Goal: Task Accomplishment & Management: Manage account settings

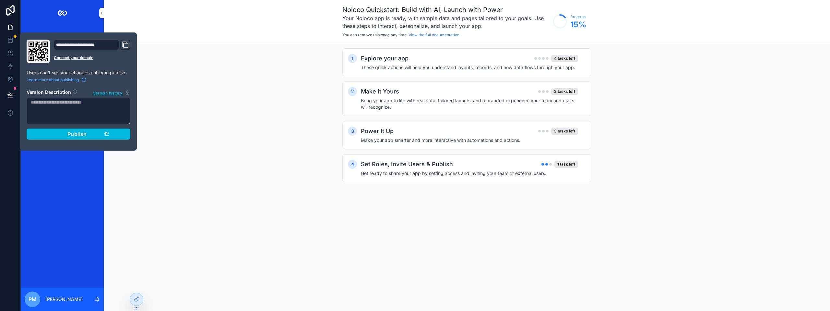
click at [85, 127] on section "Version Description Version history Publish" at bounding box center [79, 112] width 104 height 54
click at [87, 132] on div "Publish" at bounding box center [79, 134] width 62 height 6
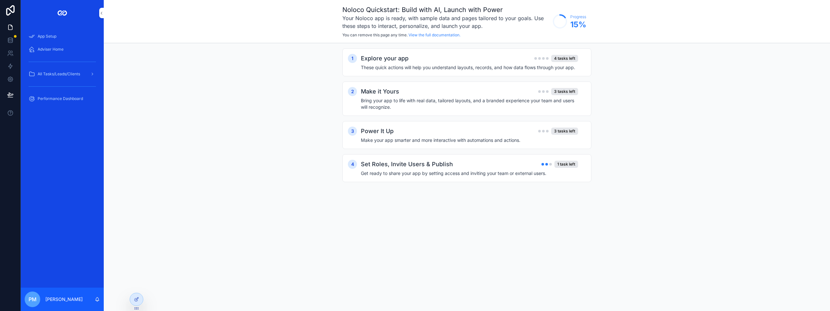
click at [78, 24] on div "scrollable content" at bounding box center [62, 13] width 83 height 26
click at [52, 53] on div "Adviser Home" at bounding box center [62, 49] width 67 height 10
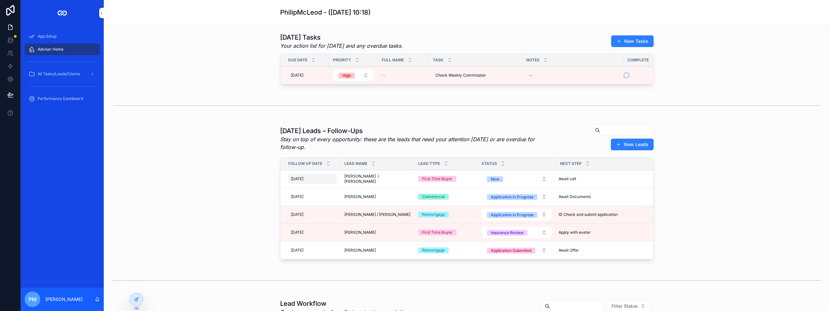
click at [319, 184] on div "[DATE] [DATE]" at bounding box center [312, 178] width 48 height 10
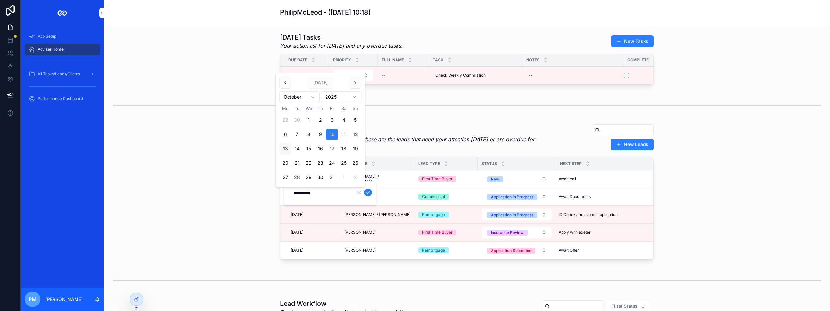
click at [282, 148] on button "13" at bounding box center [285, 149] width 12 height 12
type input "**********"
click at [368, 191] on icon "scrollable content" at bounding box center [367, 192] width 5 height 5
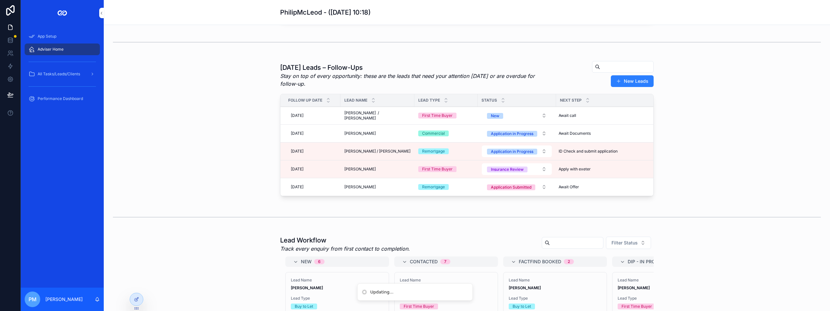
scroll to position [32, 0]
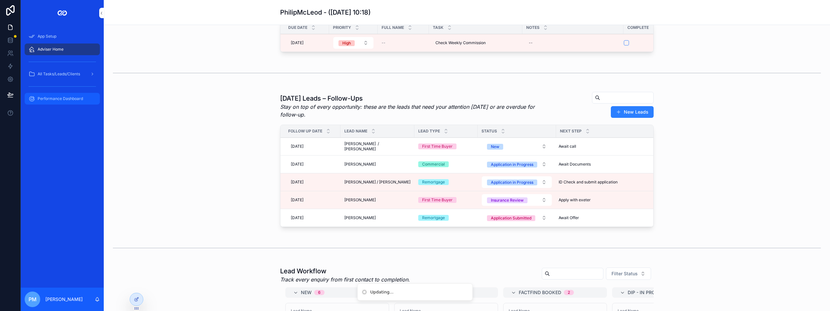
click at [64, 97] on span "Performance Dashboard" at bounding box center [60, 98] width 45 height 5
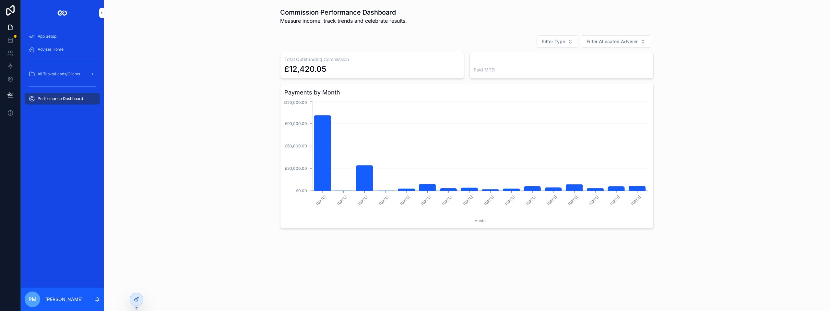
click at [140, 302] on div at bounding box center [136, 299] width 13 height 12
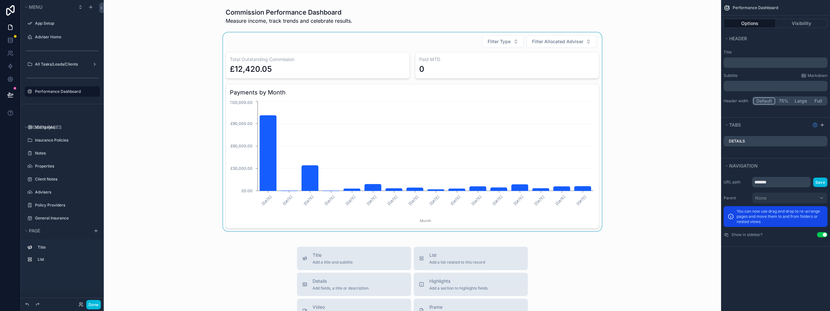
click at [244, 225] on div "scrollable content" at bounding box center [412, 131] width 607 height 198
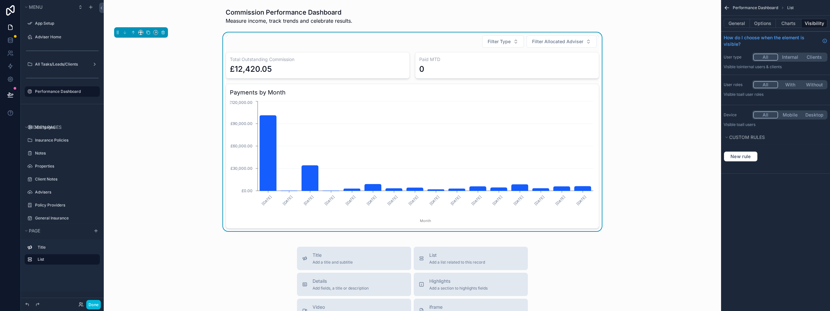
click at [247, 205] on icon "[DATE] [DATE] [DATE] [DATE] [DATE] [DATE] [DATE] [DATE] [DATE] [DATE] [DATE] [D…" at bounding box center [412, 162] width 365 height 124
click at [786, 23] on button "Charts" at bounding box center [789, 23] width 26 height 9
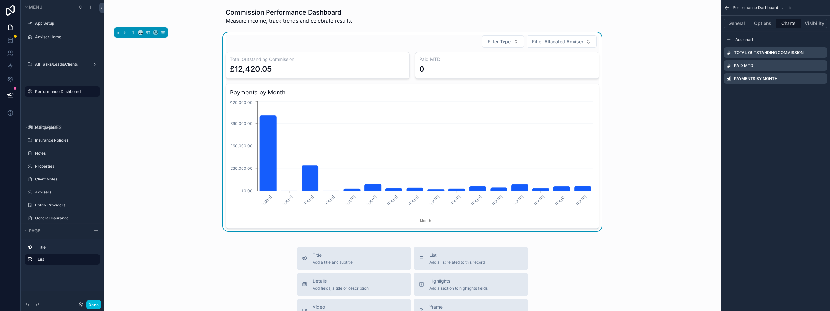
click at [0, 0] on icon "scrollable content" at bounding box center [0, 0] width 0 height 0
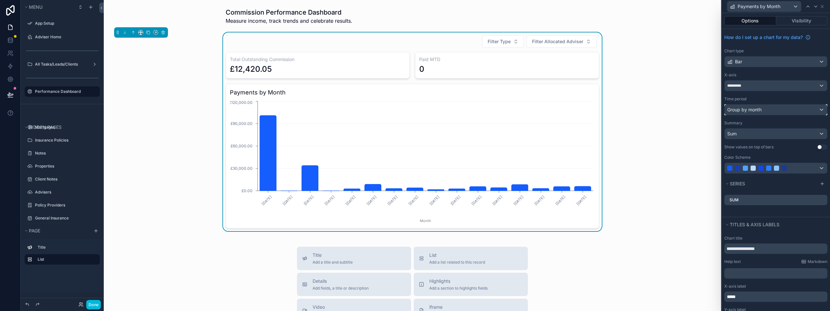
click at [785, 108] on div "Group by month" at bounding box center [776, 109] width 102 height 10
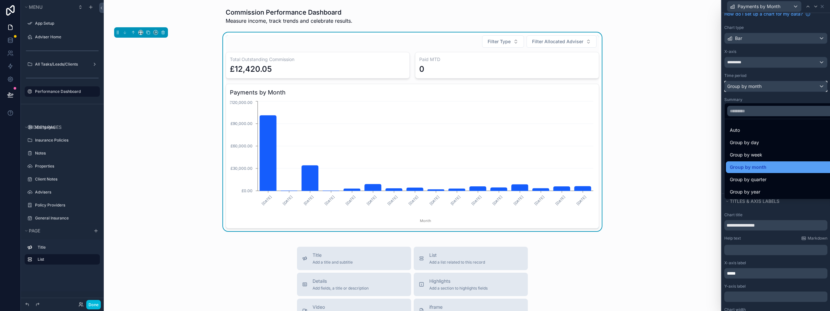
scroll to position [13, 0]
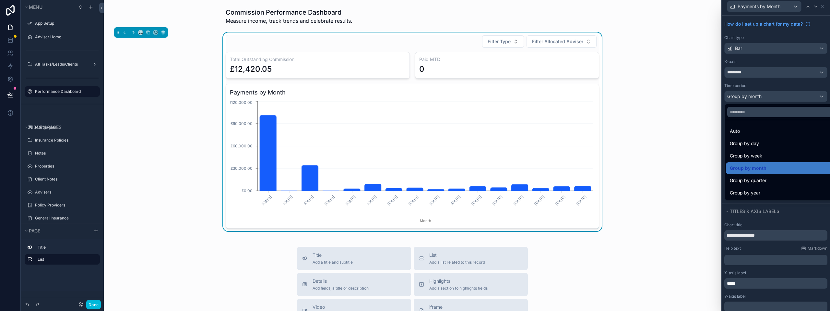
click at [709, 116] on div "Filter Type Filter Allocated Adviser Total Outstanding Commission £12,420.05 Pa…" at bounding box center [412, 131] width 607 height 198
click at [723, 103] on div at bounding box center [776, 155] width 108 height 311
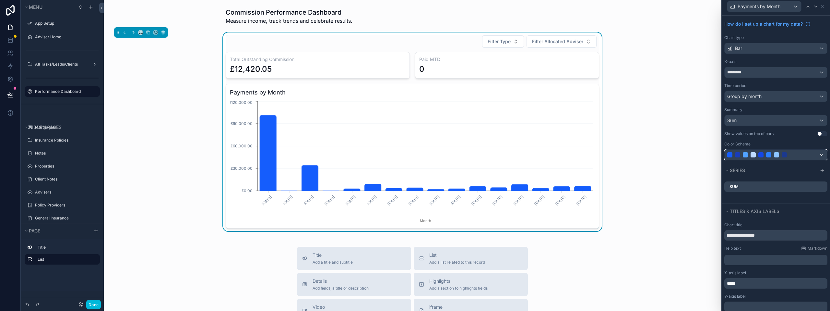
click at [770, 153] on div at bounding box center [768, 154] width 5 height 5
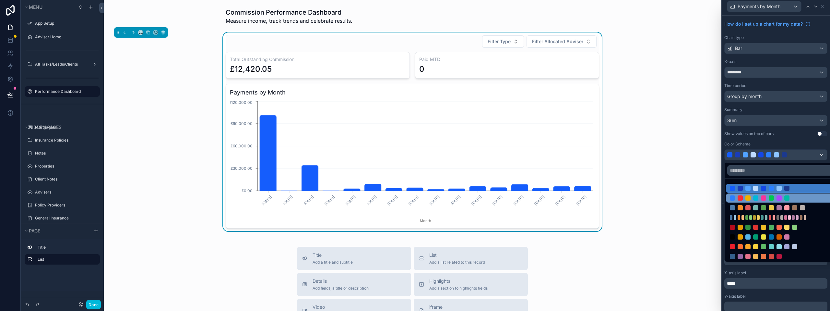
click at [761, 196] on div at bounding box center [763, 197] width 5 height 5
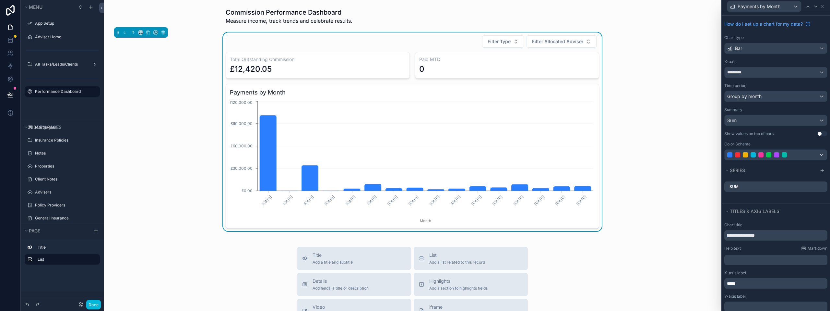
click at [0, 0] on icon at bounding box center [0, 0] width 0 height 0
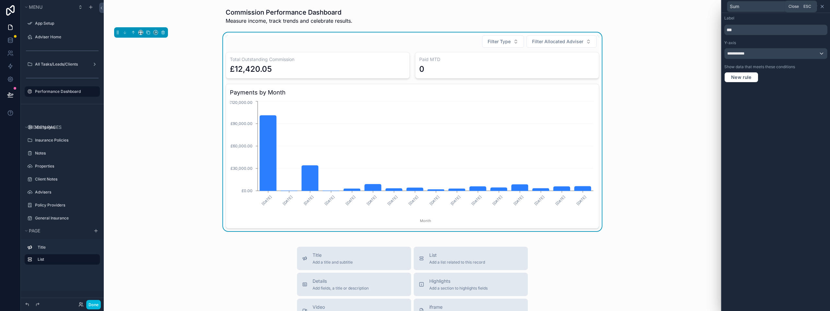
click at [823, 8] on icon at bounding box center [822, 6] width 5 height 5
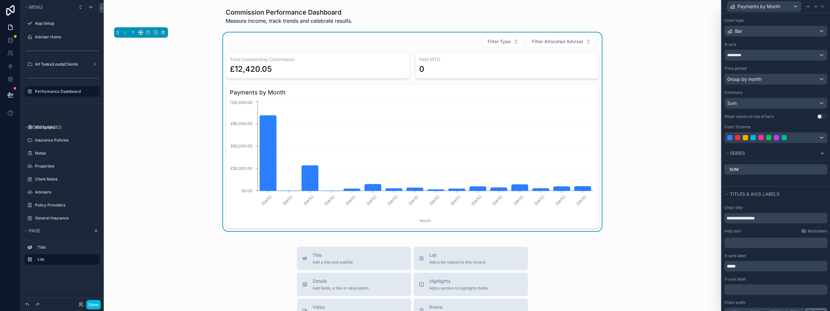
scroll to position [46, 0]
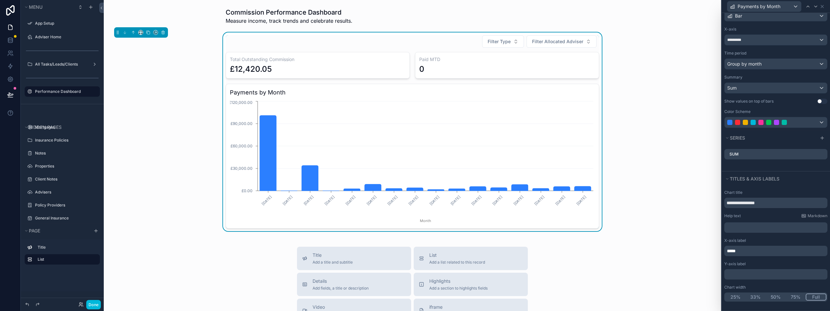
click at [776, 296] on button "50%" at bounding box center [775, 296] width 20 height 7
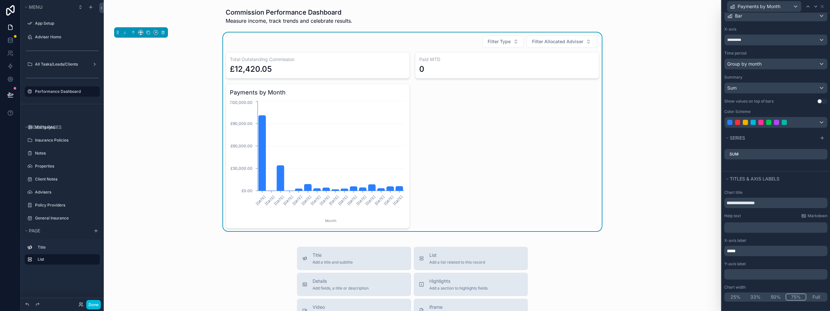
click at [791, 295] on button "75%" at bounding box center [796, 296] width 21 height 7
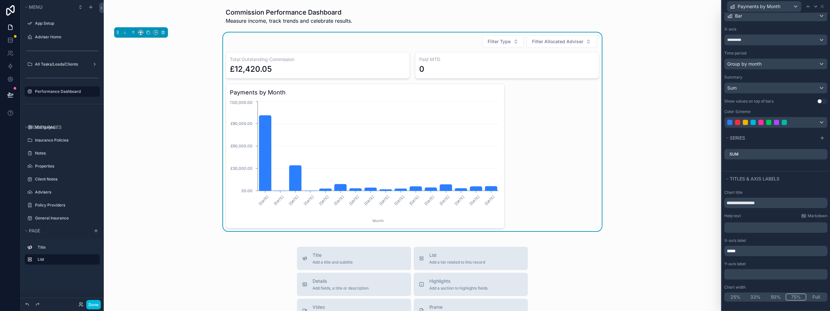
click at [565, 130] on div "Total Outstanding Commission £12,420.05 Paid MTD 0 Payments by Month [DATE] [DA…" at bounding box center [412, 140] width 373 height 176
click at [771, 297] on button "50%" at bounding box center [775, 296] width 20 height 7
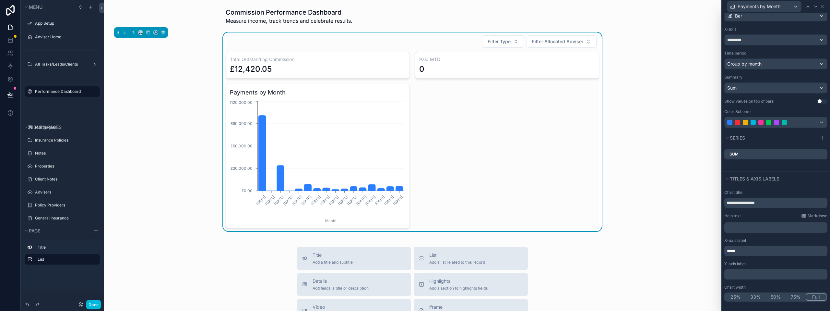
click at [811, 299] on button "Full" at bounding box center [816, 296] width 21 height 7
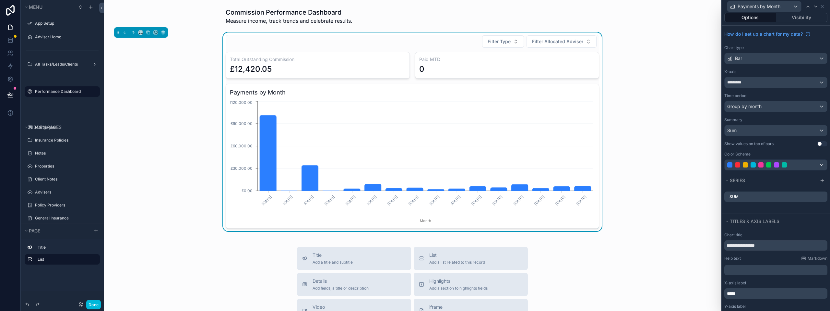
scroll to position [0, 0]
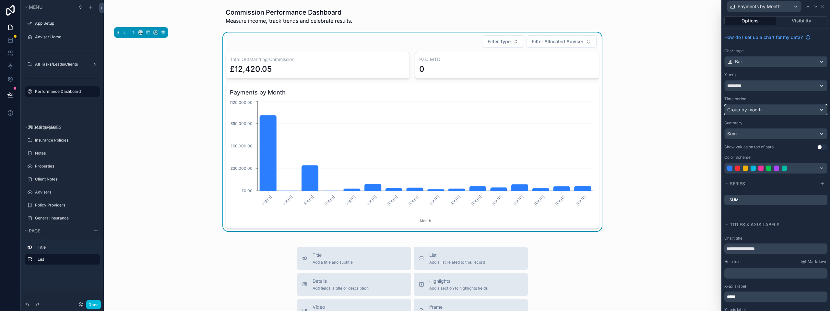
click at [770, 110] on div "Group by month" at bounding box center [776, 109] width 102 height 10
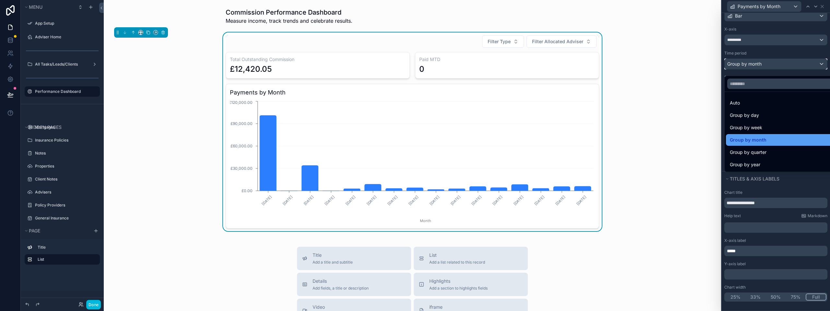
scroll to position [13, 0]
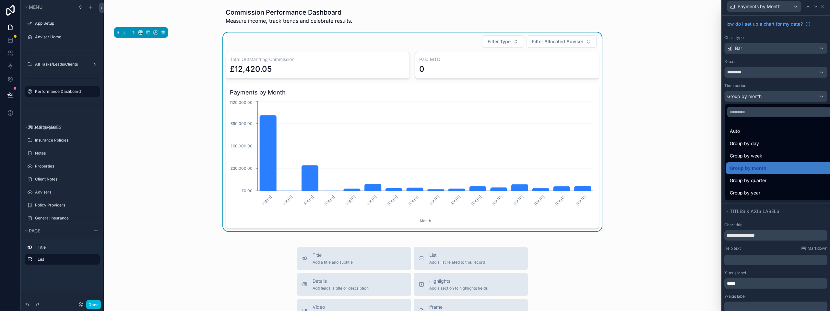
click at [775, 87] on div at bounding box center [776, 155] width 108 height 311
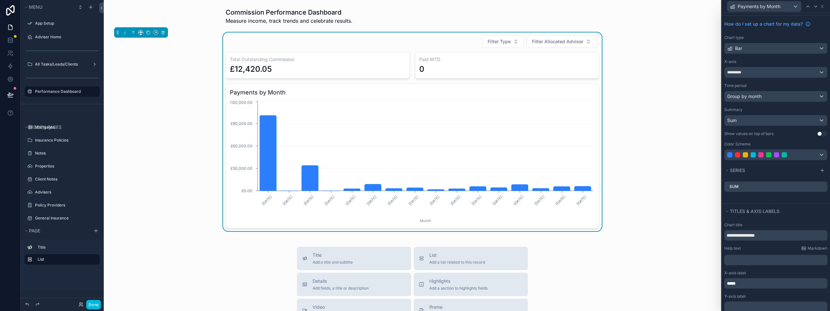
click at [817, 134] on button "Use setting" at bounding box center [822, 133] width 10 height 5
click at [817, 132] on button "Use setting" at bounding box center [822, 133] width 10 height 5
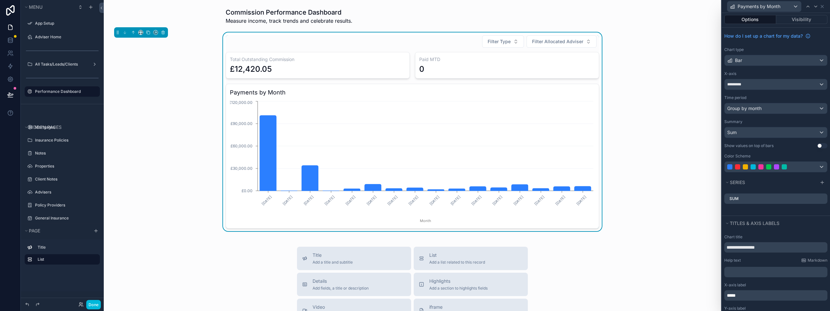
scroll to position [0, 0]
click at [824, 6] on icon at bounding box center [822, 6] width 5 height 5
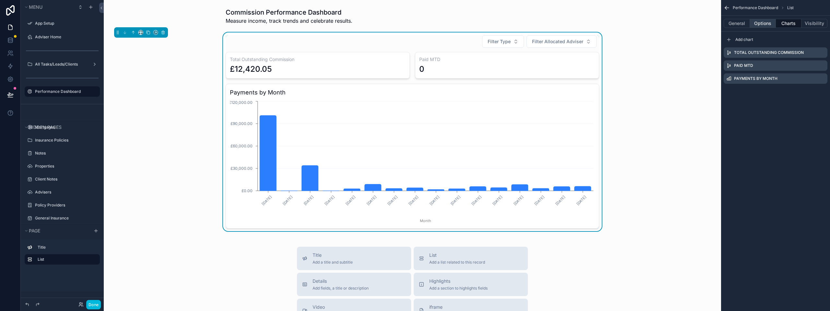
click at [754, 23] on button "Options" at bounding box center [763, 23] width 26 height 9
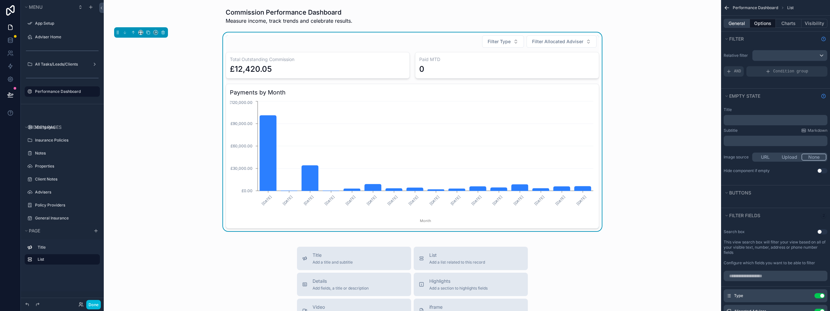
click at [734, 27] on button "General" at bounding box center [737, 23] width 26 height 9
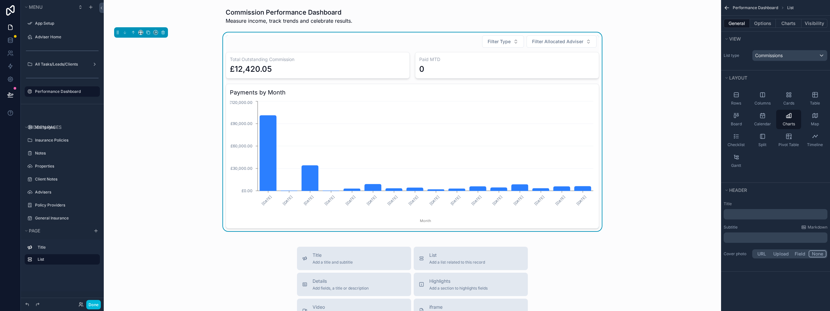
click at [464, 42] on div "Filter Type Filter Allocated Adviser" at bounding box center [412, 41] width 373 height 13
click at [813, 101] on span "Table" at bounding box center [815, 103] width 10 height 5
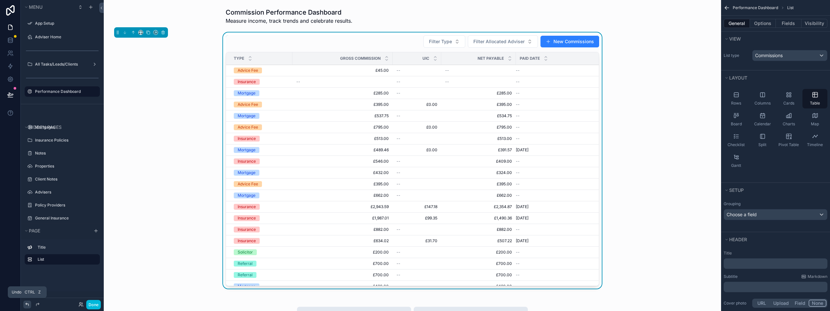
click at [23, 304] on div at bounding box center [27, 304] width 8 height 8
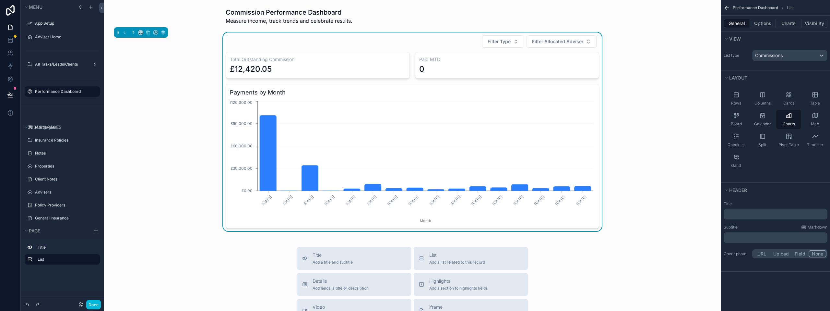
click at [642, 40] on div "Filter Type Filter Allocated Adviser Total Outstanding Commission £12,420.05 Pa…" at bounding box center [412, 131] width 607 height 198
click at [426, 40] on div "Filter Type Filter Allocated Adviser" at bounding box center [412, 41] width 373 height 13
click at [758, 26] on button "Options" at bounding box center [763, 23] width 26 height 9
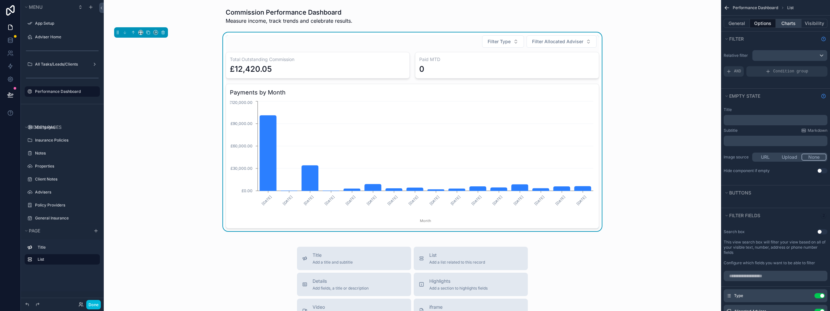
click at [793, 20] on button "Charts" at bounding box center [789, 23] width 26 height 9
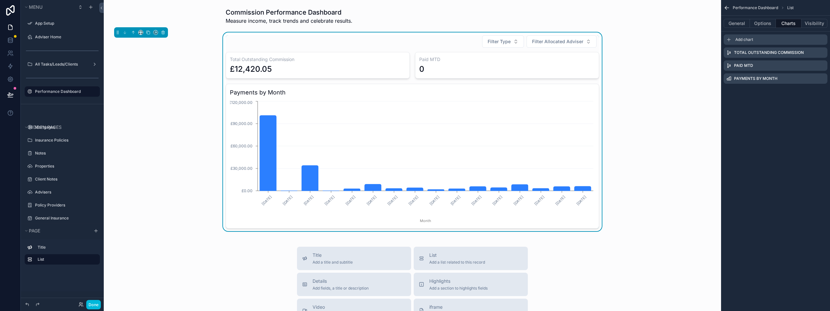
click at [742, 41] on span "Add chart" at bounding box center [744, 39] width 18 height 5
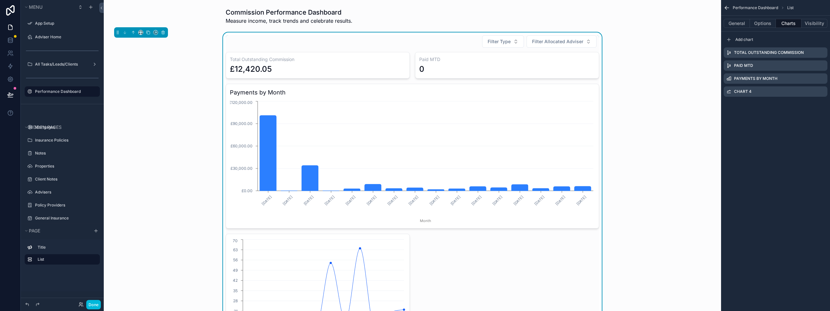
click at [0, 0] on icon "scrollable content" at bounding box center [0, 0] width 0 height 0
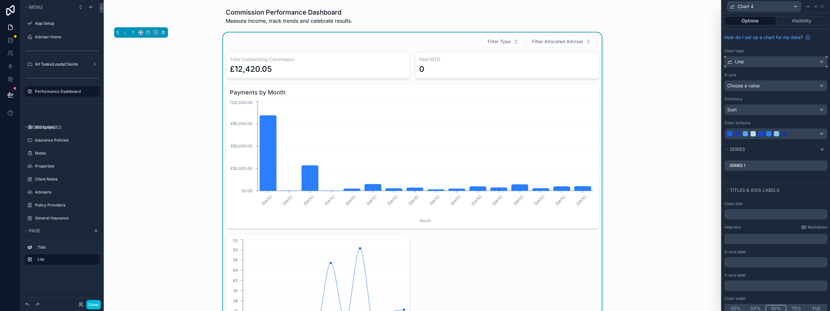
click at [773, 58] on div "Line" at bounding box center [776, 61] width 102 height 10
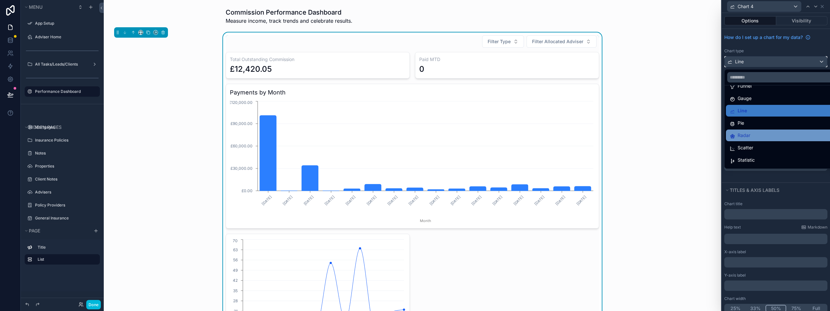
scroll to position [46, 0]
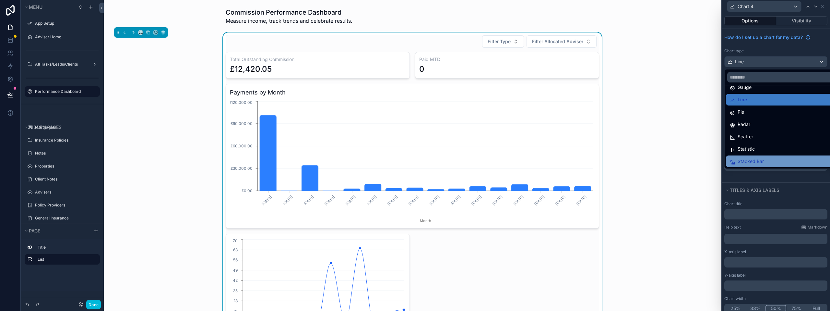
click at [764, 158] on div "Stacked Bar" at bounding box center [781, 161] width 102 height 8
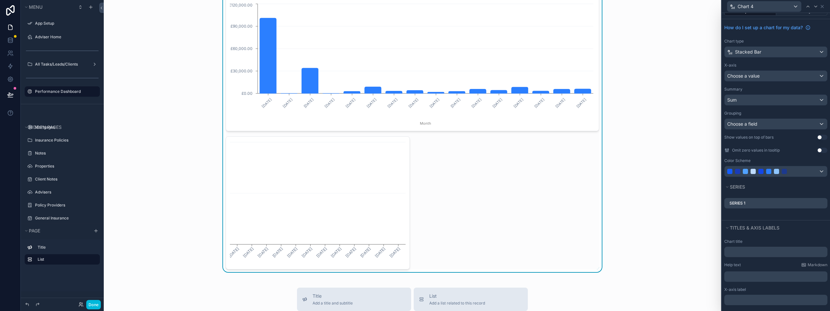
scroll to position [0, 0]
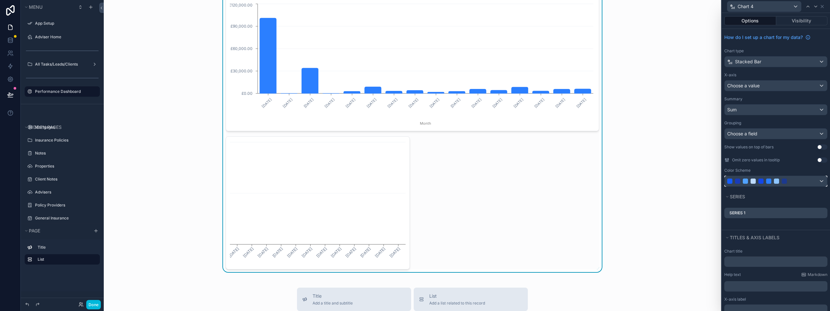
click at [813, 180] on div at bounding box center [776, 181] width 102 height 10
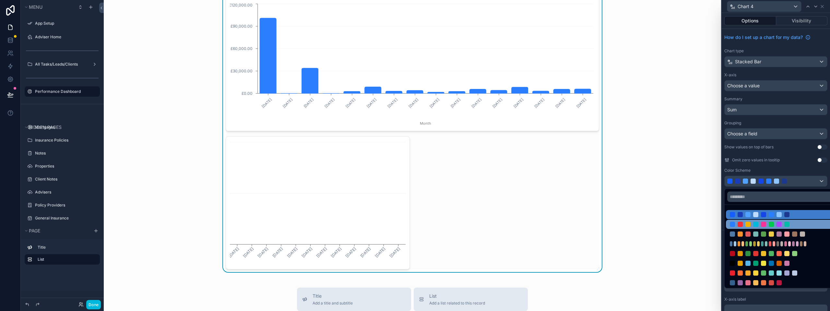
click at [760, 226] on div at bounding box center [771, 223] width 83 height 5
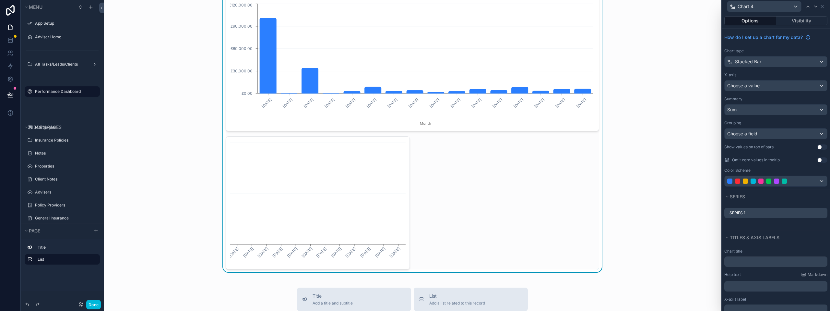
click at [527, 201] on div "Total Outstanding Commission £12,420.05 Paid MTD 0 Payments by Month [DATE] [DA…" at bounding box center [412, 112] width 373 height 314
click at [373, 184] on icon "[DATE] [DATE] [DATE] [DATE] [DATE] [DATE] [DATE] [DATE] [DATE] [DATE] [DATE] [D…" at bounding box center [318, 202] width 176 height 124
click at [390, 141] on icon "[DATE] [DATE] [DATE] [DATE] [DATE] [DATE] [DATE] [DATE] [DATE] [DATE] [DATE] [D…" at bounding box center [318, 202] width 176 height 124
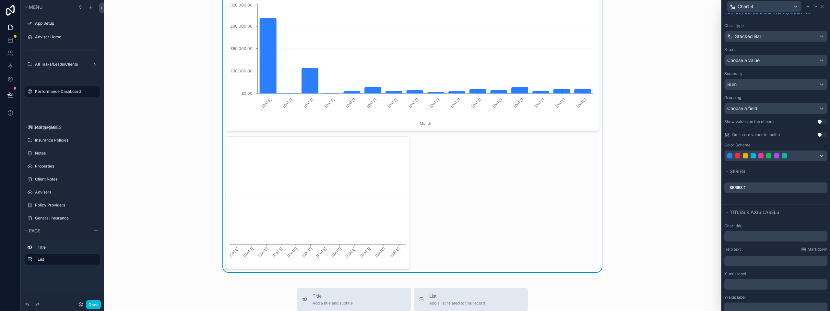
scroll to position [59, 0]
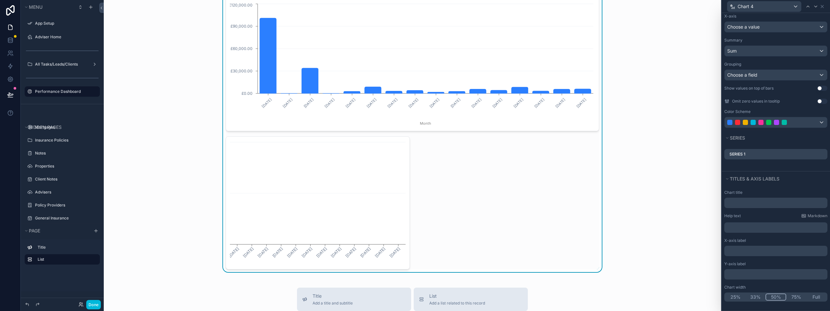
click at [740, 251] on p "﻿" at bounding box center [776, 250] width 99 height 6
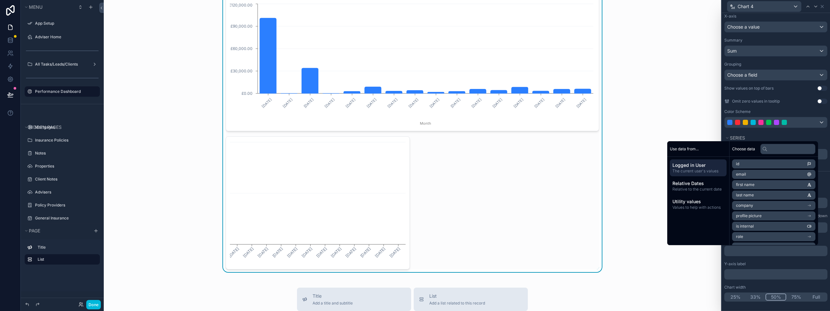
click at [723, 282] on div "Chart title Help text Markdown ﻿ X-axis label ﻿ Y-axis label ﻿ Chart width 25% …" at bounding box center [776, 245] width 108 height 117
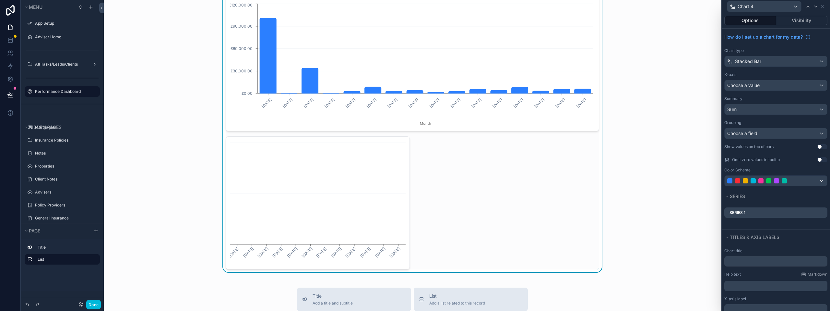
scroll to position [0, 0]
click at [757, 83] on span "Choose a value" at bounding box center [743, 86] width 32 height 6
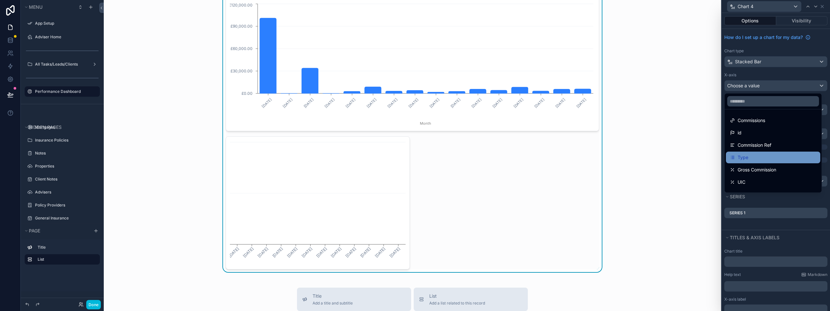
click at [763, 154] on div "Type" at bounding box center [773, 157] width 87 height 8
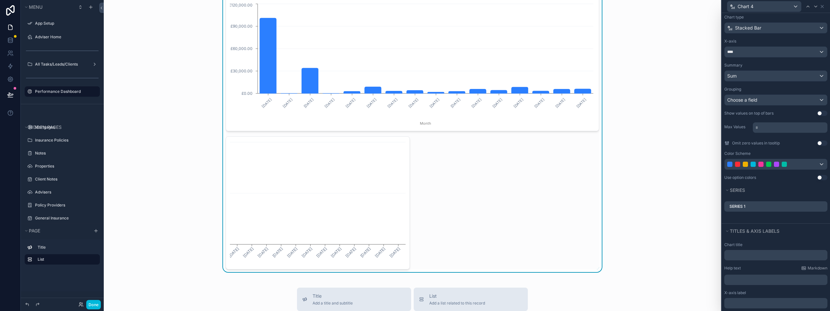
scroll to position [65, 0]
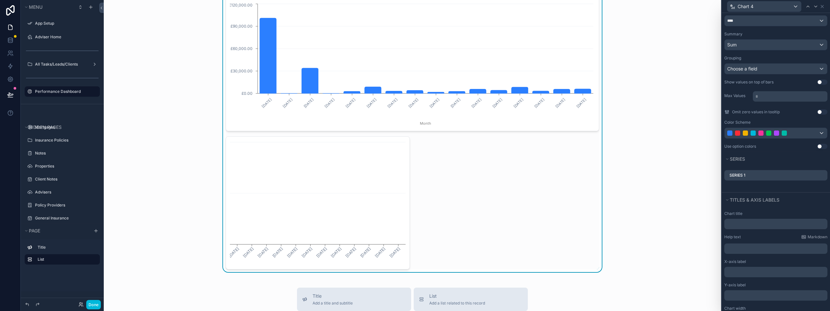
click at [768, 269] on p "﻿" at bounding box center [776, 271] width 99 height 6
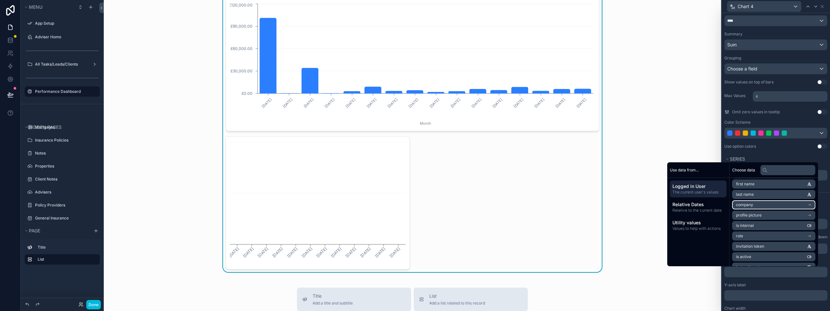
scroll to position [32, 0]
click at [710, 203] on span "Relative Dates" at bounding box center [698, 204] width 52 height 6
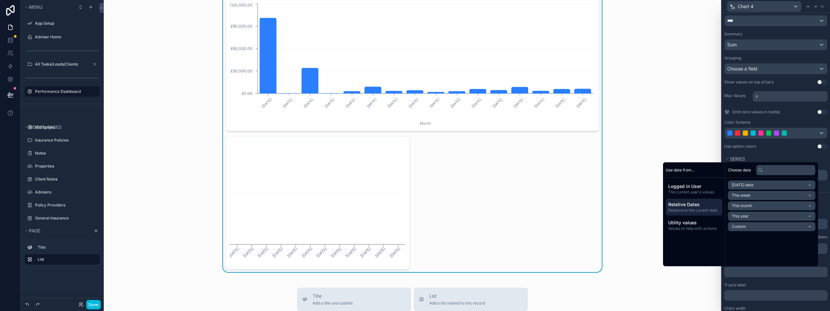
scroll to position [0, 0]
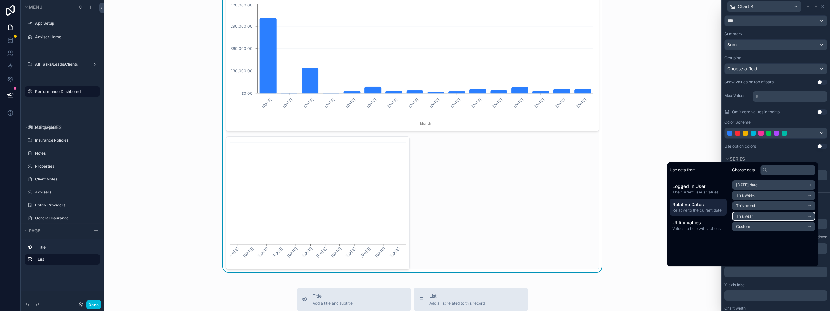
click at [765, 213] on li "This year" at bounding box center [773, 215] width 83 height 9
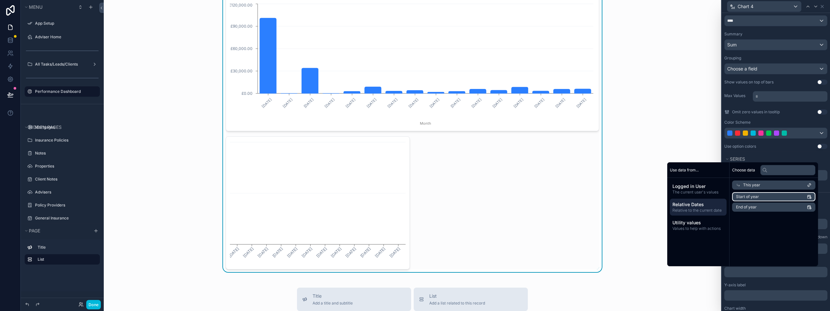
click at [758, 198] on li "Start of year" at bounding box center [773, 196] width 83 height 9
click at [681, 281] on div "Commission Performance Dashboard Measure income, track trends and celebrate res…" at bounding box center [412, 236] width 617 height 667
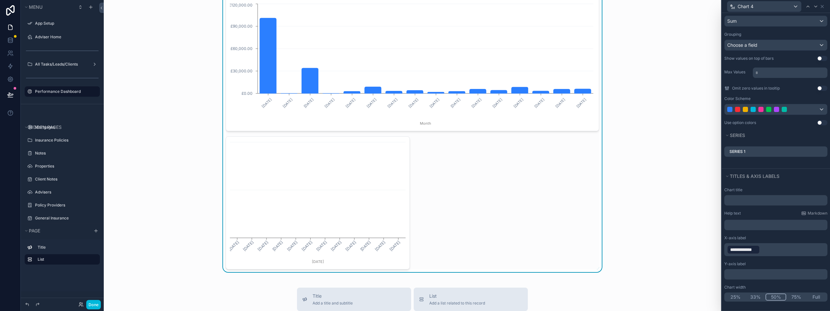
scroll to position [56, 0]
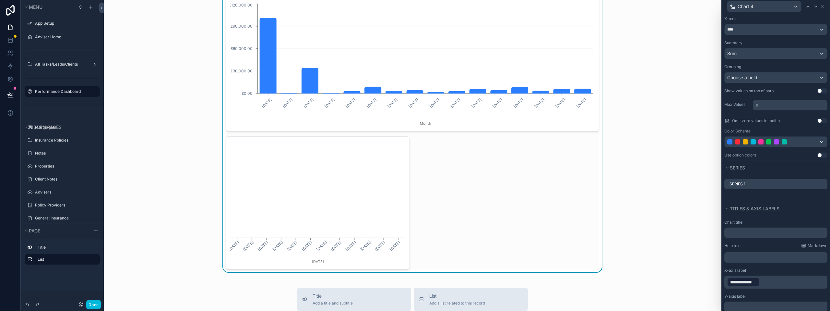
click at [0, 0] on icon at bounding box center [0, 0] width 0 height 0
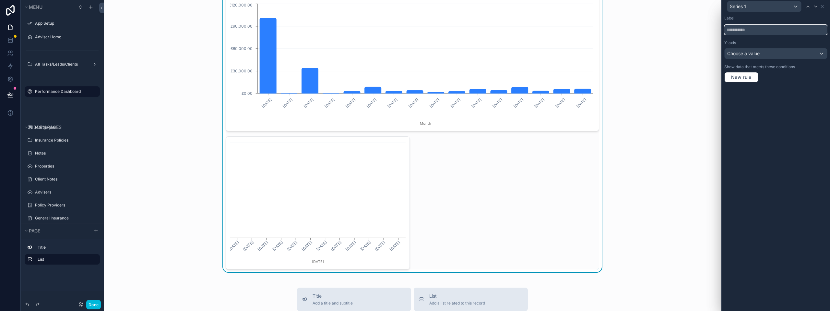
click at [776, 33] on input "text" at bounding box center [775, 30] width 103 height 10
click at [779, 59] on div "Label Y-axis Choose a value Show data that meets these conditions New rule" at bounding box center [776, 49] width 108 height 72
click at [779, 57] on div "Choose a value" at bounding box center [776, 53] width 102 height 10
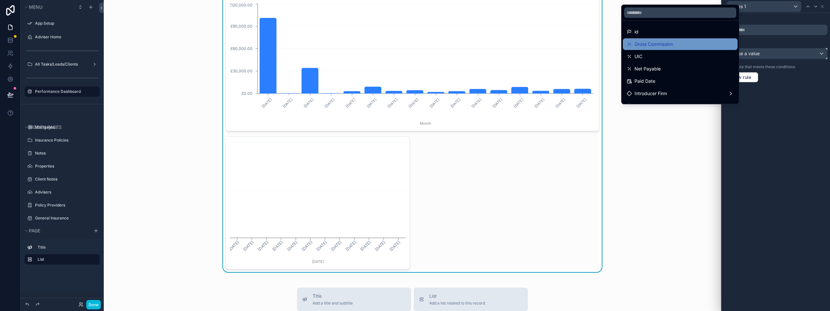
scroll to position [32, 0]
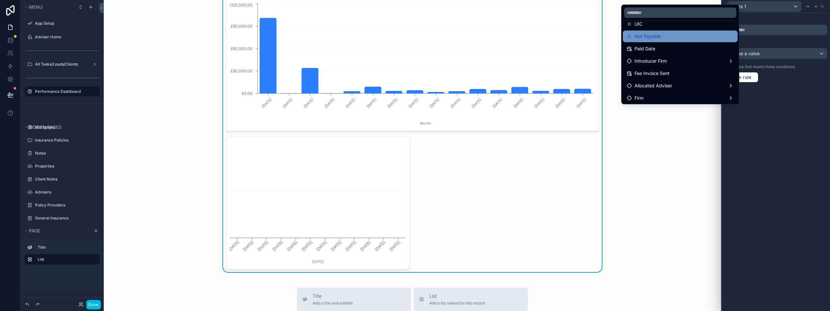
click at [675, 39] on div "Net Payable" at bounding box center [680, 36] width 107 height 8
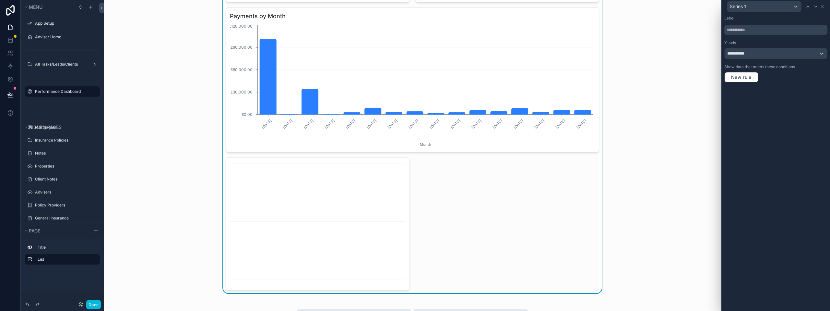
scroll to position [65, 0]
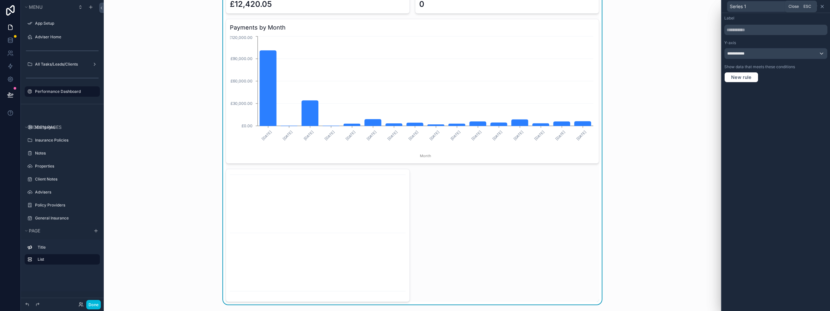
click at [821, 8] on icon at bounding box center [822, 6] width 5 height 5
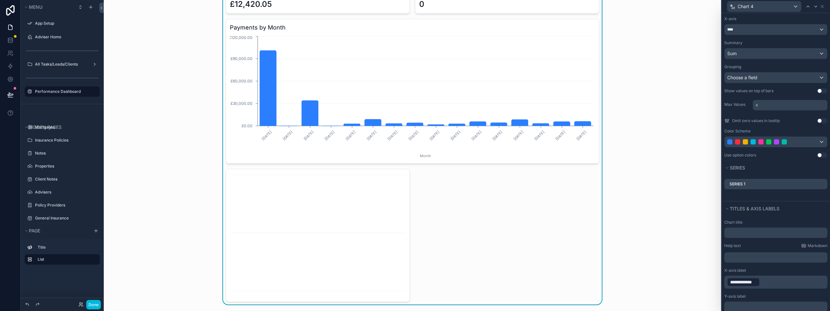
scroll to position [24, 0]
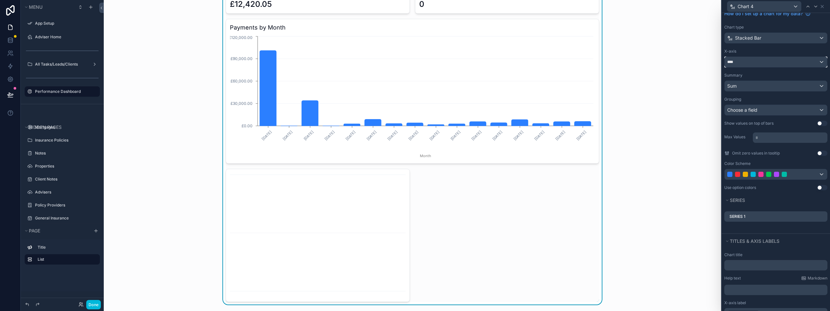
click at [770, 65] on div "****" at bounding box center [776, 62] width 102 height 10
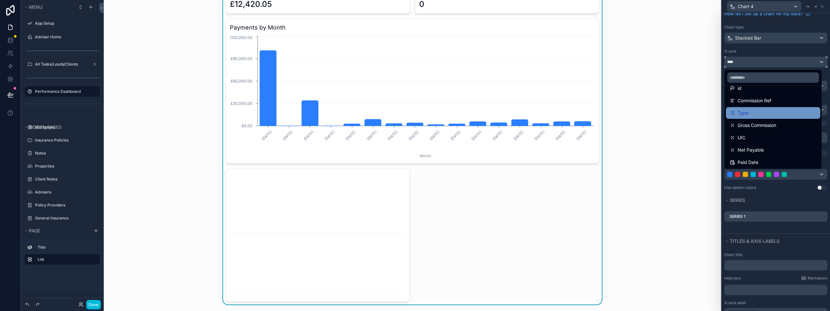
scroll to position [32, 0]
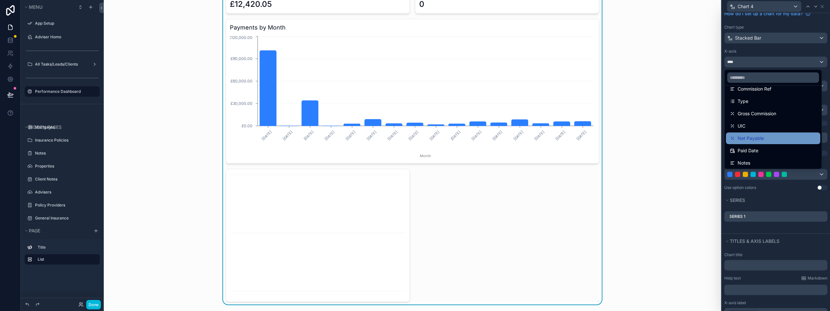
click at [759, 136] on span "Net Payable" at bounding box center [751, 138] width 26 height 8
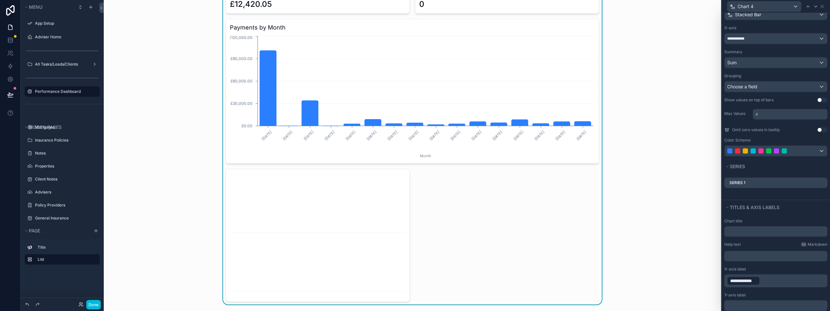
scroll to position [78, 0]
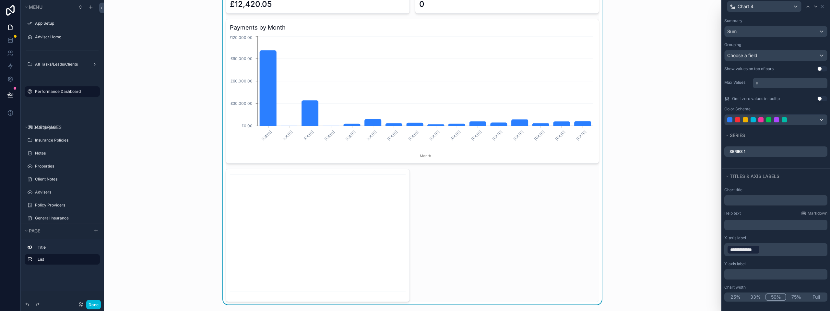
click at [780, 251] on p "**********" at bounding box center [776, 249] width 99 height 10
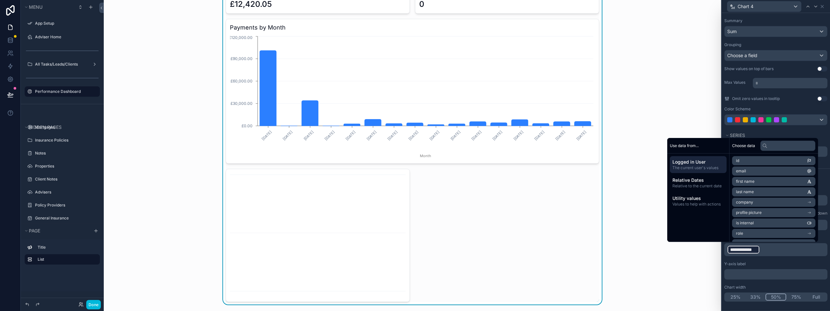
scroll to position [76, 0]
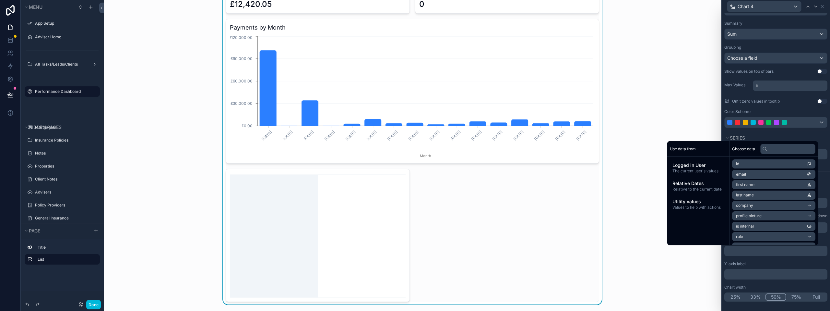
click at [342, 241] on icon "chart" at bounding box center [318, 235] width 176 height 124
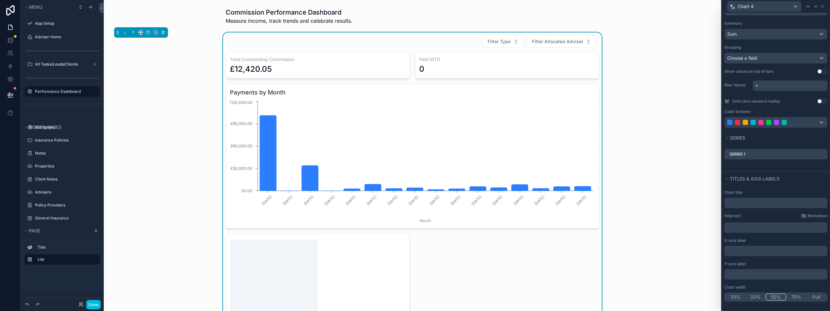
scroll to position [32, 0]
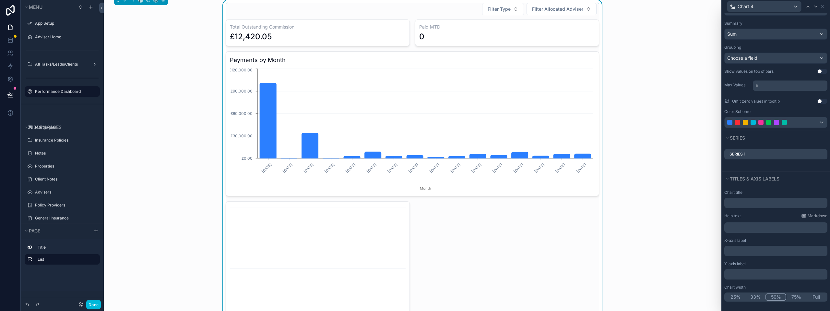
click at [361, 204] on div "scrollable content" at bounding box center [318, 267] width 184 height 133
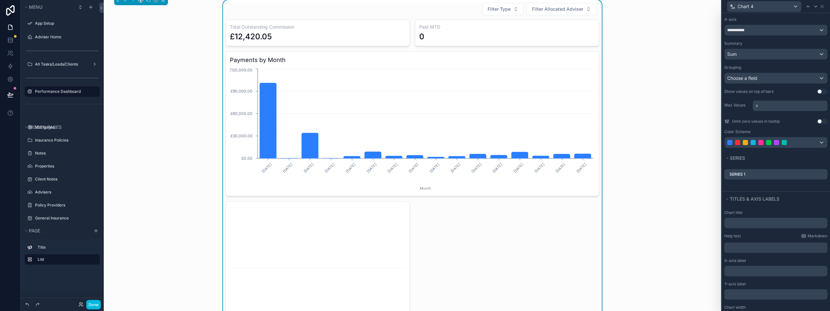
scroll to position [11, 0]
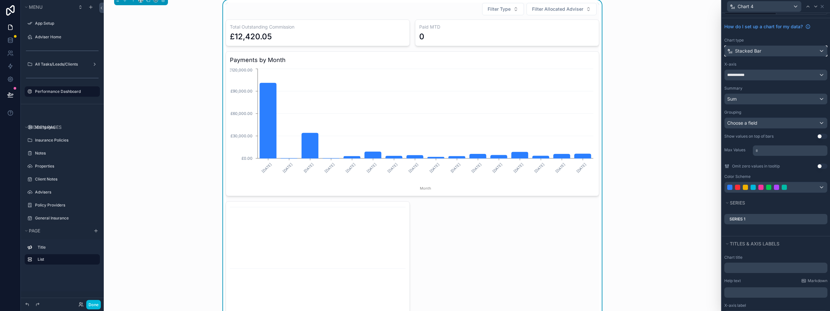
click at [797, 47] on div "Stacked Bar" at bounding box center [776, 51] width 102 height 10
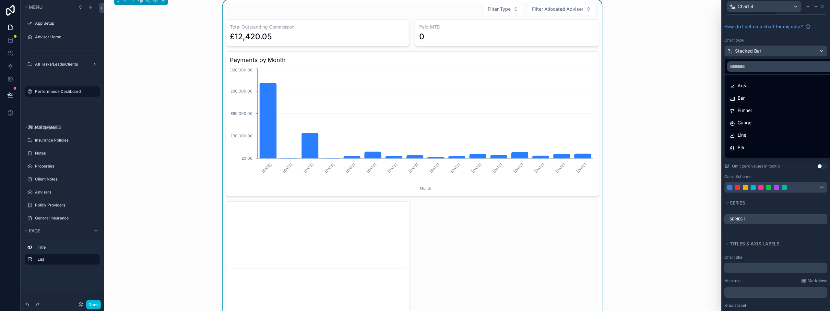
click at [771, 94] on div "Bar" at bounding box center [781, 98] width 110 height 12
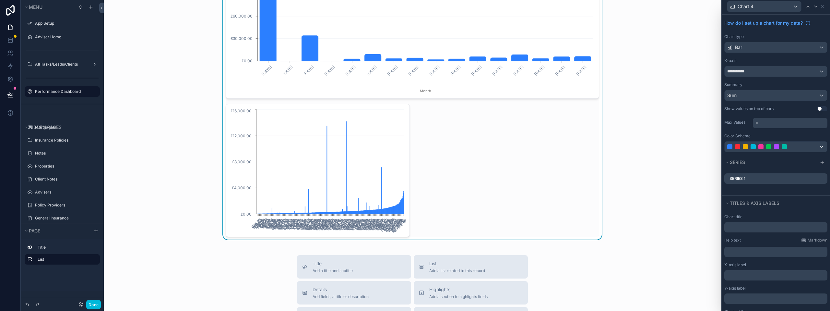
scroll to position [0, 0]
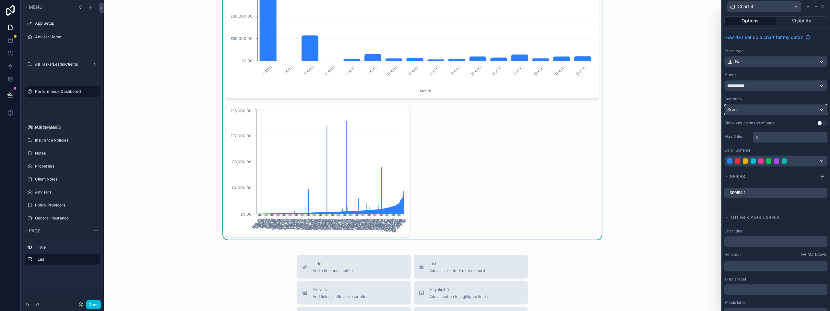
click at [808, 110] on div "Sum" at bounding box center [776, 109] width 102 height 10
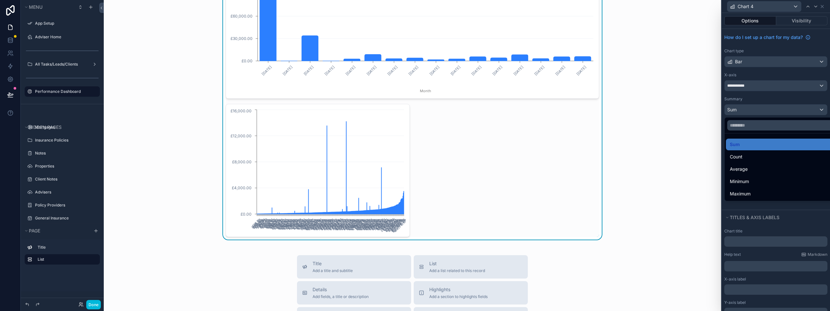
click at [808, 110] on div at bounding box center [776, 155] width 108 height 311
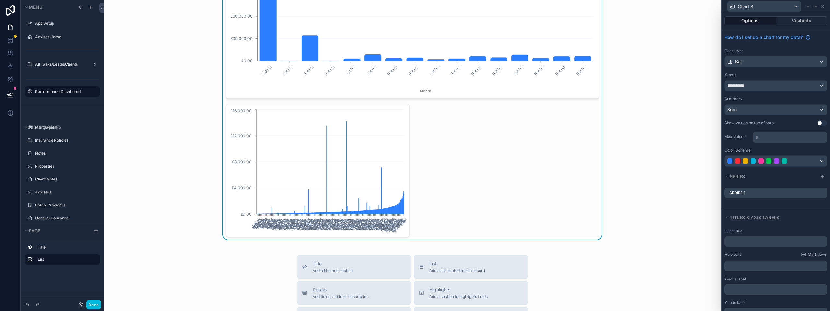
click at [0, 0] on icon at bounding box center [0, 0] width 0 height 0
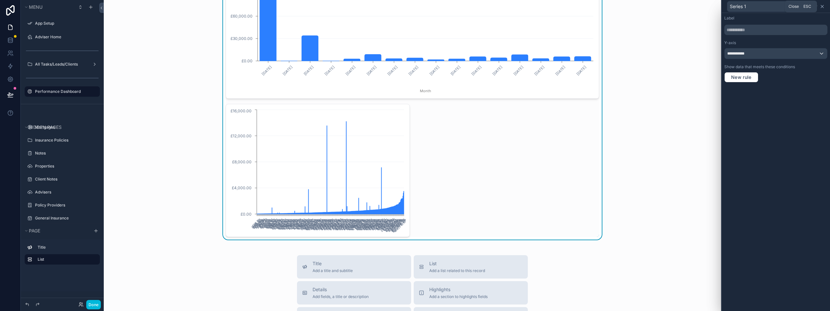
click at [821, 6] on icon at bounding box center [822, 6] width 5 height 5
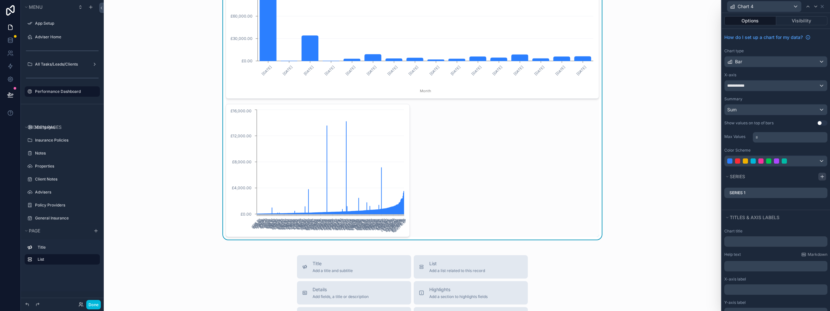
click at [820, 176] on icon at bounding box center [822, 176] width 5 height 5
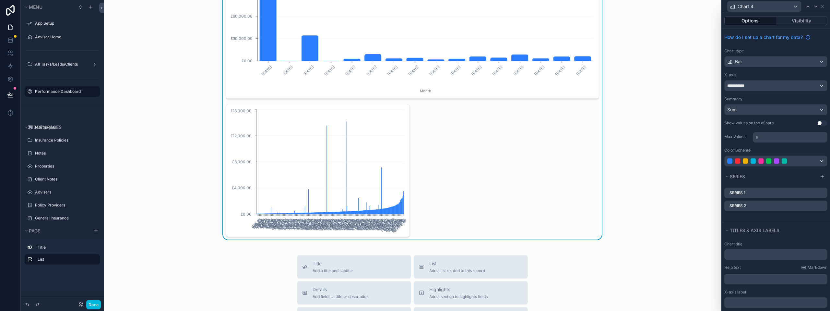
click at [0, 0] on icon at bounding box center [0, 0] width 0 height 0
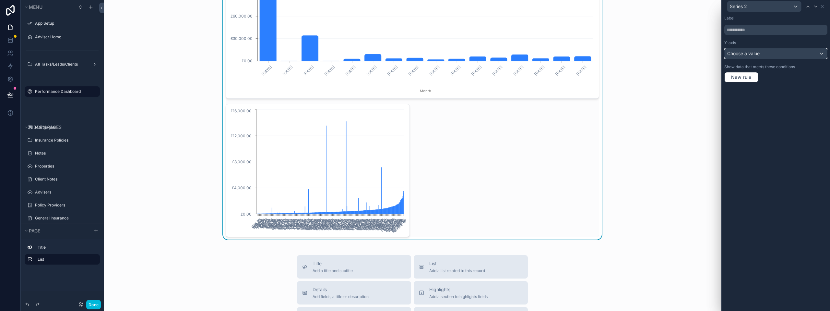
click at [765, 53] on div "Choose a value" at bounding box center [776, 53] width 102 height 10
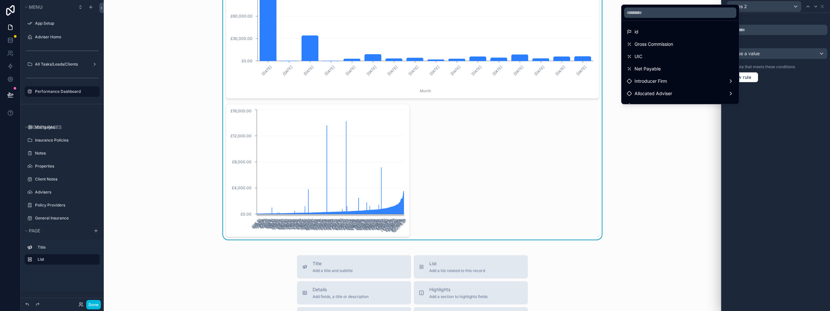
click at [830, 136] on div at bounding box center [776, 155] width 108 height 311
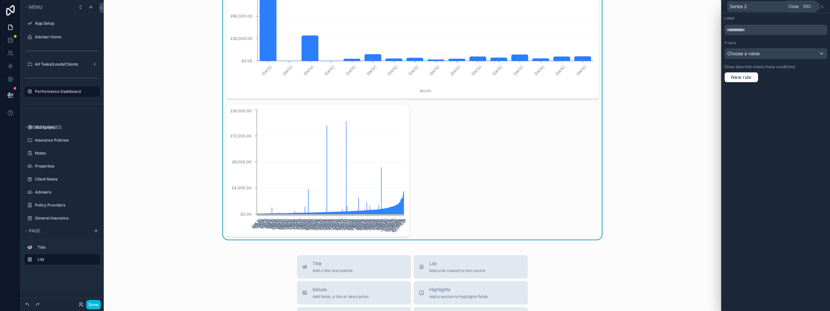
drag, startPoint x: 823, startPoint y: 6, endPoint x: 823, endPoint y: 10, distance: 3.3
click at [823, 6] on icon at bounding box center [822, 6] width 5 height 5
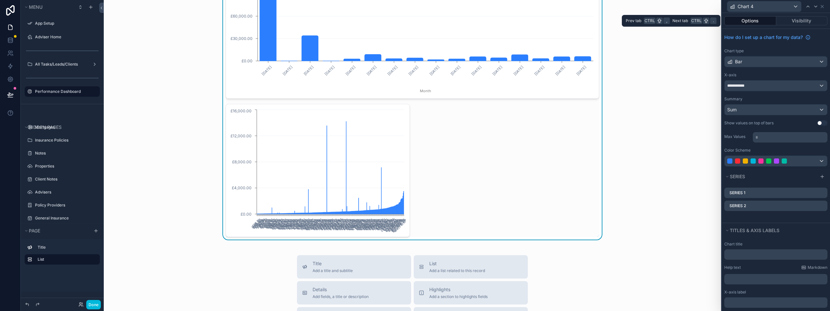
click at [761, 22] on button "Options" at bounding box center [750, 20] width 52 height 9
click at [824, 7] on icon at bounding box center [822, 6] width 5 height 5
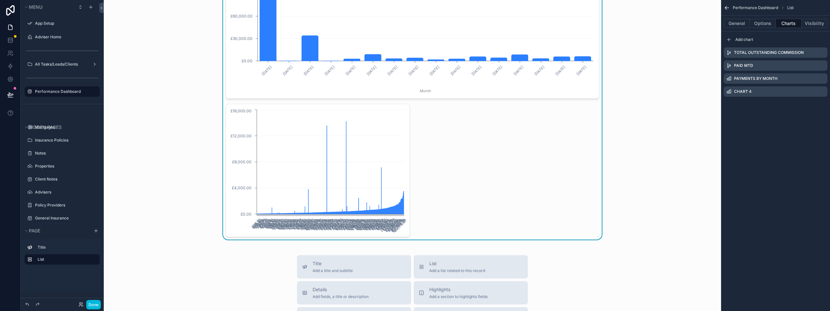
click at [0, 0] on icon "scrollable content" at bounding box center [0, 0] width 0 height 0
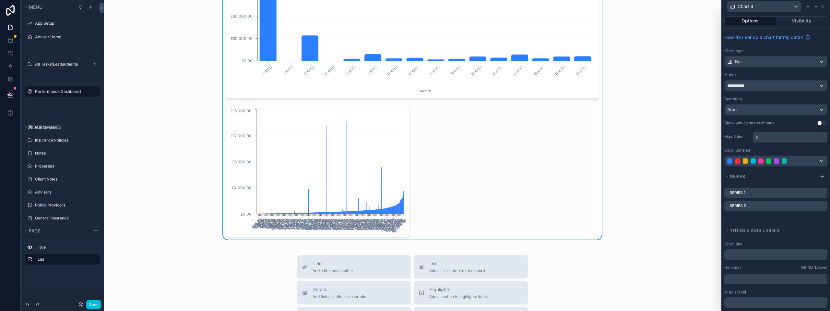
click at [0, 0] on icon at bounding box center [0, 0] width 0 height 0
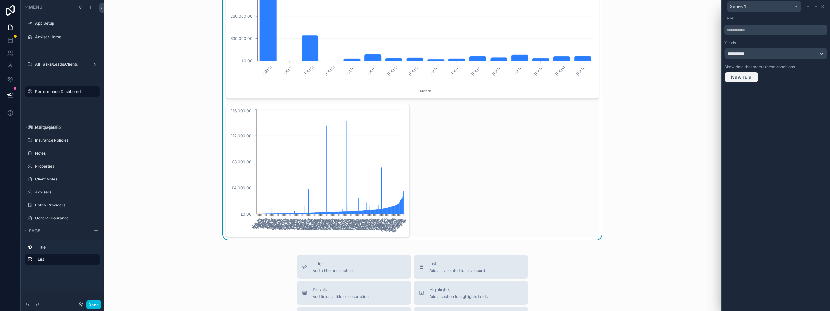
click at [753, 78] on span "New rule" at bounding box center [741, 77] width 26 height 6
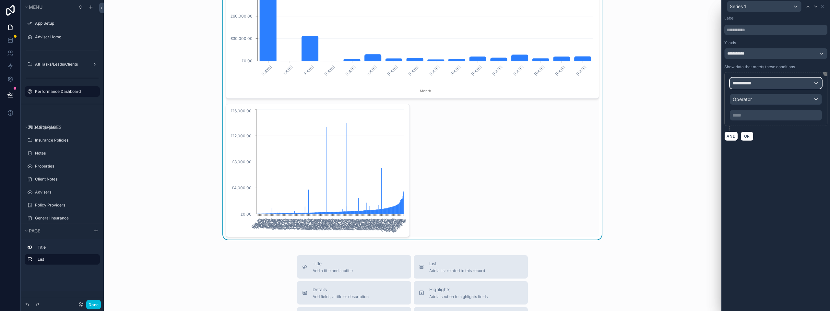
click at [766, 81] on div "**********" at bounding box center [775, 83] width 91 height 10
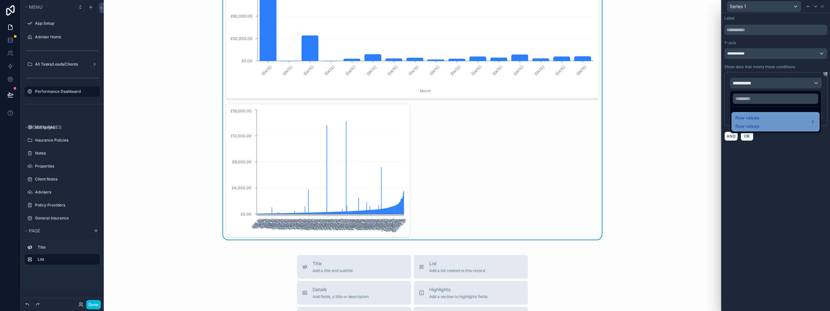
click at [766, 122] on div "Row values Row values" at bounding box center [775, 122] width 80 height 16
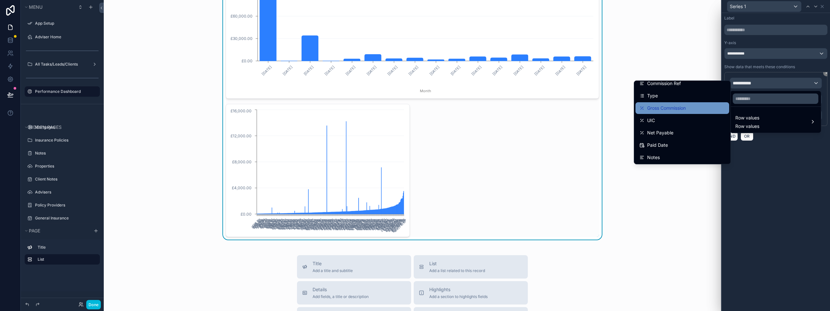
scroll to position [32, 0]
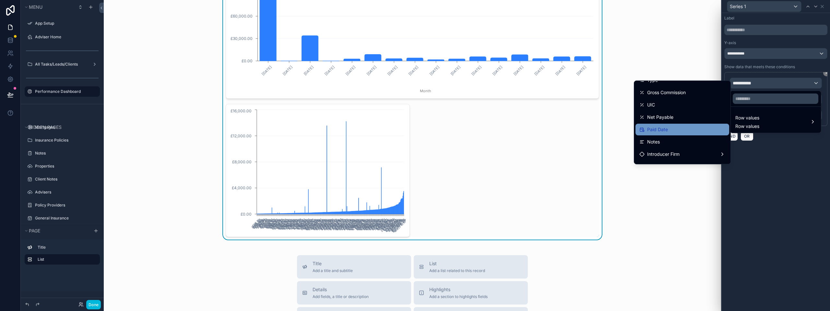
click at [660, 127] on span "Paid Date" at bounding box center [657, 129] width 21 height 8
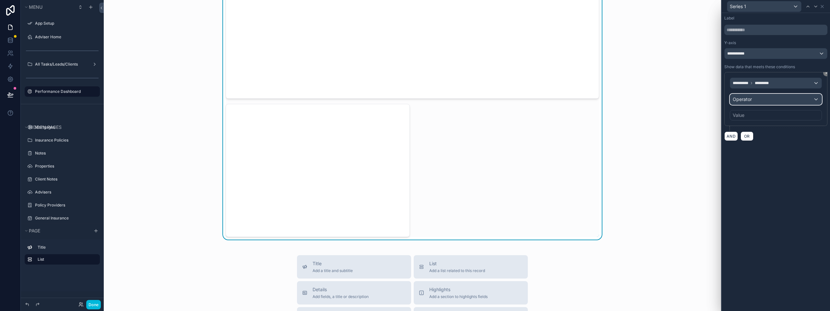
click at [782, 103] on div "Operator" at bounding box center [775, 99] width 91 height 10
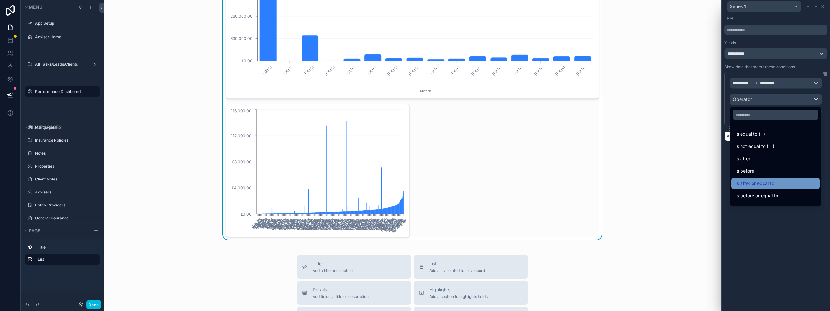
click at [753, 179] on div "Is after or equal to" at bounding box center [775, 183] width 88 height 12
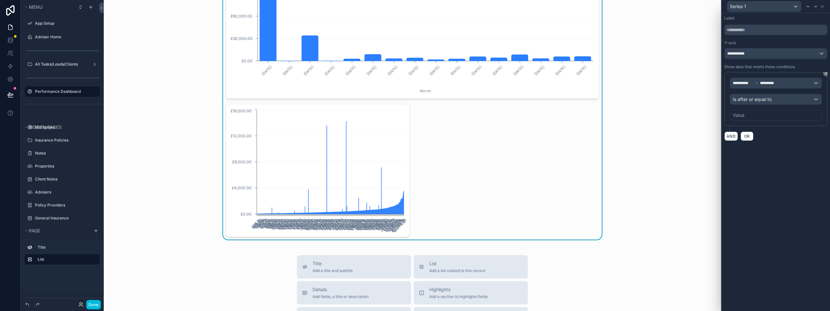
click at [740, 115] on div "Value" at bounding box center [739, 115] width 12 height 6
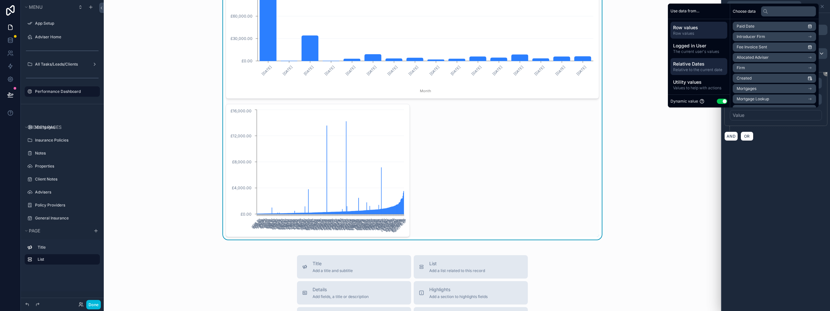
click at [698, 65] on span "Relative Dates" at bounding box center [699, 64] width 52 height 6
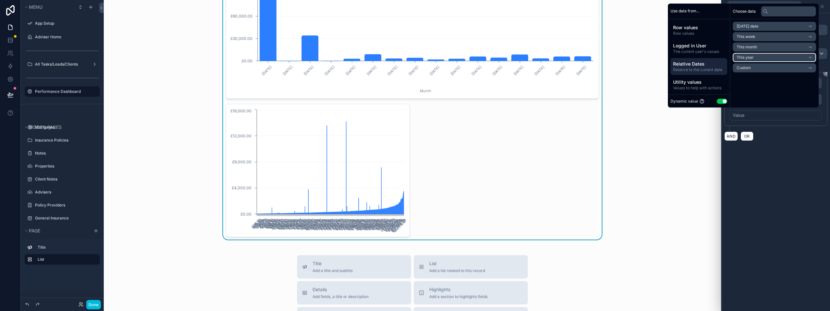
click at [745, 58] on span "This year" at bounding box center [745, 57] width 17 height 5
click at [751, 36] on span "Start of year" at bounding box center [748, 37] width 23 height 5
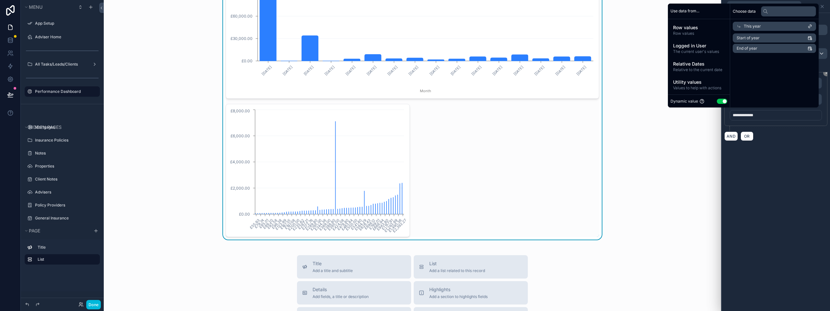
click at [799, 152] on div "**********" at bounding box center [776, 162] width 108 height 298
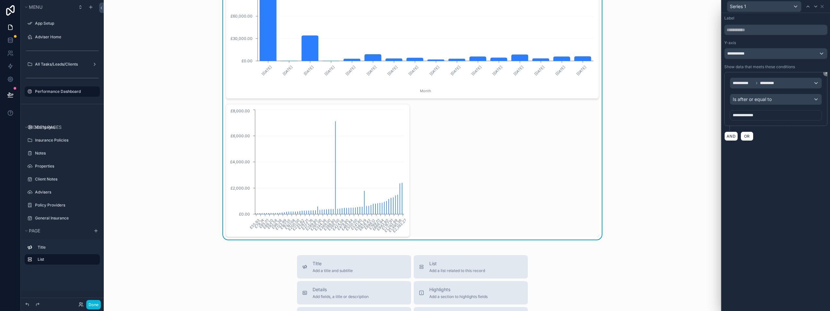
click at [780, 147] on div "**********" at bounding box center [776, 162] width 108 height 298
drag, startPoint x: 823, startPoint y: 8, endPoint x: 823, endPoint y: 12, distance: 4.2
click at [823, 7] on icon at bounding box center [822, 6] width 5 height 5
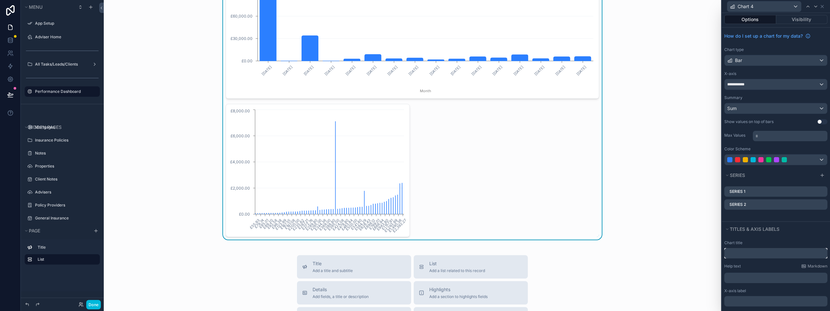
scroll to position [0, 0]
drag, startPoint x: 805, startPoint y: 206, endPoint x: 786, endPoint y: 233, distance: 33.1
click at [787, 233] on button "Titles & Axis labels" at bounding box center [773, 230] width 99 height 9
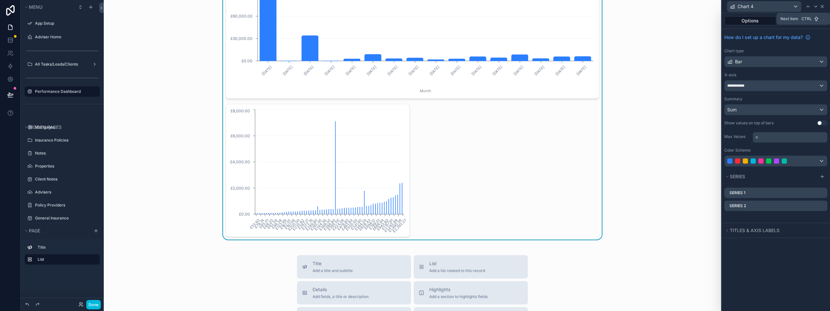
click at [820, 7] on icon at bounding box center [822, 6] width 5 height 5
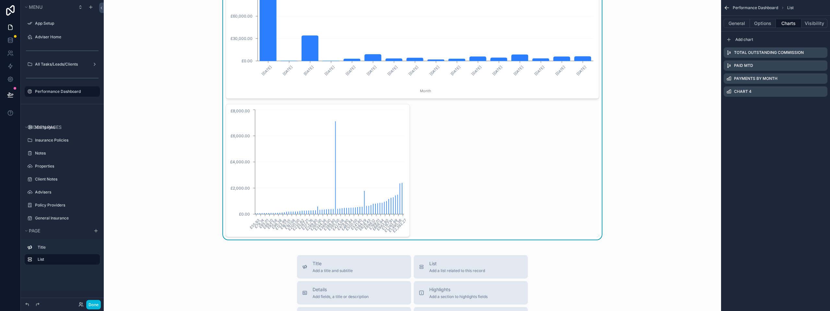
drag, startPoint x: 807, startPoint y: 50, endPoint x: 794, endPoint y: 63, distance: 17.9
click at [788, 39] on div "Add chart" at bounding box center [776, 39] width 104 height 10
click at [0, 0] on icon "scrollable content" at bounding box center [0, 0] width 0 height 0
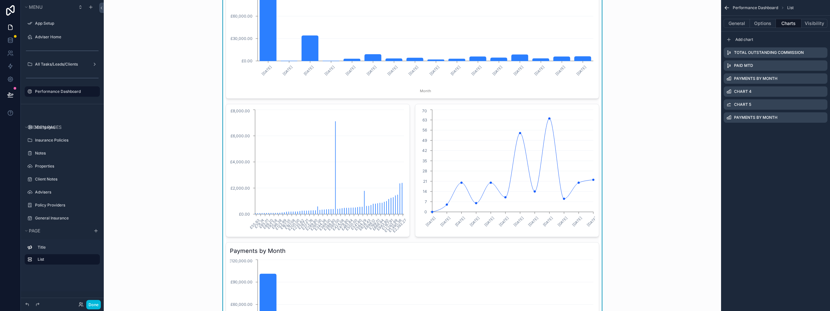
click at [0, 0] on icon "scrollable content" at bounding box center [0, 0] width 0 height 0
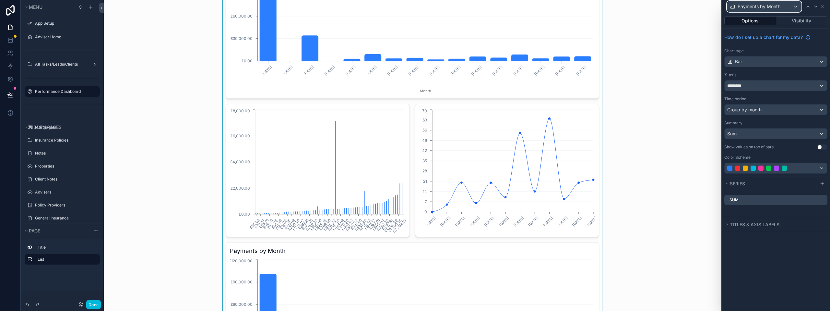
click at [798, 5] on div "Payments by Month" at bounding box center [764, 6] width 74 height 10
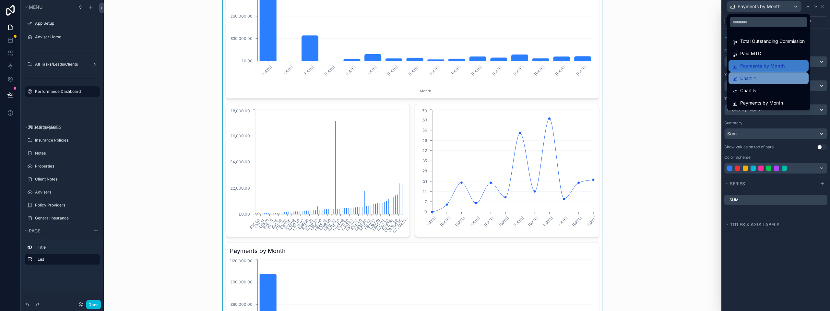
click at [774, 77] on div "Chart 4" at bounding box center [768, 78] width 72 height 8
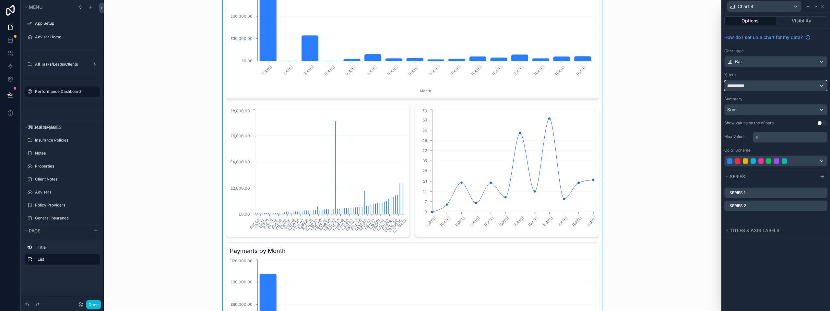
click at [779, 84] on div "**********" at bounding box center [776, 85] width 102 height 10
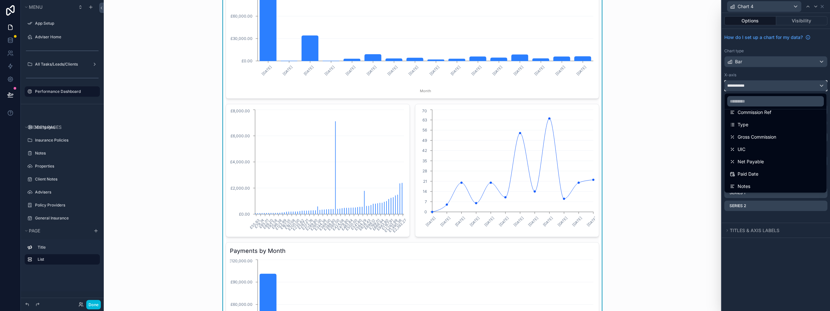
scroll to position [32, 0]
click at [795, 266] on div at bounding box center [776, 155] width 108 height 311
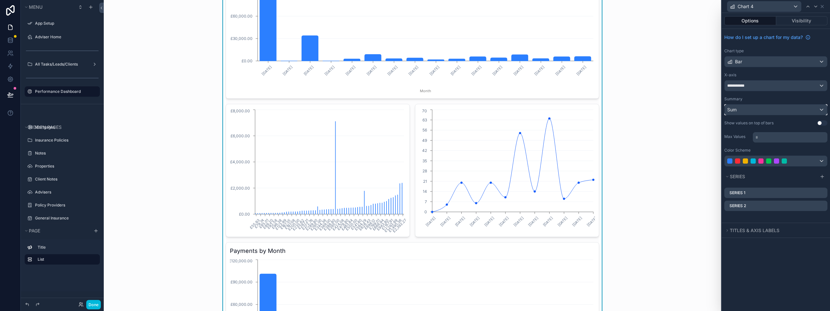
click at [764, 110] on div "Sum" at bounding box center [776, 109] width 102 height 10
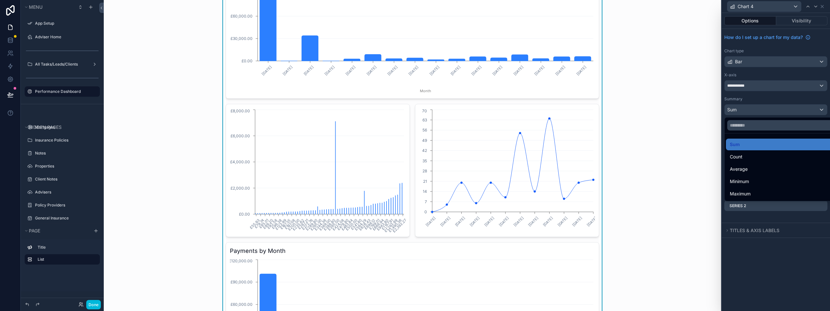
click at [762, 98] on div at bounding box center [776, 155] width 108 height 311
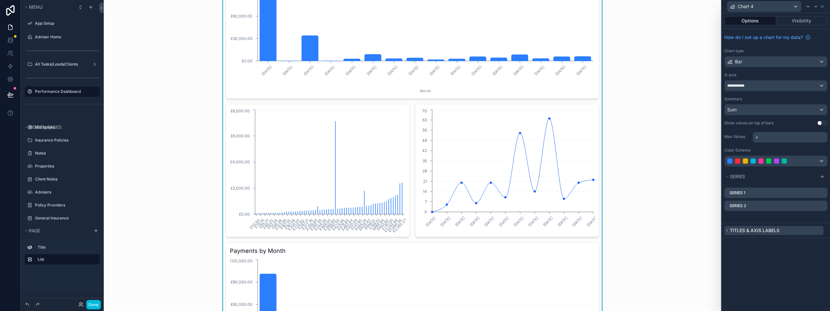
click at [767, 232] on span "Titles & Axis labels" at bounding box center [755, 230] width 50 height 6
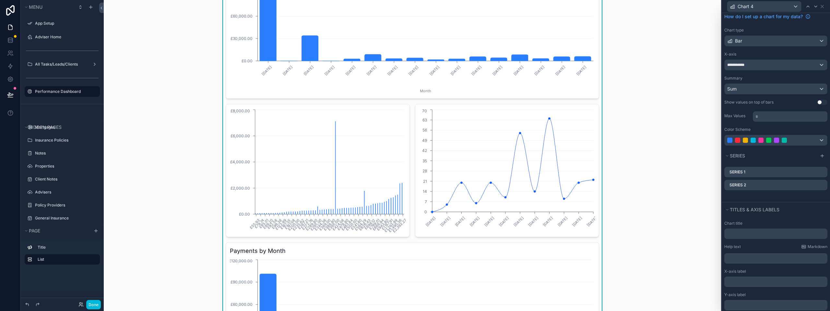
scroll to position [0, 0]
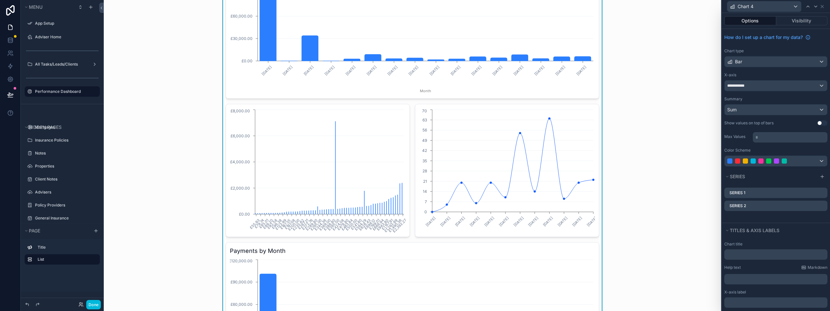
click at [0, 0] on icon at bounding box center [0, 0] width 0 height 0
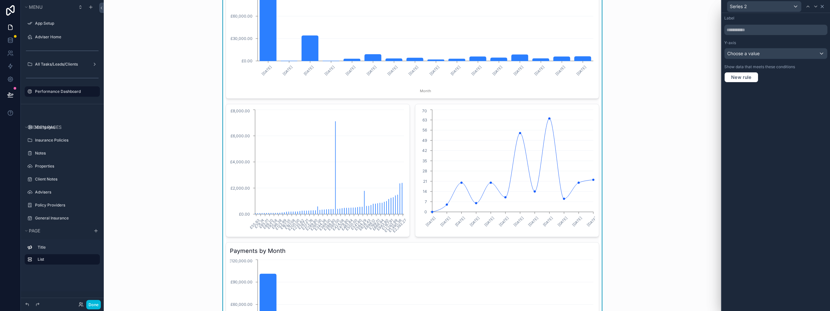
click at [823, 6] on icon at bounding box center [822, 6] width 5 height 5
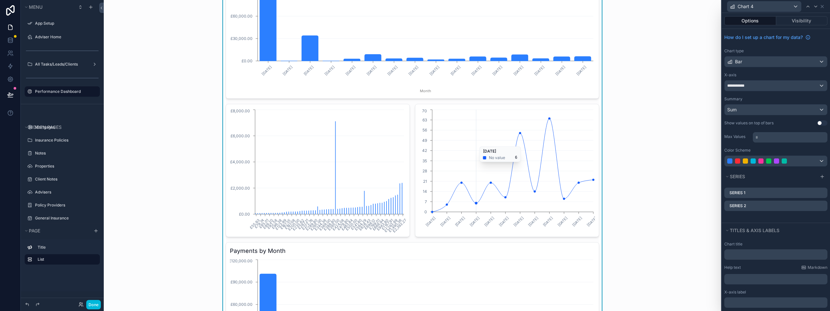
click at [453, 123] on icon "[DATE] [DATE] [DATE] [DATE] [DATE] [DATE] [DATE] [DATE] [DATE] [DATE] [DATE] [D…" at bounding box center [507, 170] width 176 height 124
click at [425, 107] on div "[DATE] [DATE] [DATE] [DATE] [DATE] [DATE] [DATE] [DATE] [DATE] [DATE] [DATE] [D…" at bounding box center [507, 170] width 184 height 133
click at [421, 107] on div "[DATE] [DATE] [DATE] [DATE] [DATE] [DATE] [DATE] [DATE] [DATE] [DATE] [DATE] [D…" at bounding box center [507, 170] width 184 height 133
click at [823, 7] on icon at bounding box center [822, 6] width 5 height 5
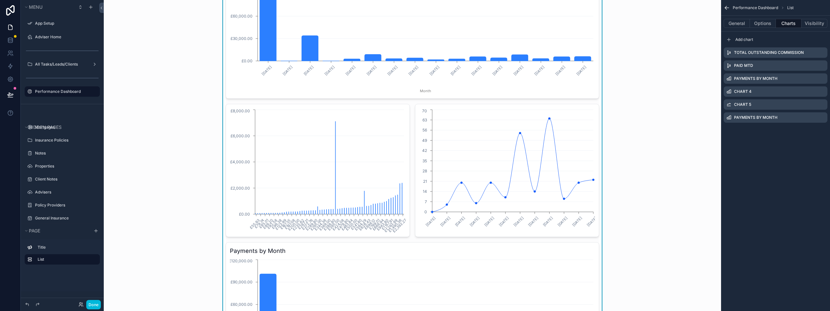
click at [0, 0] on icon "scrollable content" at bounding box center [0, 0] width 0 height 0
click at [810, 106] on icon at bounding box center [811, 106] width 5 height 5
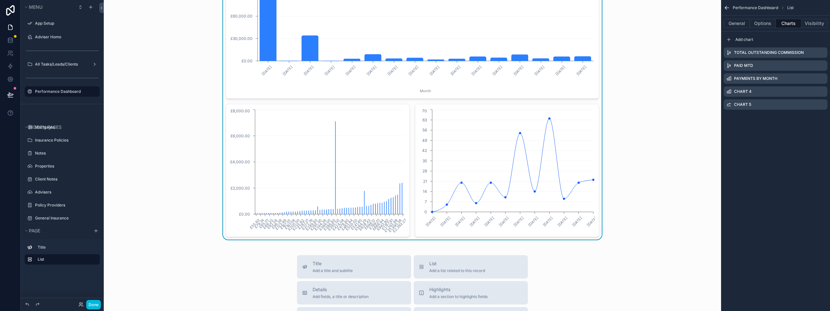
click at [0, 0] on icon "scrollable content" at bounding box center [0, 0] width 0 height 0
click at [812, 96] on icon at bounding box center [811, 93] width 5 height 5
click at [0, 0] on icon "scrollable content" at bounding box center [0, 0] width 0 height 0
click at [812, 80] on icon at bounding box center [811, 80] width 5 height 5
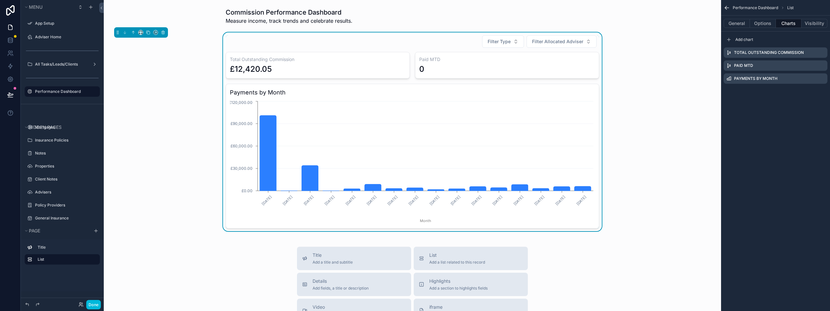
click at [656, 228] on div "Filter Type Filter Allocated Adviser Total Outstanding Commission £12,420.05 Pa…" at bounding box center [412, 131] width 607 height 198
click at [551, 39] on span "Filter Allocated Adviser" at bounding box center [557, 41] width 51 height 6
click at [501, 42] on span "Filter Type" at bounding box center [499, 41] width 23 height 6
click at [484, 78] on div "Mortgage" at bounding box center [501, 78] width 90 height 10
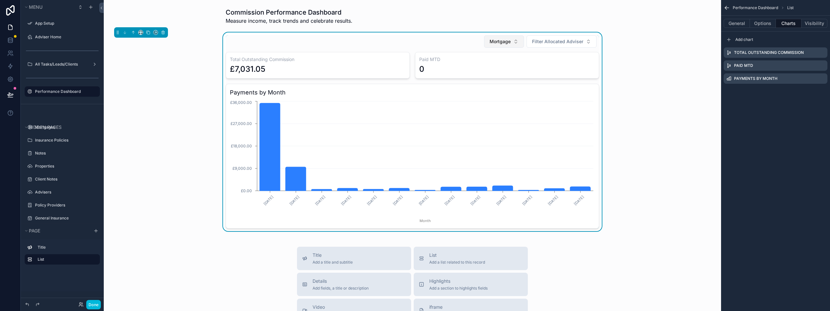
click at [505, 43] on span "Mortgage" at bounding box center [500, 41] width 21 height 6
click at [492, 81] on div "Advice Fee" at bounding box center [502, 78] width 90 height 10
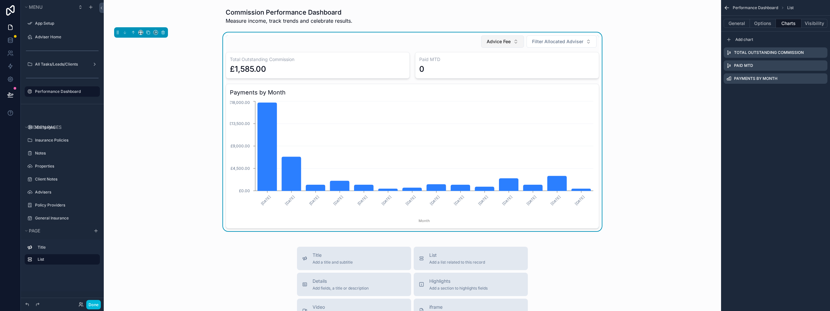
drag, startPoint x: 488, startPoint y: 47, endPoint x: 491, endPoint y: 44, distance: 3.7
click at [491, 44] on button "Advice Fee" at bounding box center [502, 41] width 43 height 12
click at [479, 127] on div "General Insurance" at bounding box center [501, 130] width 90 height 10
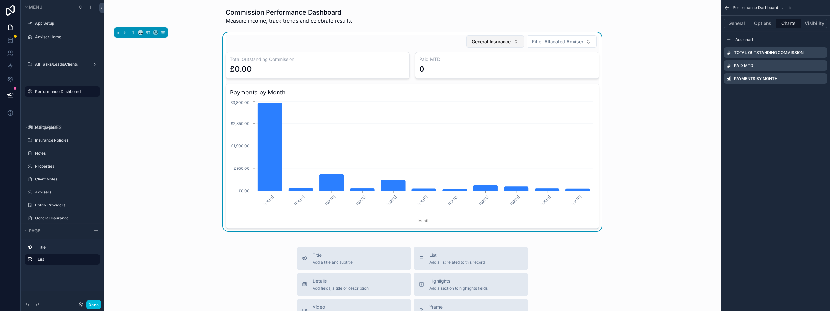
click at [506, 45] on button "General Insurance" at bounding box center [495, 41] width 58 height 12
click at [492, 72] on div "None" at bounding box center [493, 68] width 90 height 10
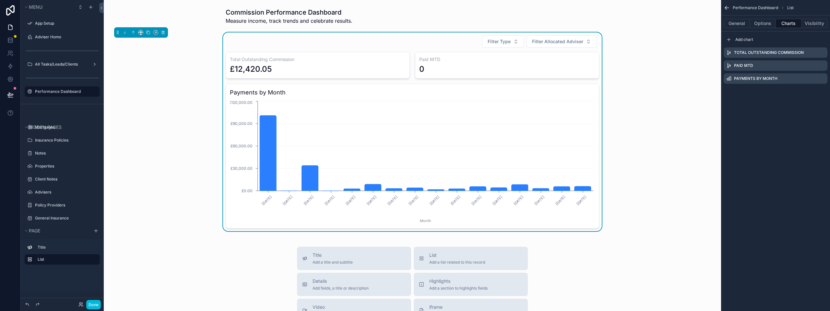
click at [823, 81] on div "Payments by Month" at bounding box center [776, 78] width 104 height 10
click at [0, 0] on icon "scrollable content" at bounding box center [0, 0] width 0 height 0
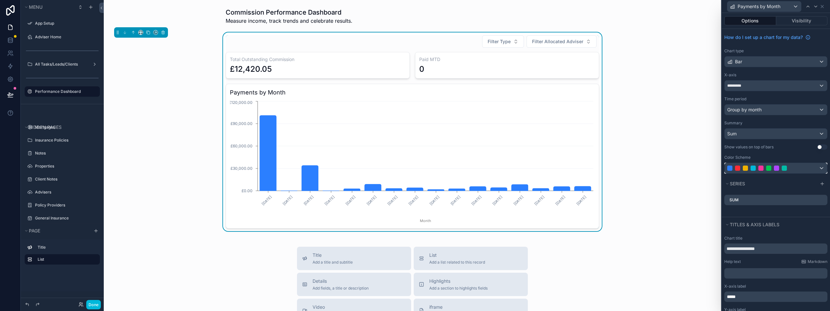
click at [812, 167] on div at bounding box center [776, 168] width 102 height 10
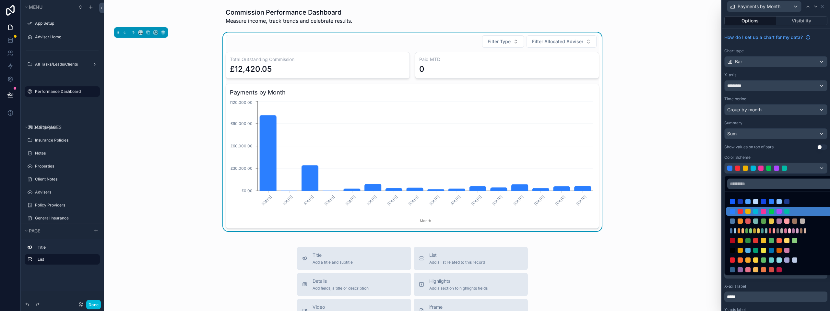
click at [752, 151] on div at bounding box center [776, 155] width 108 height 311
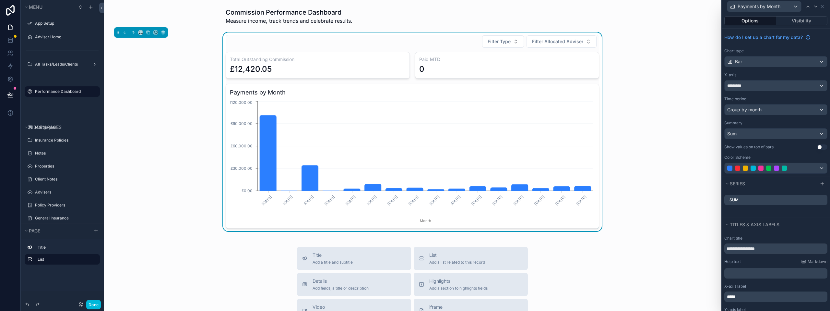
click at [821, 200] on div "Sum" at bounding box center [775, 200] width 103 height 10
click at [0, 0] on icon at bounding box center [0, 0] width 0 height 0
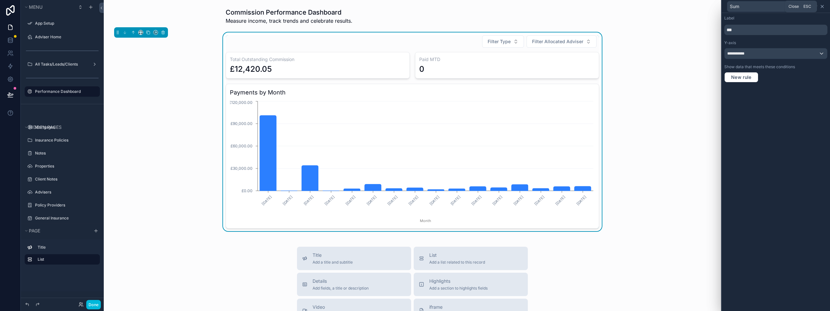
click at [822, 7] on icon at bounding box center [822, 6] width 5 height 5
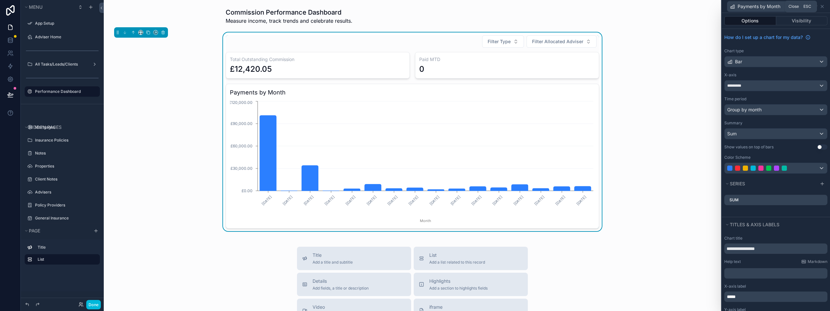
click at [820, 6] on icon at bounding box center [822, 6] width 5 height 5
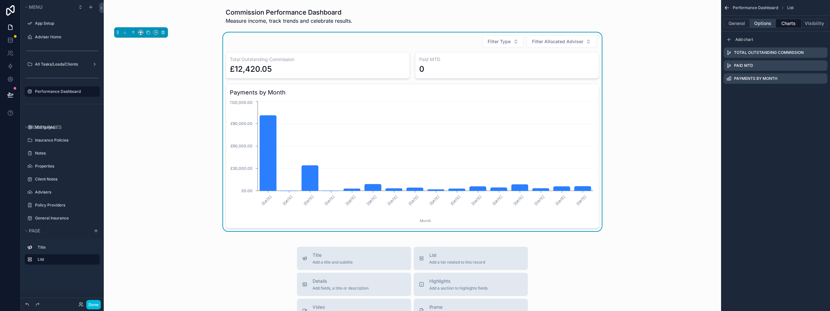
click at [753, 22] on button "Options" at bounding box center [763, 23] width 26 height 9
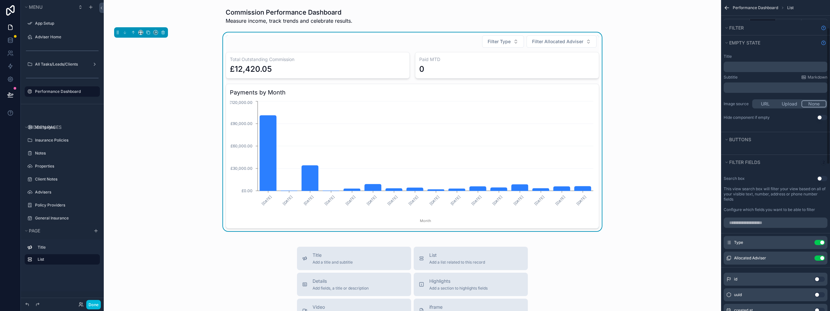
scroll to position [65, 0]
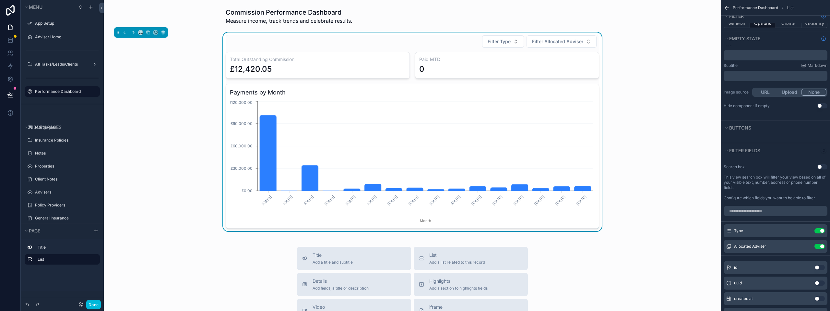
click at [0, 0] on icon "scrollable content" at bounding box center [0, 0] width 0 height 0
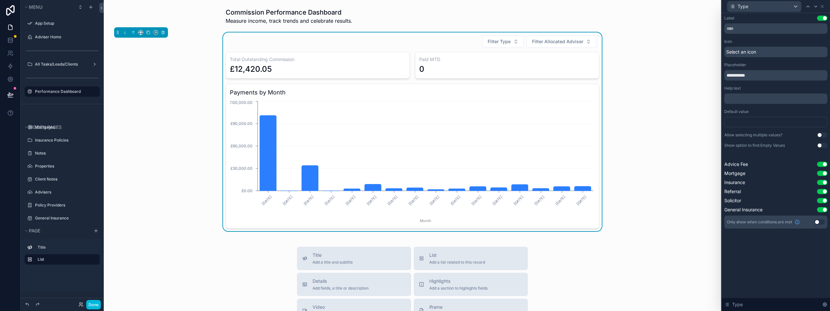
scroll to position [162, 0]
click at [821, 134] on button "Use setting" at bounding box center [822, 134] width 10 height 5
drag, startPoint x: 821, startPoint y: 134, endPoint x: 751, endPoint y: 111, distance: 74.0
click at [751, 111] on div "Default value" at bounding box center [775, 111] width 103 height 5
click at [786, 6] on div "Type" at bounding box center [764, 6] width 74 height 10
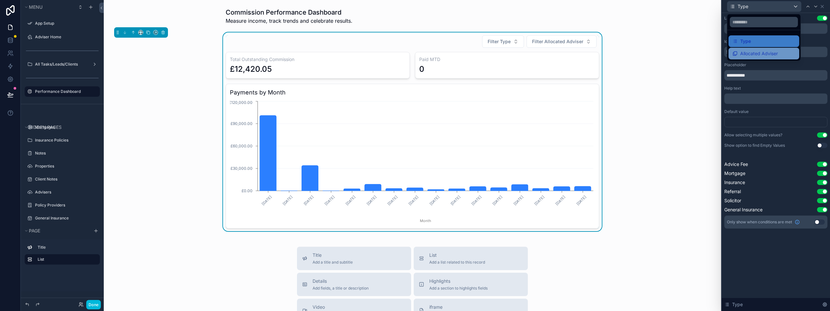
click at [776, 52] on span "Allocated Adviser" at bounding box center [759, 54] width 38 height 8
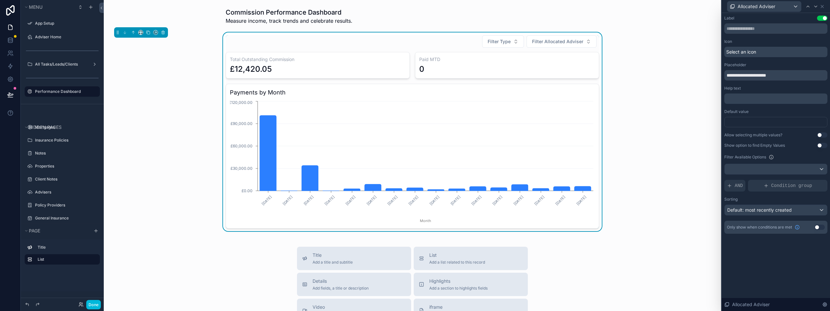
click at [822, 133] on button "Use setting" at bounding box center [822, 134] width 10 height 5
click at [679, 136] on div "Filter Type Filter Allocated Adviser Total Outstanding Commission £12,420.05 Pa…" at bounding box center [412, 131] width 607 height 198
click at [553, 40] on span "Filter Allocated Adviser" at bounding box center [557, 41] width 51 height 6
click at [552, 82] on div "[PERSON_NAME]" at bounding box center [560, 78] width 90 height 10
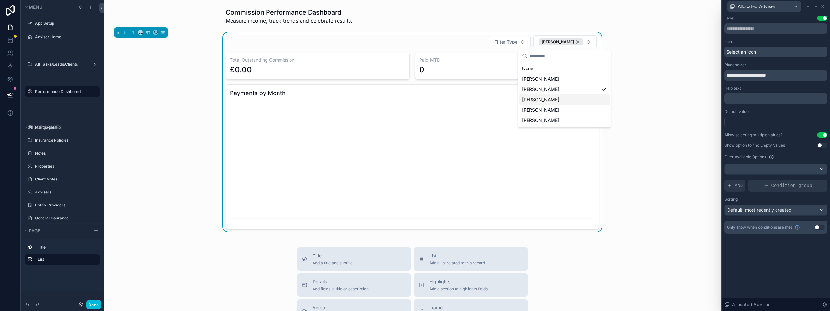
click at [549, 97] on div "[PERSON_NAME]" at bounding box center [564, 99] width 90 height 10
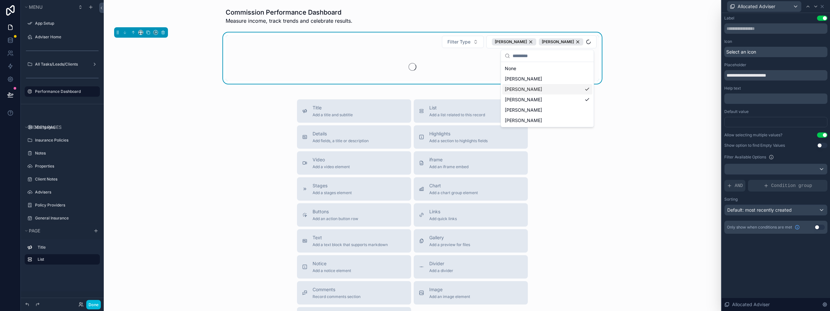
click at [549, 90] on div "[PERSON_NAME]" at bounding box center [547, 89] width 90 height 10
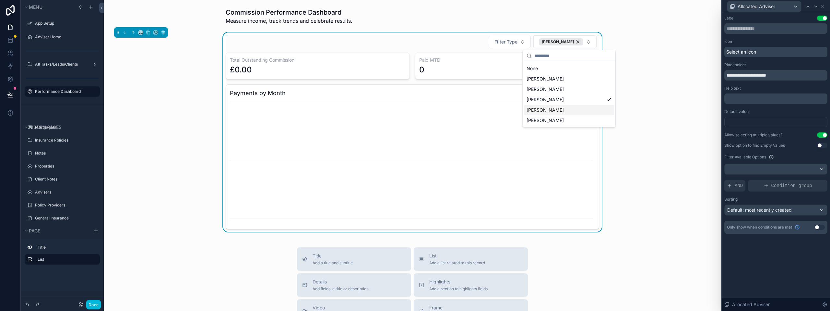
click at [550, 110] on span "[PERSON_NAME]" at bounding box center [545, 110] width 37 height 6
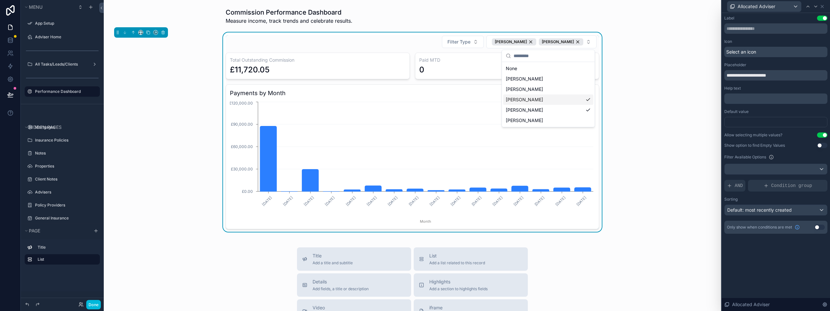
click at [548, 100] on div "[PERSON_NAME]" at bounding box center [548, 99] width 90 height 10
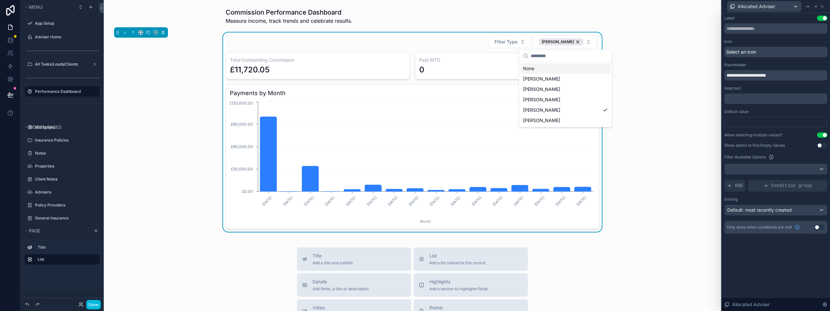
click at [545, 68] on div "None" at bounding box center [565, 68] width 90 height 10
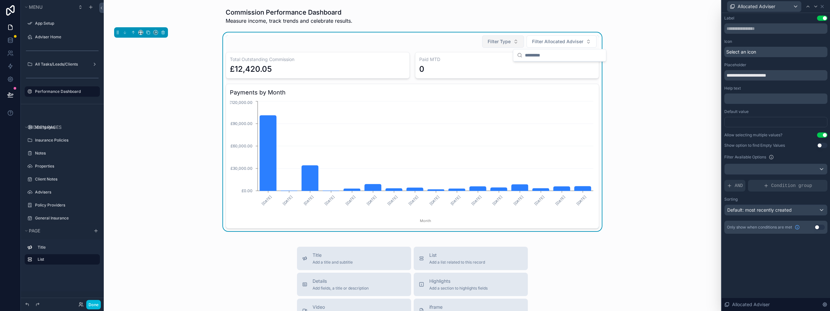
click at [499, 41] on span "Filter Type" at bounding box center [499, 41] width 23 height 6
click at [680, 146] on div "Filter Type Filter Allocated Adviser Total Outstanding Commission £12,420.05 Pa…" at bounding box center [412, 131] width 607 height 198
click at [383, 79] on div "Total Outstanding Commission £12,420.05 Paid MTD 0 Payments by Month [DATE] [DA…" at bounding box center [412, 140] width 373 height 176
click at [424, 43] on div "Filter Type Filter Allocated Adviser" at bounding box center [412, 41] width 373 height 13
click at [825, 7] on div "Allocated Adviser" at bounding box center [775, 6] width 103 height 13
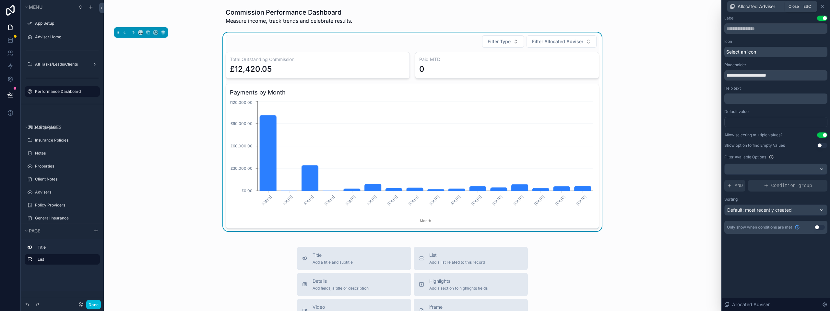
click at [824, 6] on icon at bounding box center [822, 6] width 5 height 5
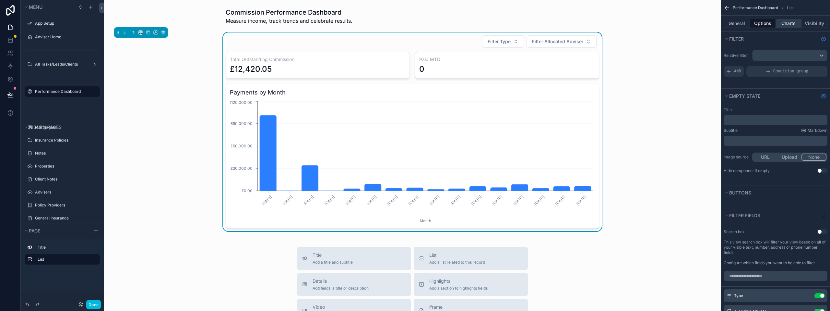
click at [781, 21] on button "Charts" at bounding box center [789, 23] width 26 height 9
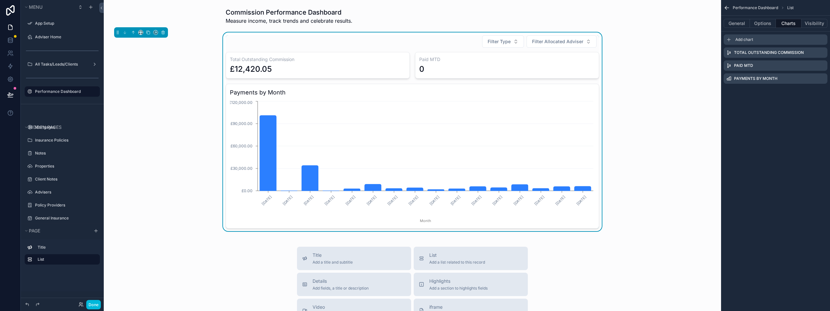
click at [756, 39] on div "Add chart" at bounding box center [776, 39] width 104 height 10
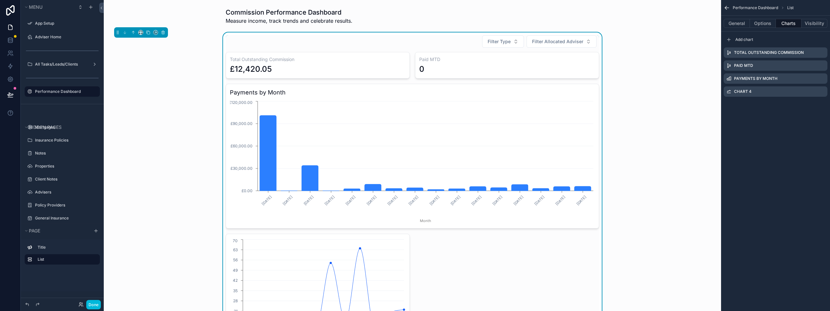
click at [0, 0] on icon "scrollable content" at bounding box center [0, 0] width 0 height 0
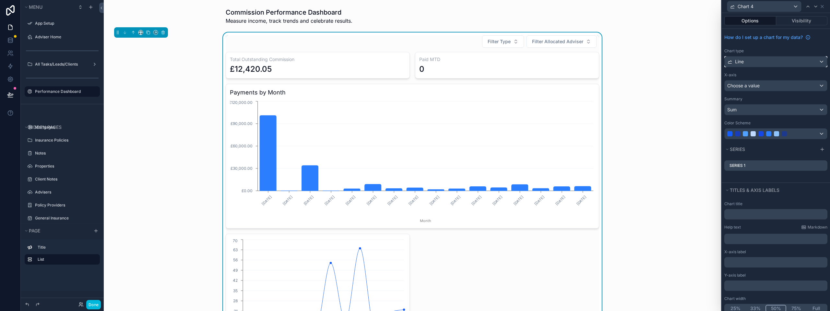
click at [755, 58] on div "Line" at bounding box center [776, 61] width 102 height 10
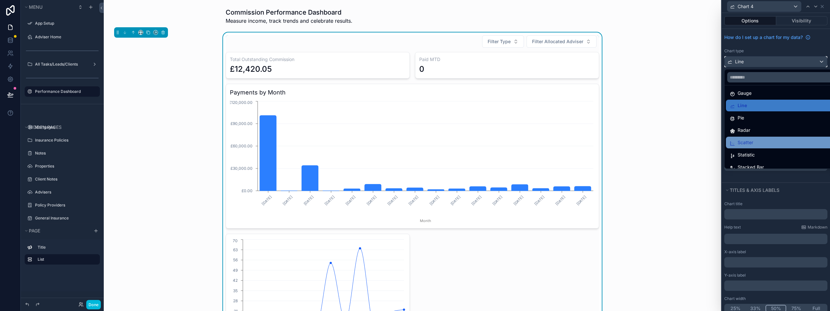
scroll to position [46, 0]
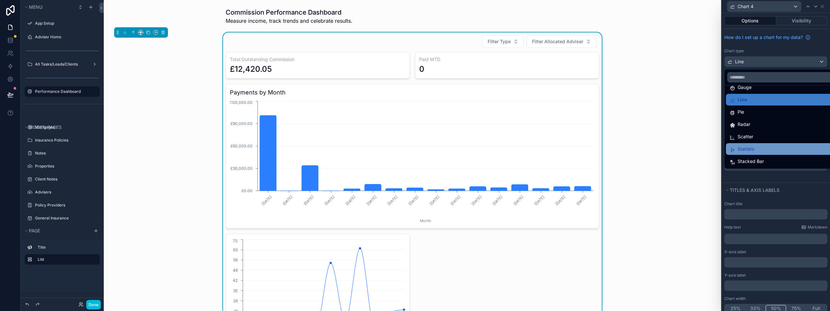
click at [752, 146] on span "Statistic" at bounding box center [746, 149] width 17 height 8
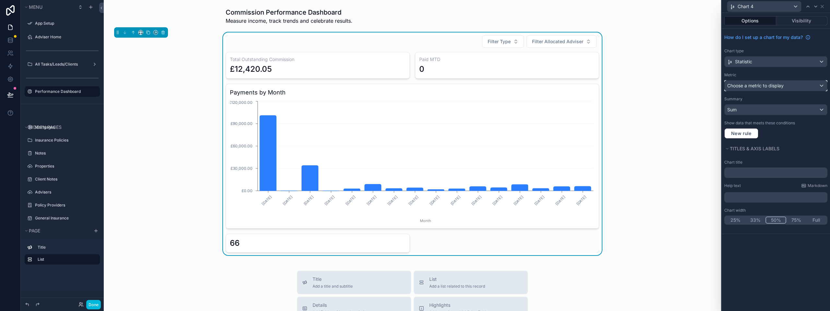
click at [760, 85] on span "Choose a metric to display" at bounding box center [755, 86] width 56 height 6
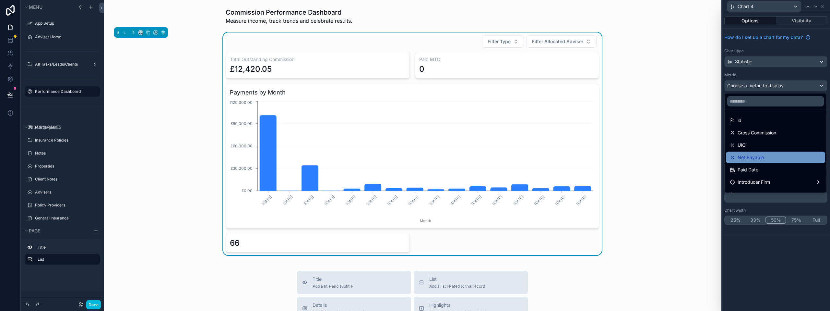
click at [756, 155] on span "Net Payable" at bounding box center [751, 157] width 26 height 8
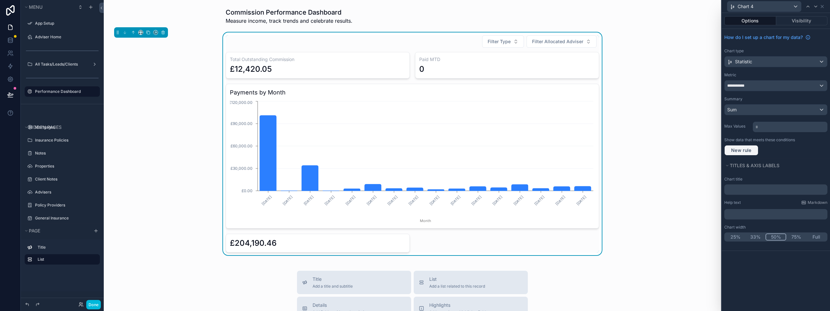
click at [747, 149] on span "New rule" at bounding box center [741, 150] width 26 height 6
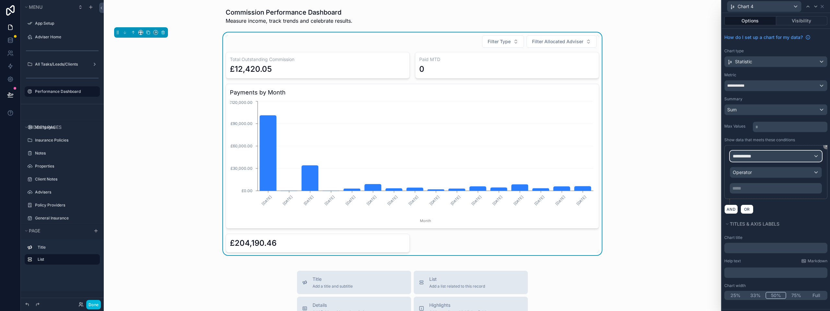
click at [755, 155] on span "**********" at bounding box center [745, 156] width 24 height 6
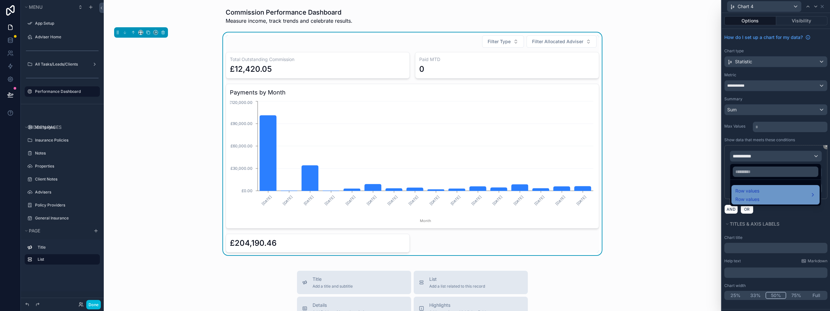
click at [767, 195] on div "Row values Row values" at bounding box center [775, 195] width 80 height 16
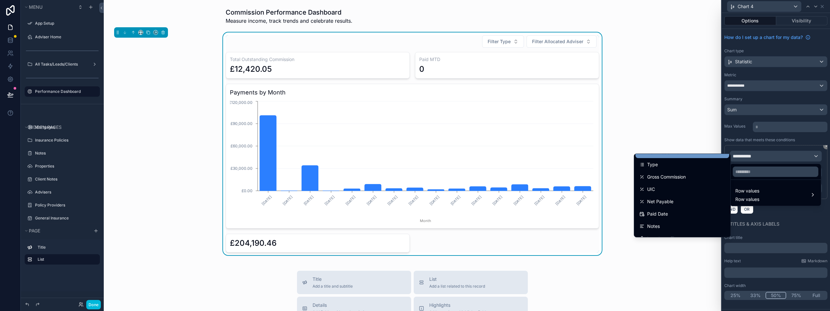
scroll to position [32, 0]
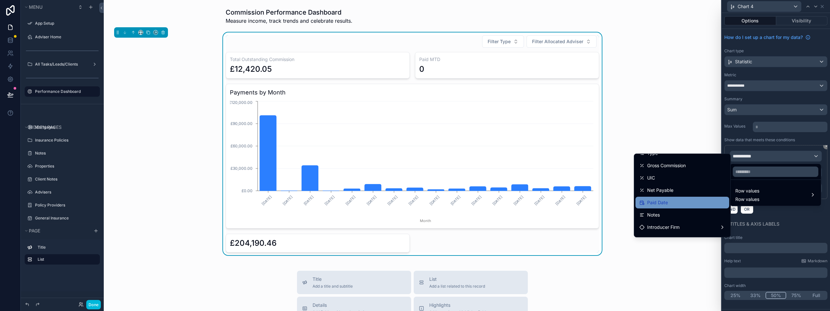
click at [660, 198] on span "Paid Date" at bounding box center [657, 202] width 21 height 8
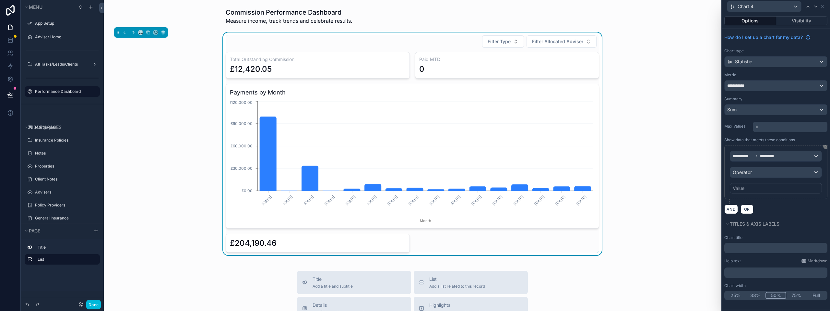
click at [748, 190] on div "Value" at bounding box center [776, 188] width 92 height 10
click at [748, 187] on div "Value" at bounding box center [776, 188] width 92 height 10
click at [784, 185] on div "Value" at bounding box center [776, 188] width 92 height 10
click at [788, 194] on div "**********" at bounding box center [775, 172] width 103 height 54
click at [810, 173] on div "Operator" at bounding box center [775, 172] width 91 height 10
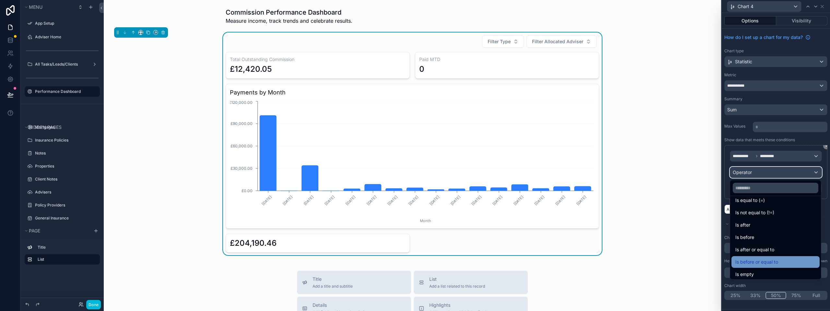
scroll to position [0, 0]
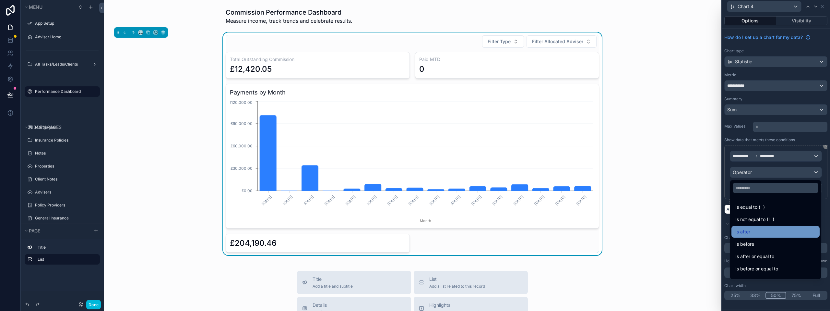
click at [762, 232] on div "Is after" at bounding box center [775, 232] width 80 height 8
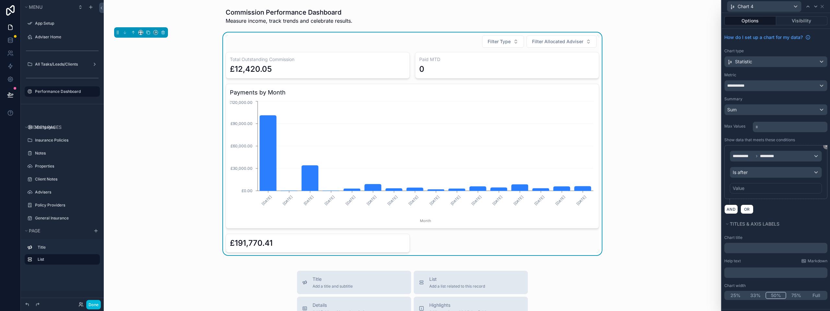
click at [752, 187] on div "Value" at bounding box center [776, 188] width 92 height 10
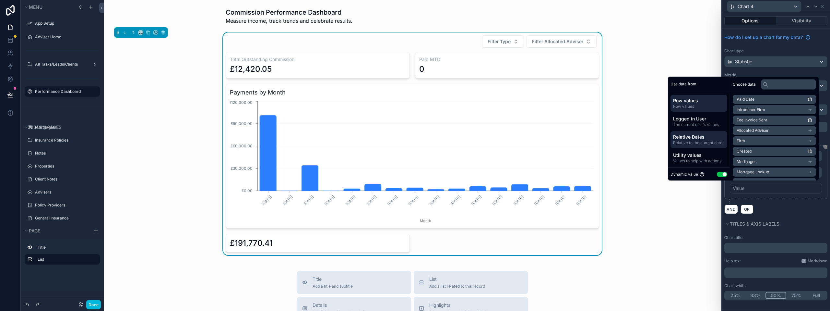
click at [695, 141] on span "Relative to the current date" at bounding box center [699, 142] width 52 height 5
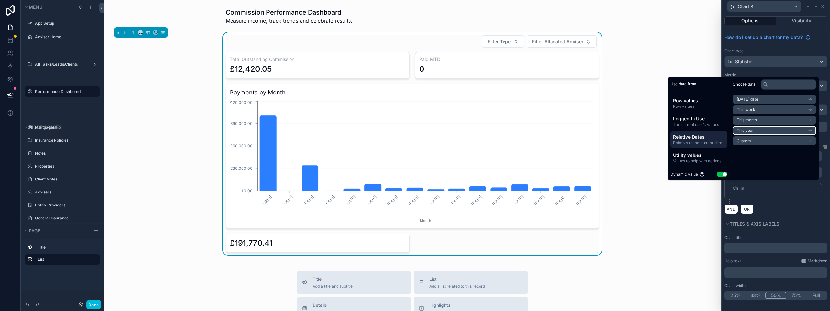
click at [757, 131] on li "This year" at bounding box center [774, 130] width 83 height 9
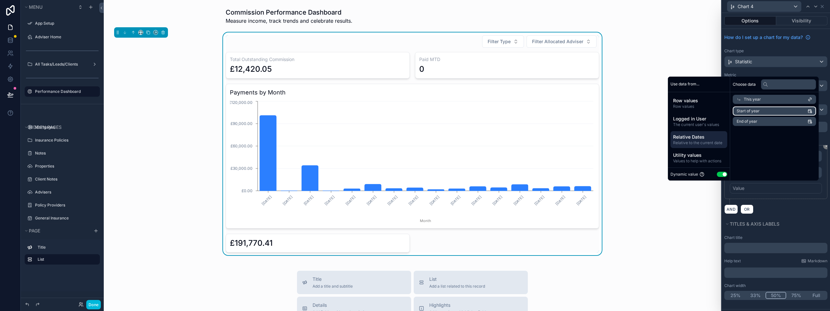
click at [753, 111] on span "Start of year" at bounding box center [748, 110] width 23 height 5
click at [705, 140] on span "Relative to the current date" at bounding box center [699, 142] width 52 height 5
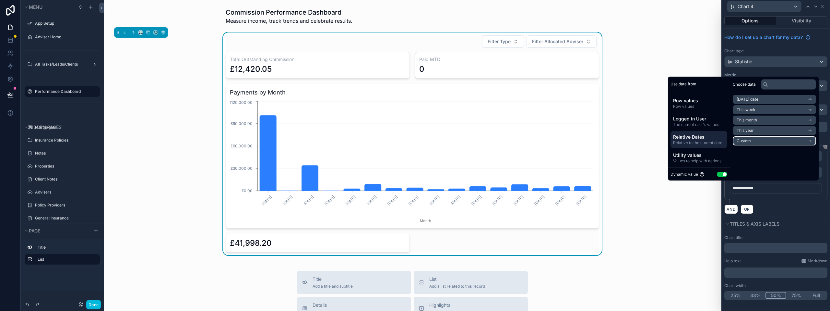
click at [750, 143] on li "Custom" at bounding box center [774, 140] width 83 height 9
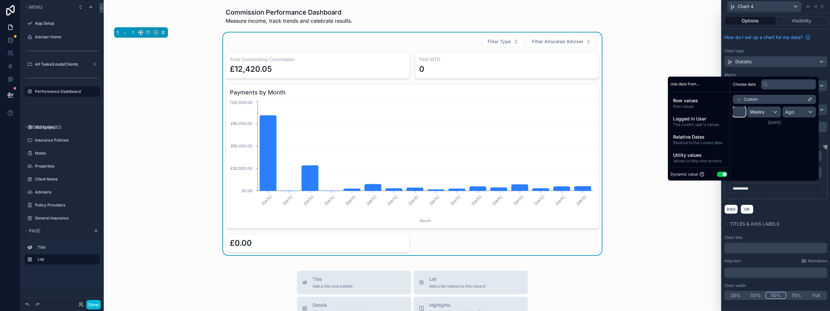
drag, startPoint x: 737, startPoint y: 113, endPoint x: 729, endPoint y: 110, distance: 8.4
click at [733, 110] on input "*" at bounding box center [739, 111] width 13 height 10
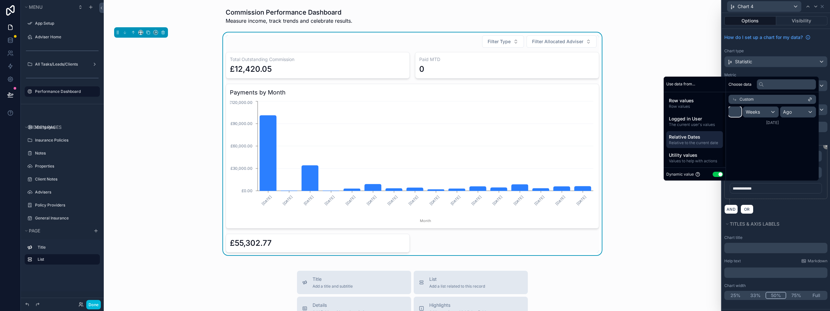
type input "**"
click at [701, 139] on span "Relative Dates" at bounding box center [695, 137] width 52 height 6
click at [694, 140] on span "Relative to the current date" at bounding box center [695, 142] width 52 height 5
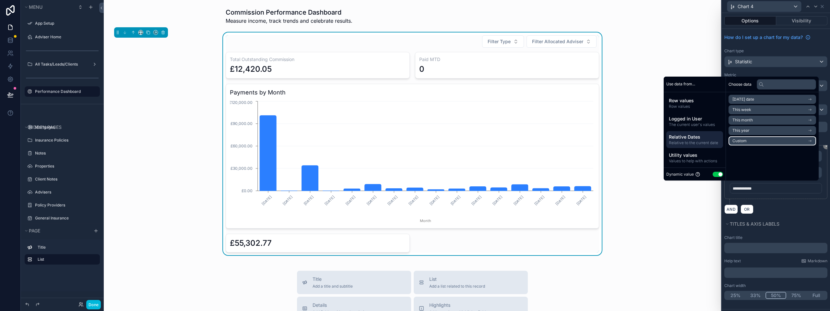
click at [738, 139] on span "Custom" at bounding box center [739, 140] width 14 height 5
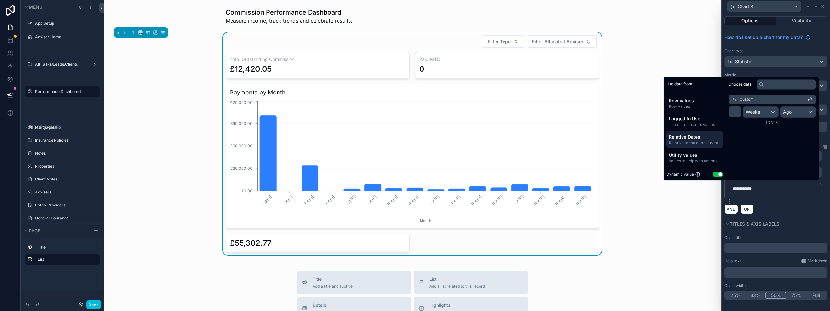
click at [696, 137] on span "Relative Dates" at bounding box center [695, 137] width 52 height 6
click at [749, 126] on li "This year" at bounding box center [772, 130] width 88 height 9
click at [750, 109] on span "Start of year" at bounding box center [743, 110] width 23 height 5
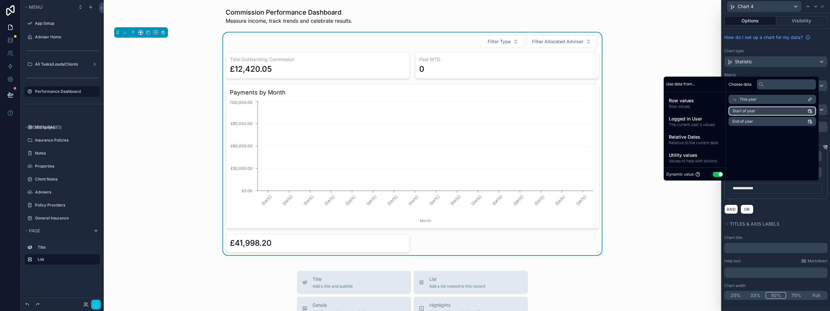
click at [750, 110] on span "Start of year" at bounding box center [743, 110] width 23 height 5
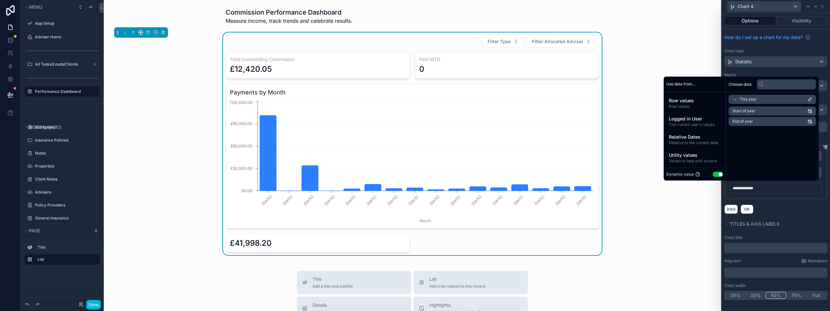
click at [752, 148] on div "Choose data This year Start of year End of year" at bounding box center [772, 129] width 93 height 104
click at [747, 111] on span "Start of year" at bounding box center [743, 110] width 23 height 5
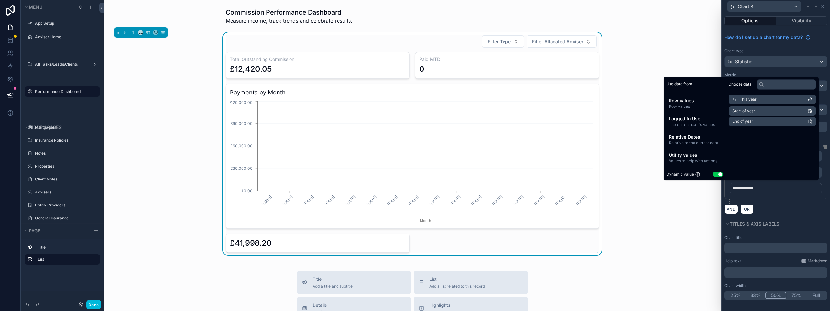
click at [748, 158] on div "Choose data This year Start of year End of year" at bounding box center [772, 129] width 93 height 104
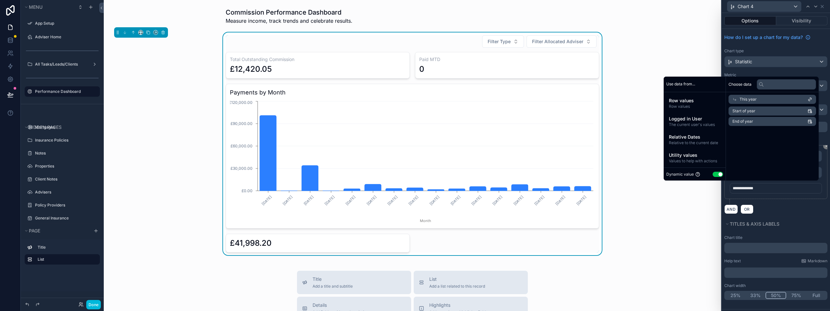
click at [689, 229] on div "Filter Type Filter Allocated Adviser Total Outstanding Commission £12,420.05 Pa…" at bounding box center [412, 143] width 607 height 222
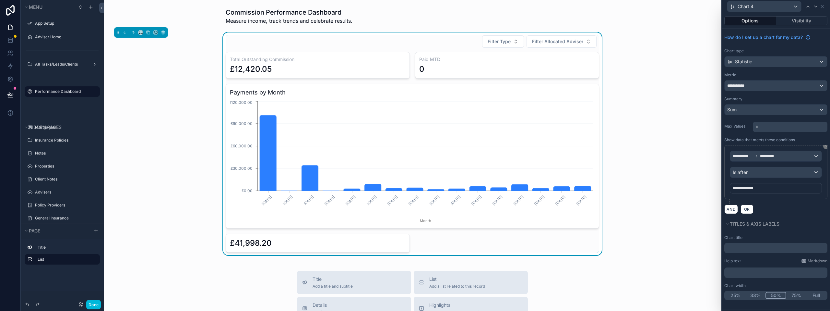
click at [289, 240] on div "£41,998.20" at bounding box center [318, 243] width 176 height 10
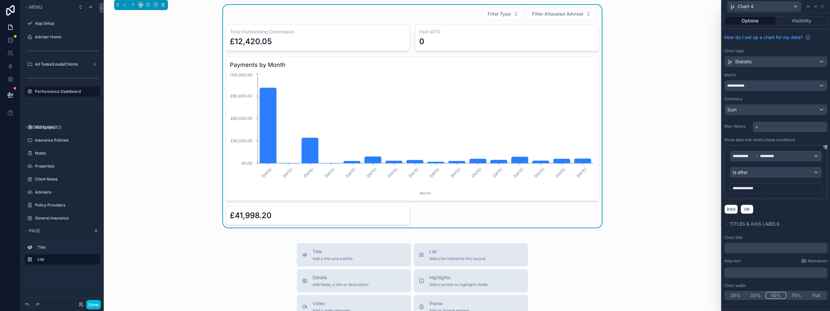
scroll to position [65, 0]
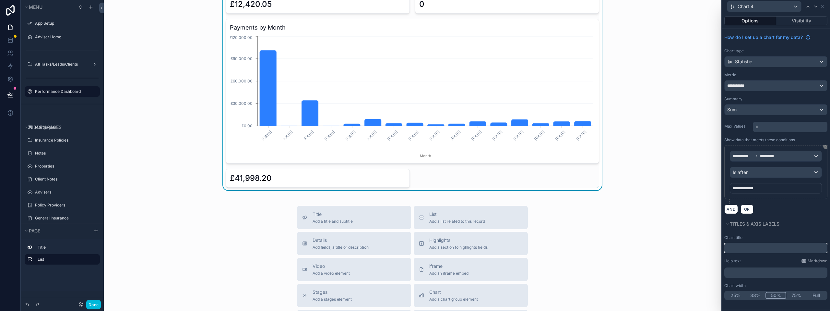
click at [740, 246] on input "text" at bounding box center [775, 248] width 103 height 10
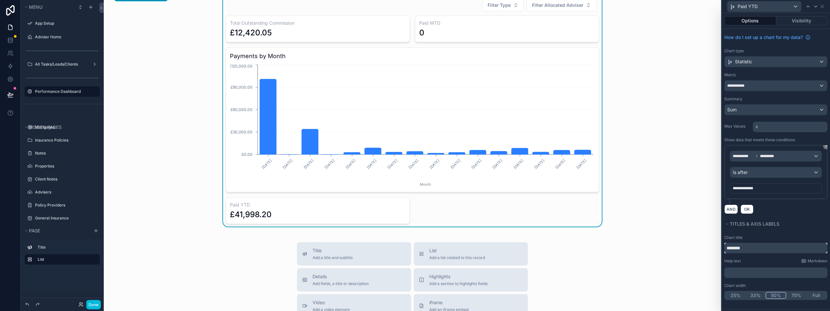
scroll to position [0, 0]
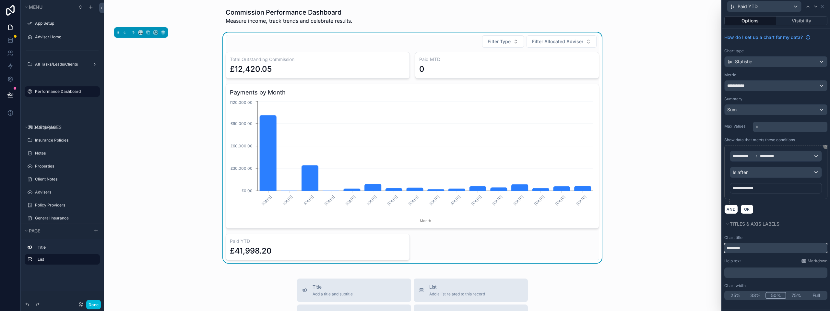
type input "********"
click at [775, 236] on div "Chart title" at bounding box center [775, 237] width 103 height 5
click at [825, 6] on div "Paid YTD" at bounding box center [775, 6] width 103 height 13
click at [823, 6] on icon at bounding box center [822, 6] width 5 height 5
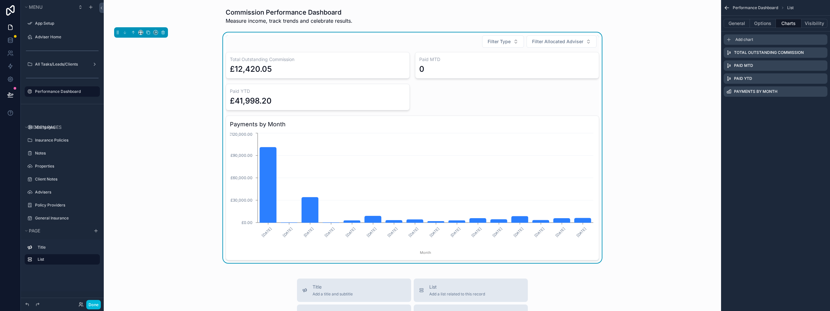
click at [753, 38] on div "Add chart" at bounding box center [776, 39] width 104 height 10
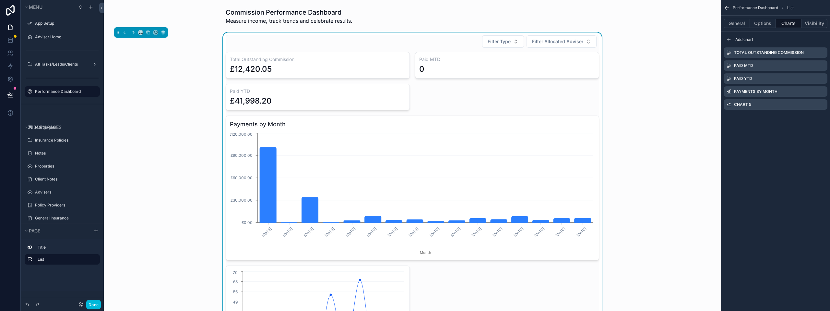
click at [0, 0] on icon "scrollable content" at bounding box center [0, 0] width 0 height 0
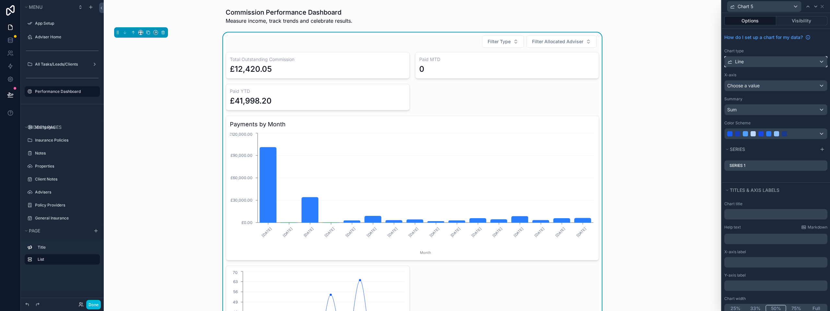
click at [766, 60] on div "Line" at bounding box center [776, 61] width 102 height 10
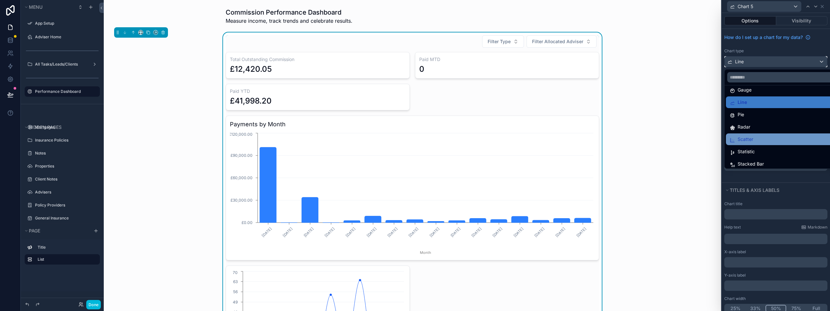
scroll to position [46, 0]
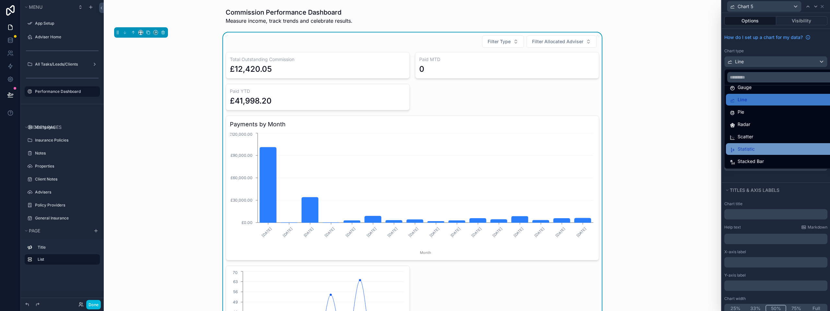
click at [752, 147] on span "Statistic" at bounding box center [746, 149] width 17 height 8
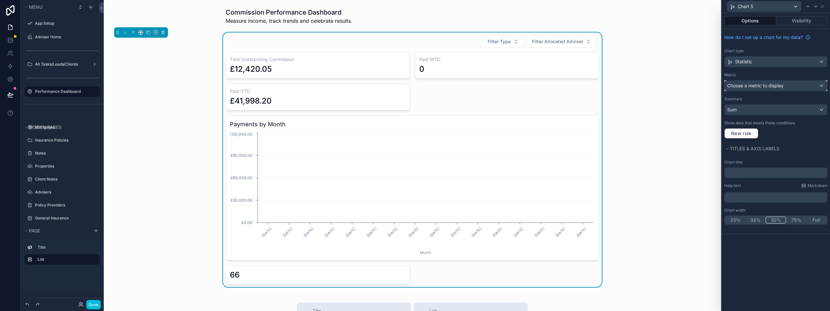
click at [751, 87] on span "Choose a metric to display" at bounding box center [755, 86] width 56 height 6
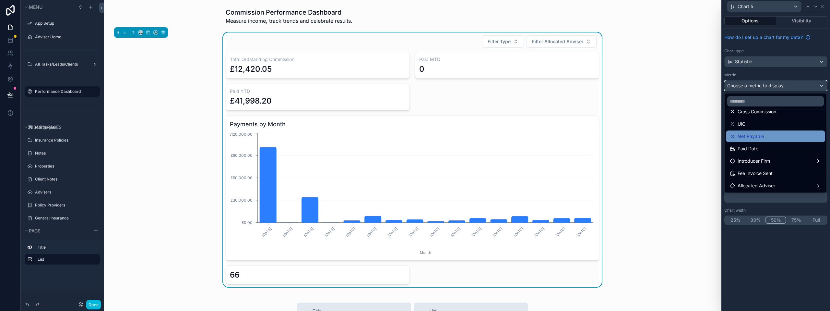
scroll to position [32, 0]
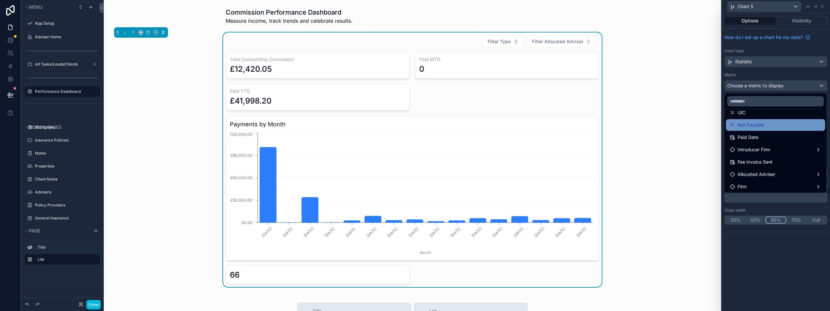
click at [745, 124] on span "Net Payable" at bounding box center [751, 125] width 26 height 8
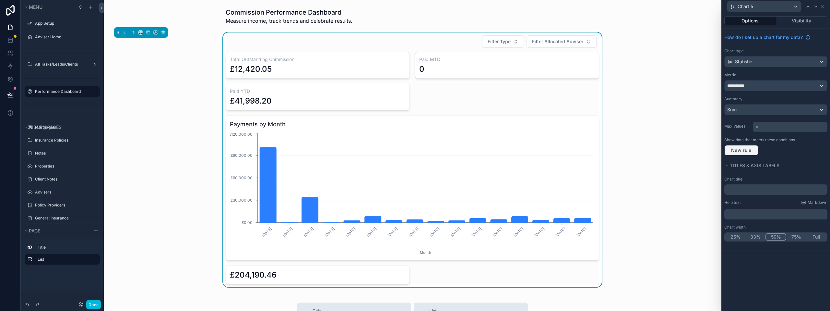
click at [748, 150] on span "New rule" at bounding box center [741, 150] width 26 height 6
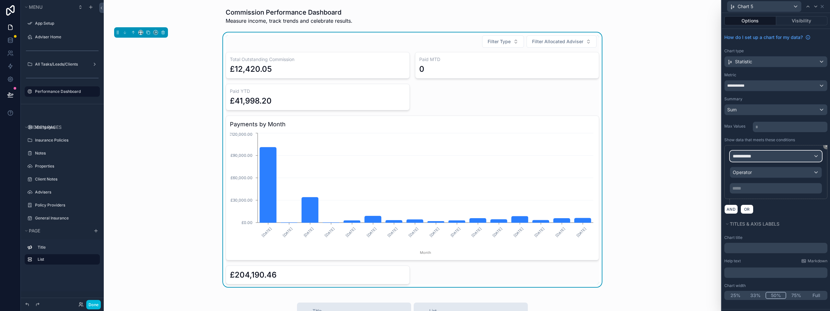
click at [765, 153] on div "**********" at bounding box center [775, 156] width 91 height 10
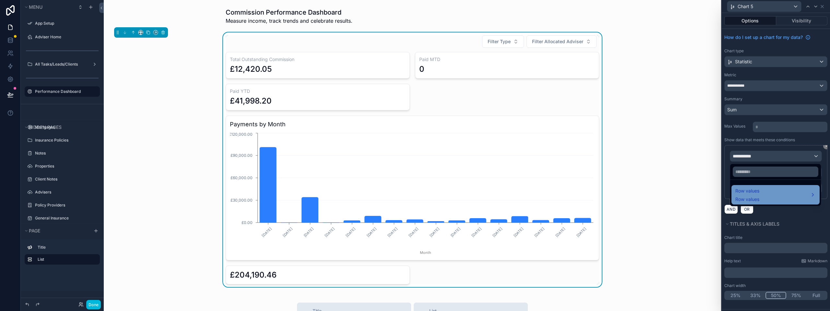
click at [760, 188] on div "Row values Row values" at bounding box center [775, 195] width 80 height 16
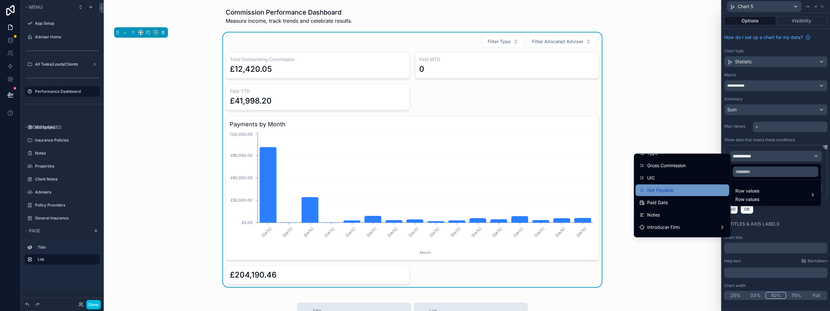
click at [674, 186] on div "Net Payable" at bounding box center [682, 190] width 86 height 8
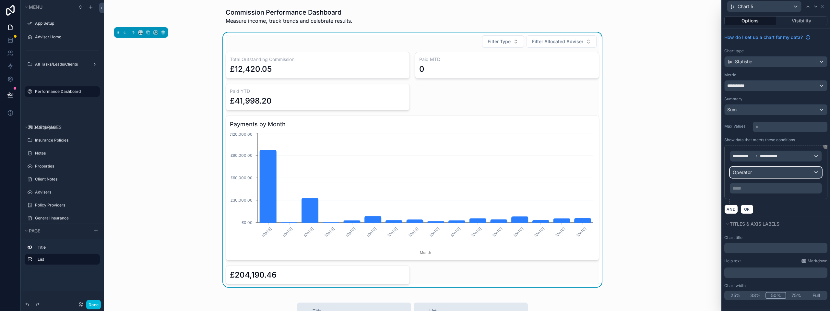
click at [770, 174] on div "Operator" at bounding box center [775, 172] width 91 height 10
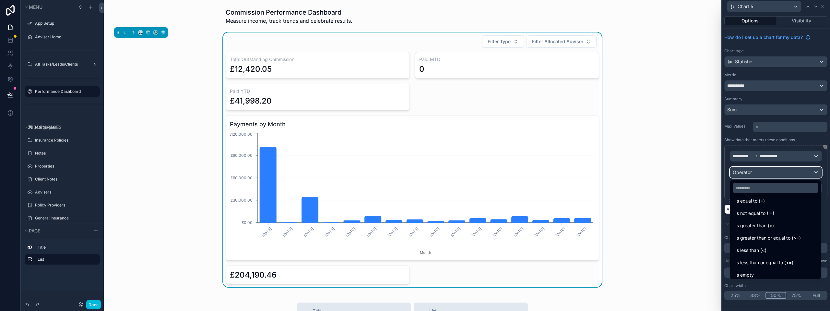
scroll to position [0, 0]
click at [815, 157] on div at bounding box center [776, 155] width 108 height 311
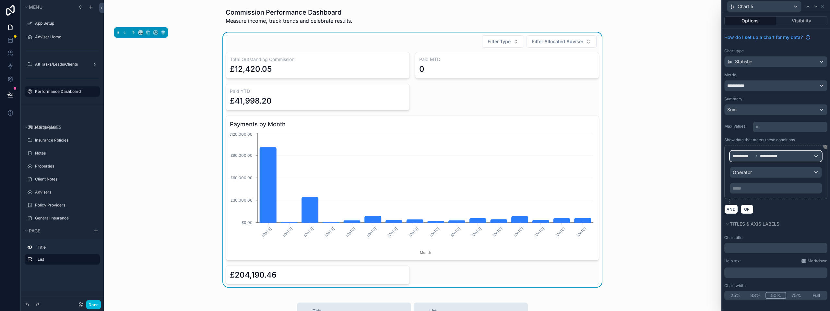
click at [815, 156] on div "**********" at bounding box center [775, 156] width 91 height 10
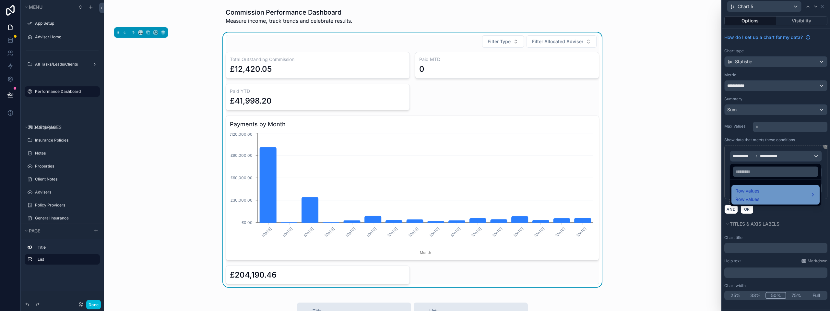
click at [787, 189] on div "Row values Row values" at bounding box center [775, 195] width 80 height 16
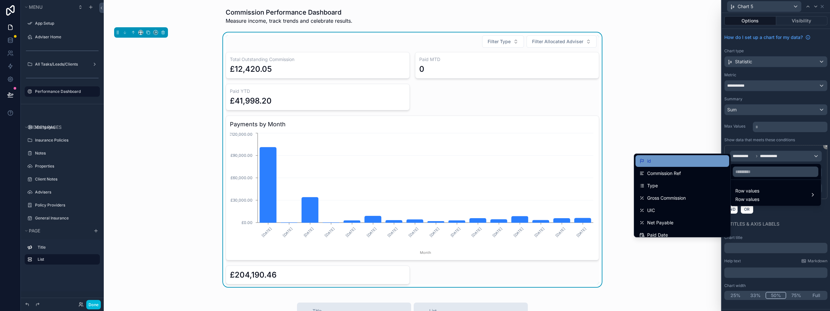
click at [662, 161] on div "id" at bounding box center [682, 161] width 86 height 8
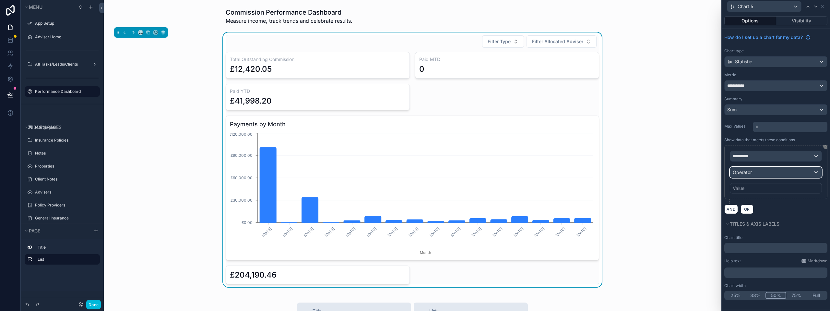
click at [780, 170] on div "Operator" at bounding box center [775, 172] width 91 height 10
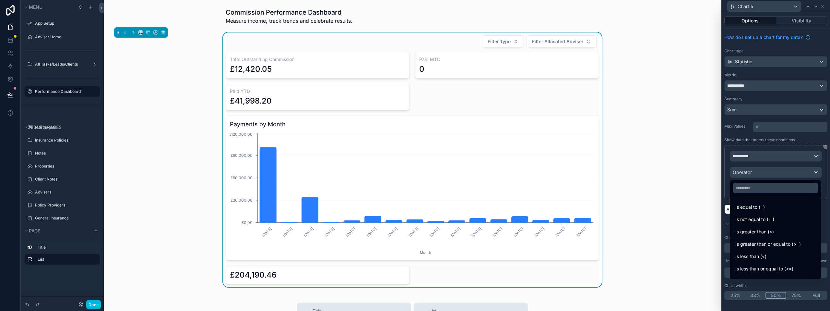
click at [734, 105] on div at bounding box center [776, 155] width 108 height 311
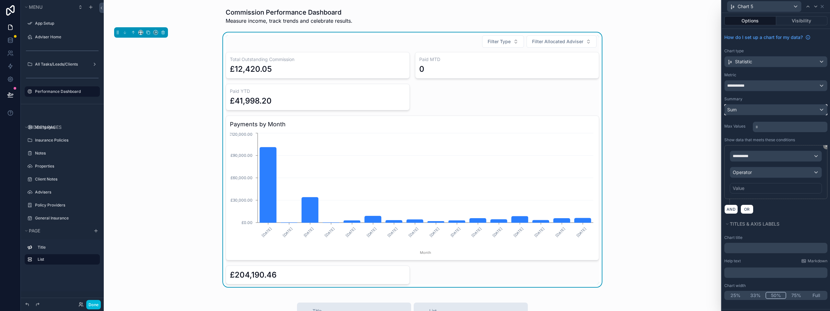
click at [734, 111] on span "Sum" at bounding box center [731, 109] width 9 height 6
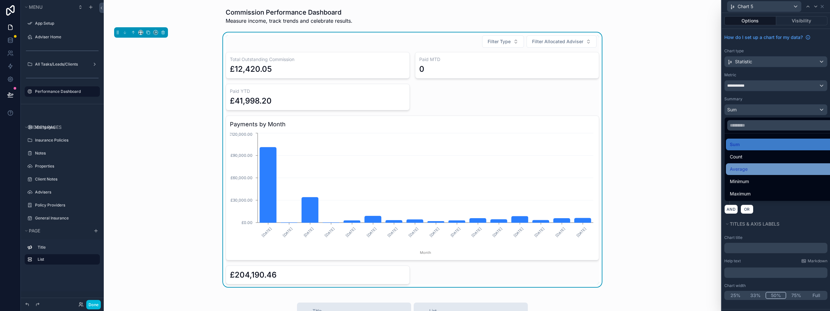
click at [747, 168] on span "Average" at bounding box center [739, 169] width 18 height 8
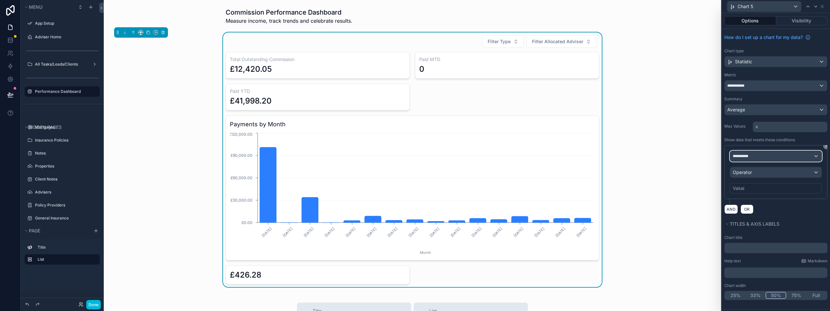
click at [811, 156] on div "**********" at bounding box center [775, 156] width 91 height 10
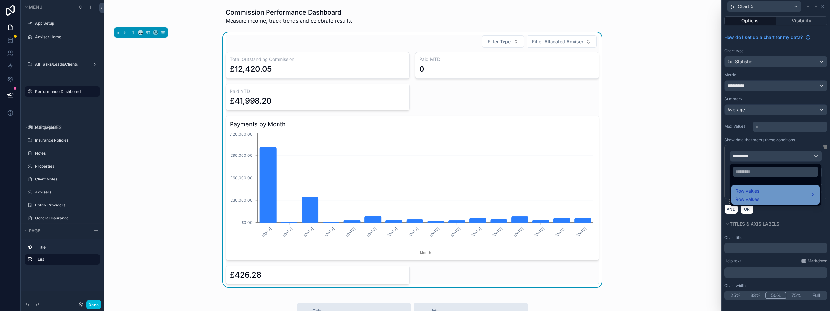
click at [800, 190] on div "Row values Row values" at bounding box center [775, 195] width 80 height 16
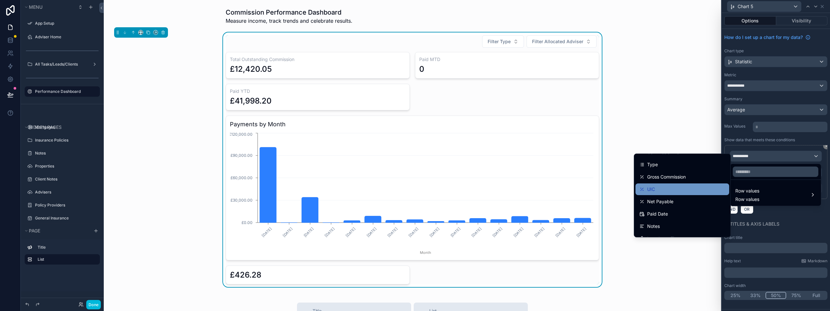
scroll to position [32, 0]
click at [667, 190] on span "Net Payable" at bounding box center [660, 190] width 26 height 8
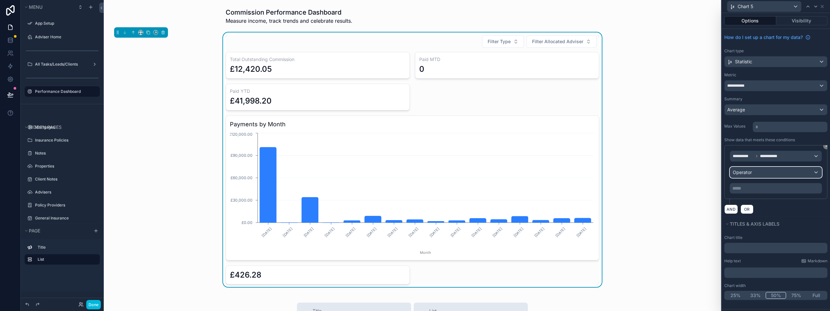
click at [760, 173] on div "Operator" at bounding box center [775, 172] width 91 height 10
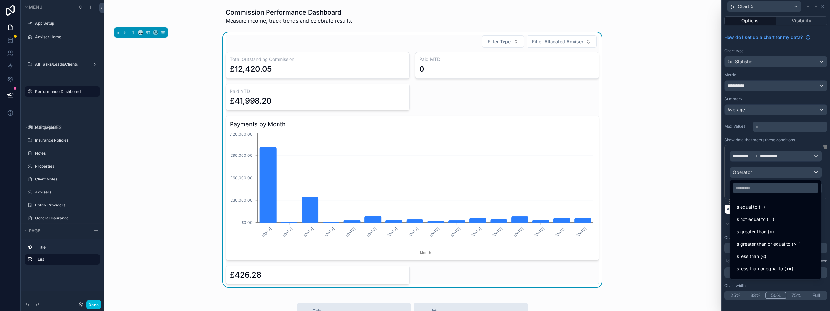
click at [775, 163] on div at bounding box center [776, 155] width 108 height 311
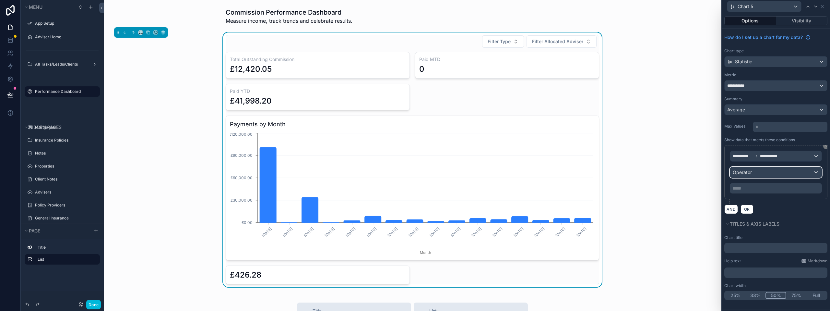
click at [771, 172] on div "Operator" at bounding box center [775, 172] width 91 height 10
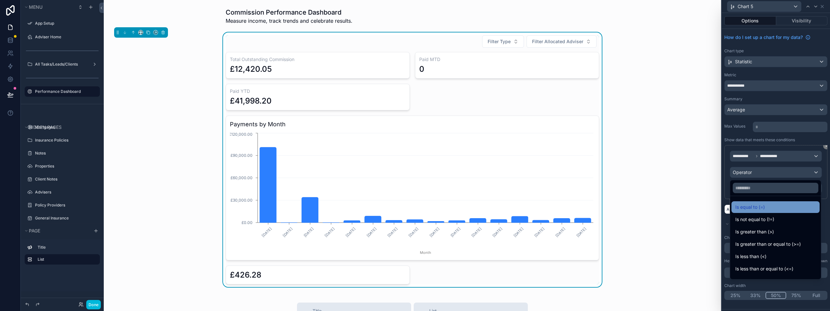
click at [763, 207] on span "Is equal to (=)" at bounding box center [750, 207] width 30 height 8
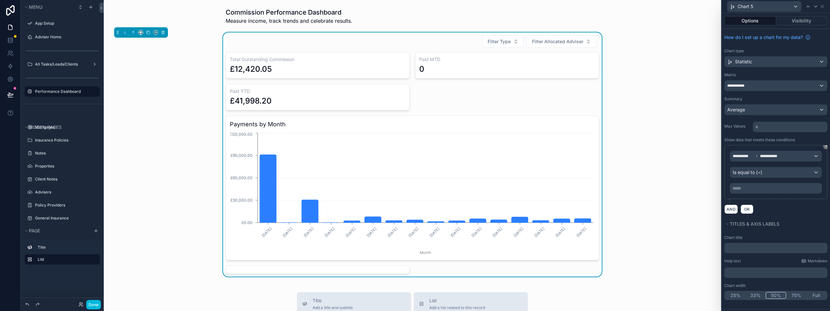
click at [758, 187] on p "***** ﻿" at bounding box center [776, 188] width 88 height 6
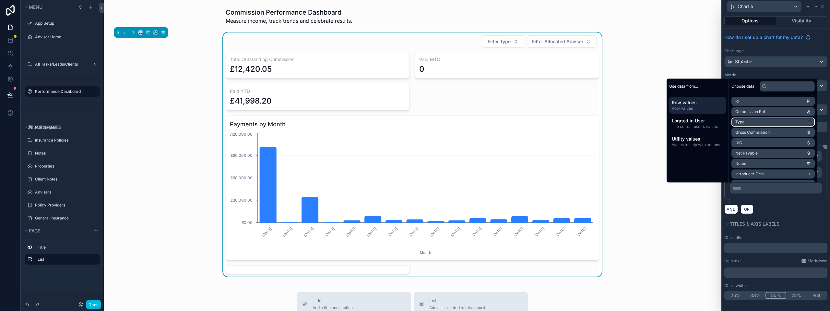
click at [755, 122] on li "Type" at bounding box center [772, 121] width 83 height 9
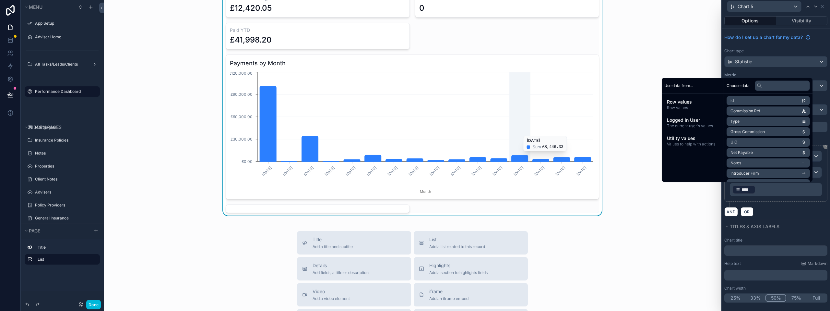
scroll to position [65, 0]
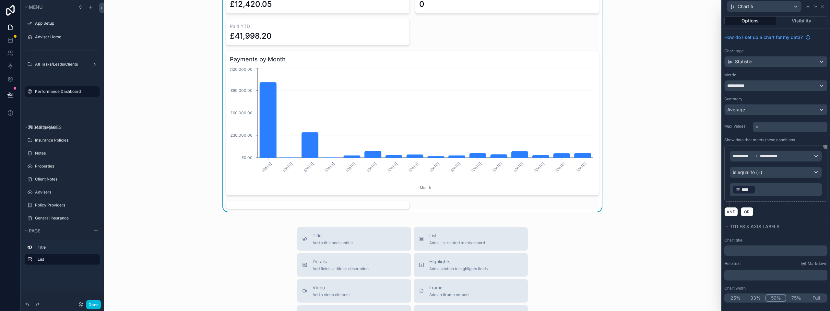
click at [773, 196] on div "**********" at bounding box center [775, 173] width 103 height 56
click at [761, 190] on p "﻿ **** ﻿ ﻿" at bounding box center [776, 189] width 88 height 10
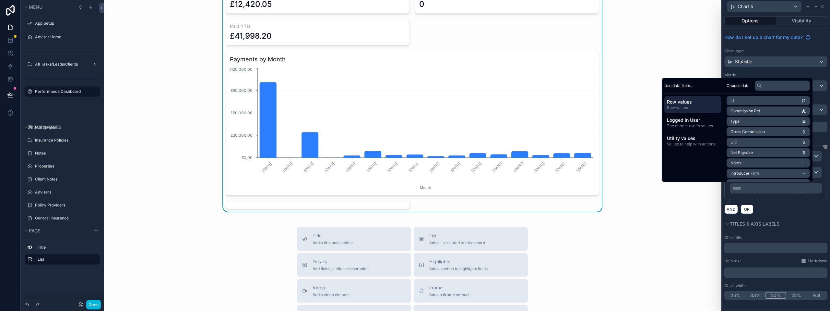
click at [824, 183] on div "**********" at bounding box center [775, 172] width 103 height 54
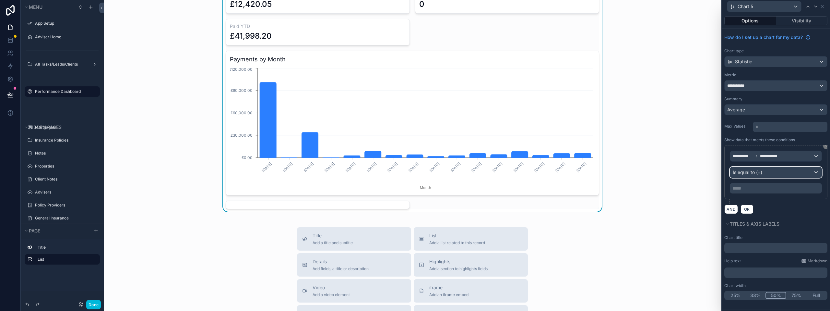
click at [791, 171] on div "Is equal to (=)" at bounding box center [775, 172] width 91 height 10
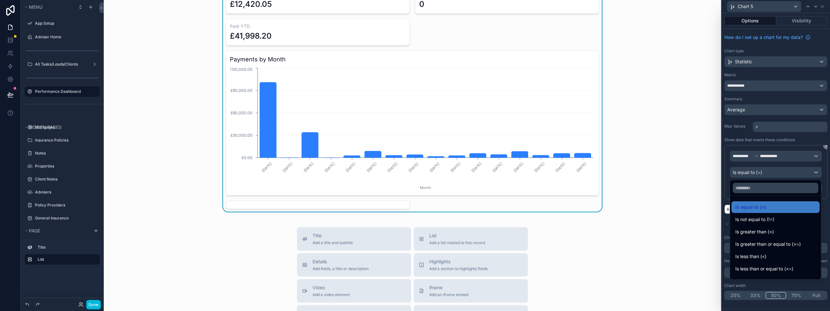
click at [824, 147] on div at bounding box center [776, 155] width 108 height 311
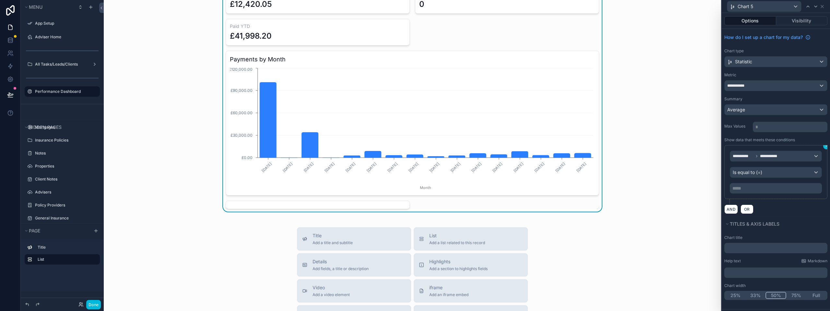
click at [826, 147] on icon at bounding box center [826, 146] width 4 height 4
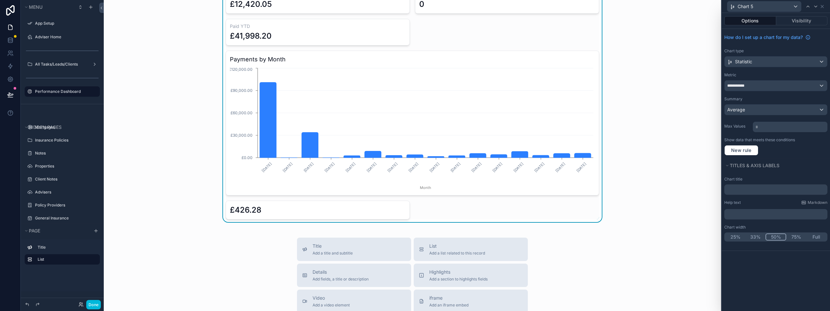
click at [749, 141] on label "Show data that meets these conditions" at bounding box center [759, 139] width 71 height 5
click at [746, 150] on span "New rule" at bounding box center [741, 150] width 26 height 6
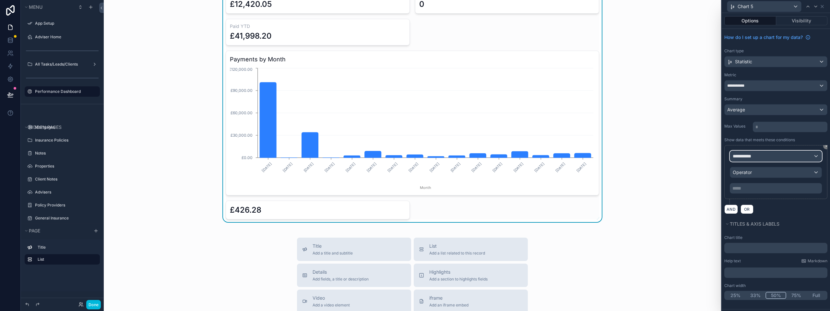
click at [753, 159] on span "**********" at bounding box center [745, 156] width 24 height 6
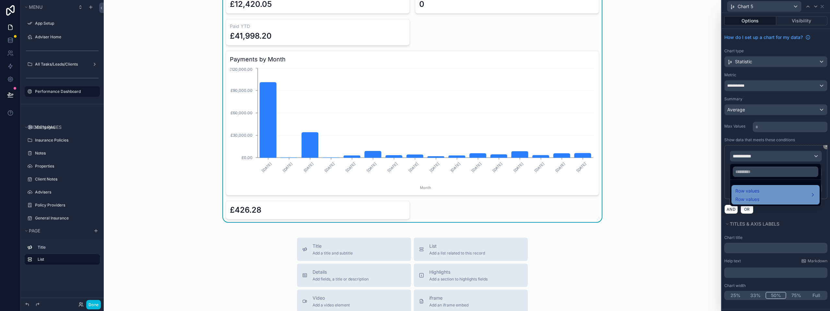
click at [759, 190] on span "Row values" at bounding box center [747, 191] width 24 height 8
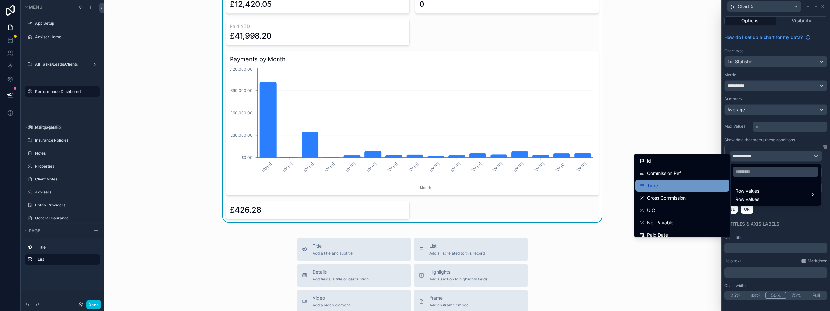
scroll to position [32, 0]
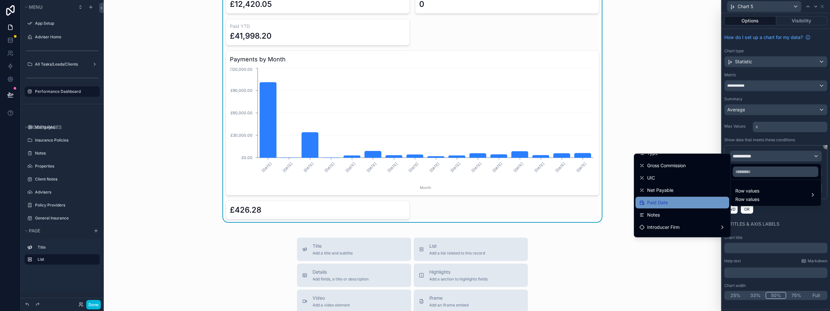
click at [664, 199] on div "Paid Date" at bounding box center [682, 202] width 86 height 8
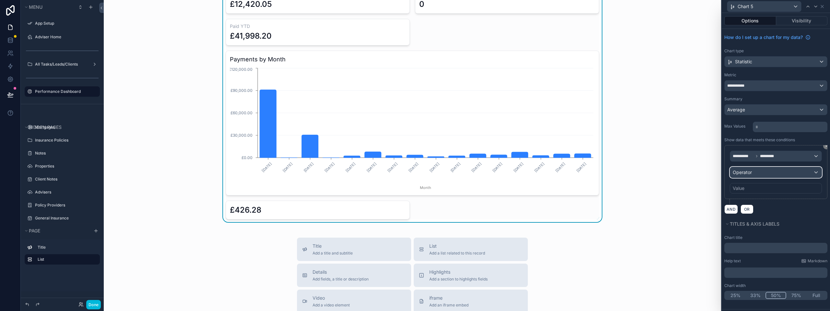
click at [757, 172] on div "Operator" at bounding box center [775, 172] width 91 height 10
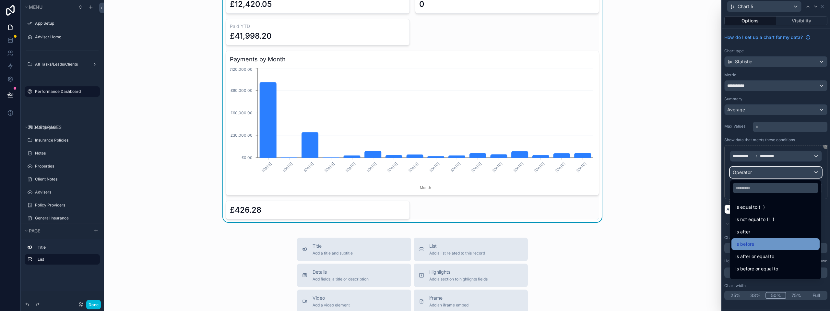
scroll to position [21, 0]
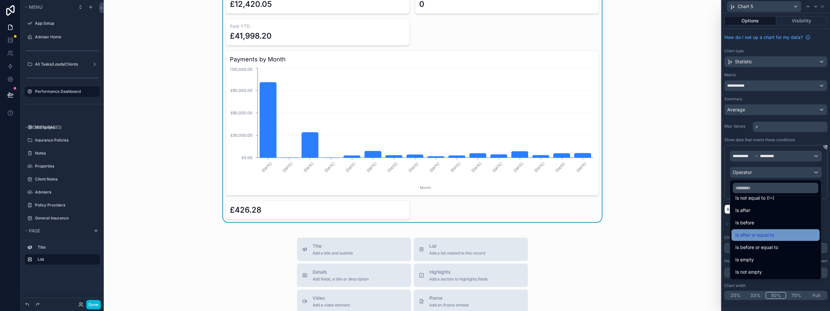
click at [757, 237] on span "Is after or equal to" at bounding box center [754, 235] width 39 height 8
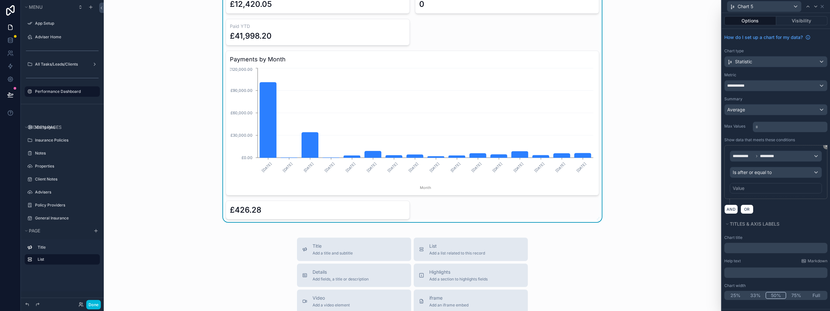
click at [743, 185] on div "Value" at bounding box center [739, 188] width 12 height 6
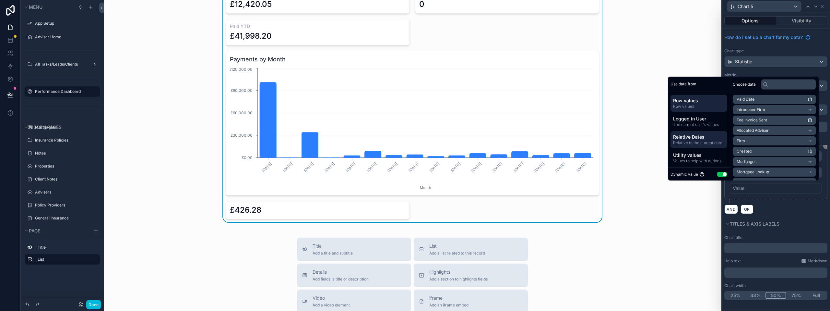
click at [696, 135] on span "Relative Dates" at bounding box center [699, 137] width 52 height 6
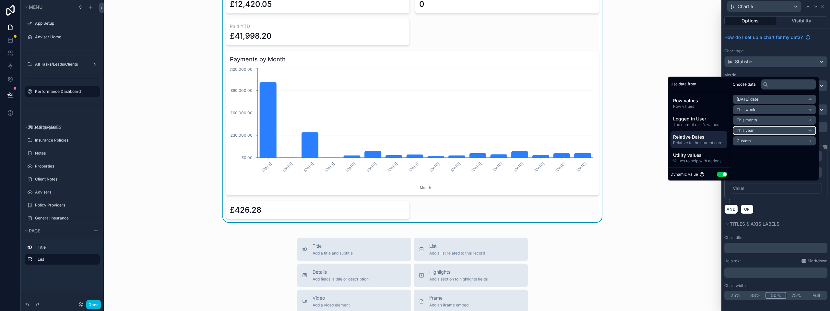
click at [746, 131] on span "This year" at bounding box center [745, 130] width 17 height 5
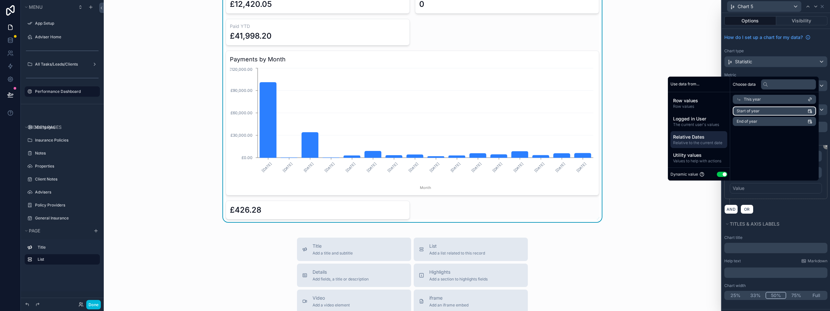
click at [750, 110] on span "Start of year" at bounding box center [748, 110] width 23 height 5
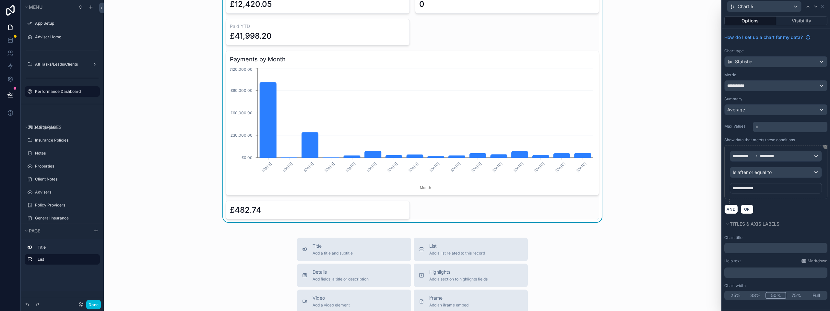
click at [786, 201] on div "**********" at bounding box center [775, 174] width 103 height 59
click at [764, 89] on div "**********" at bounding box center [776, 85] width 102 height 10
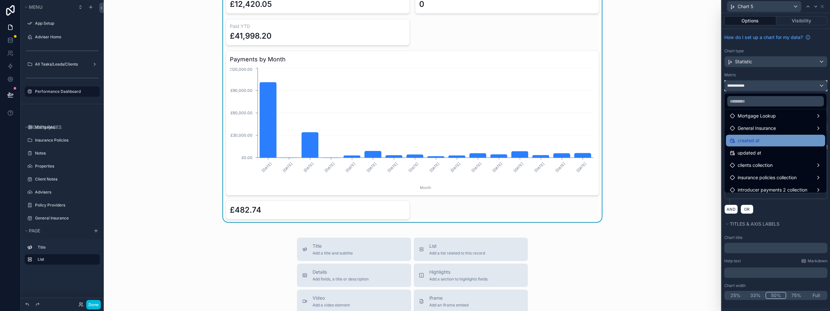
scroll to position [145, 0]
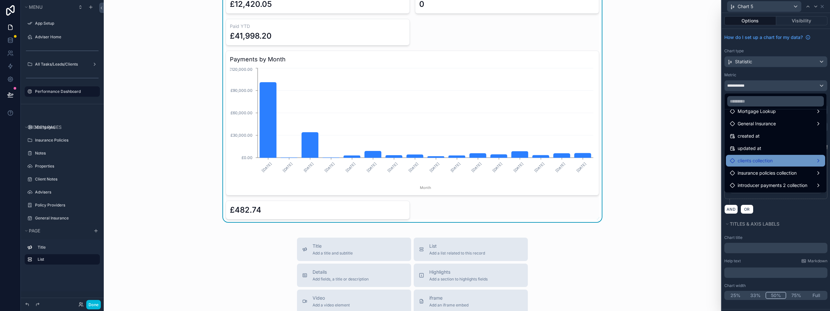
click at [761, 160] on span "clients collection" at bounding box center [755, 161] width 35 height 8
click at [707, 162] on span "clients collection count" at bounding box center [695, 161] width 48 height 8
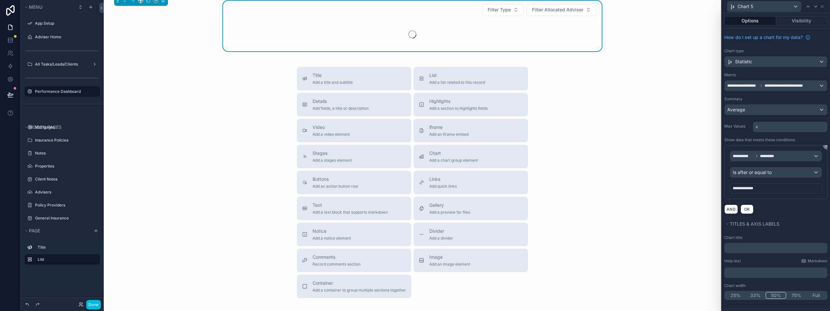
scroll to position [0, 0]
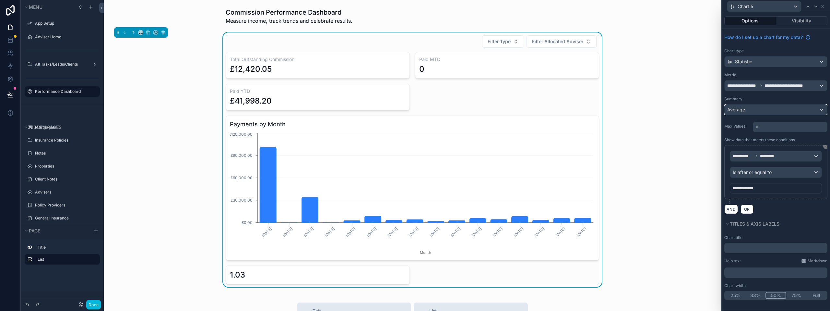
click at [779, 108] on div "Average" at bounding box center [776, 109] width 102 height 10
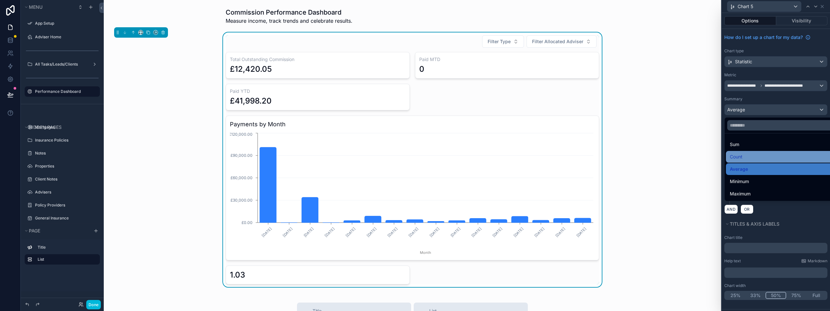
click at [755, 152] on div "Count" at bounding box center [783, 157] width 115 height 12
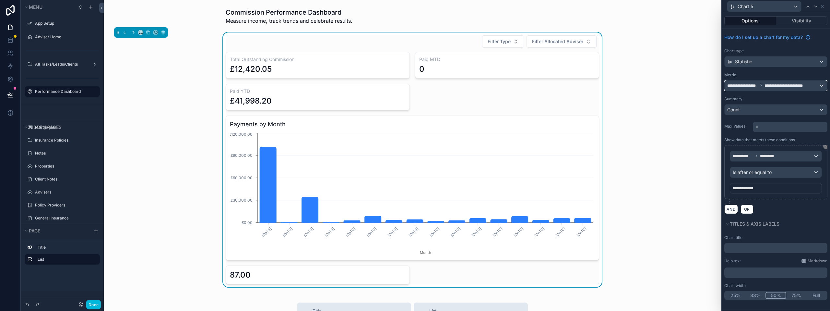
click at [772, 88] on span "**********" at bounding box center [785, 85] width 42 height 5
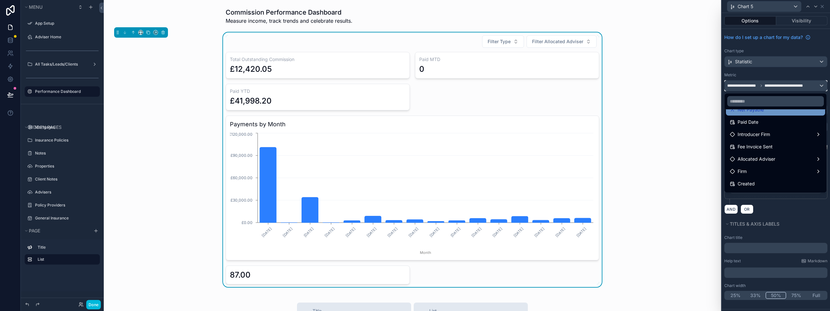
scroll to position [32, 0]
drag, startPoint x: 754, startPoint y: 153, endPoint x: 749, endPoint y: 123, distance: 30.3
click at [749, 123] on span "Net Payable" at bounding box center [751, 125] width 26 height 8
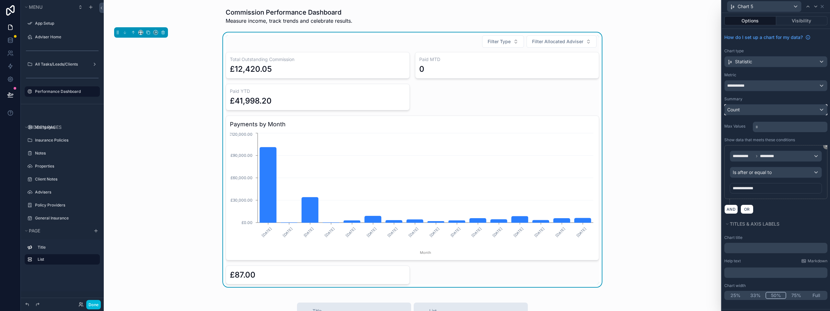
click at [761, 108] on div "Count" at bounding box center [776, 109] width 102 height 10
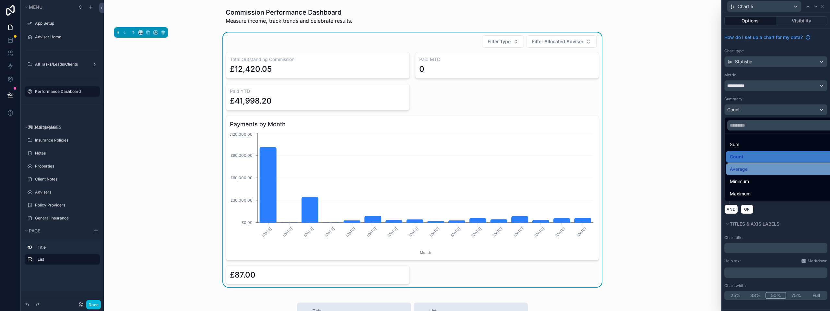
click at [752, 170] on div "Average" at bounding box center [783, 169] width 107 height 8
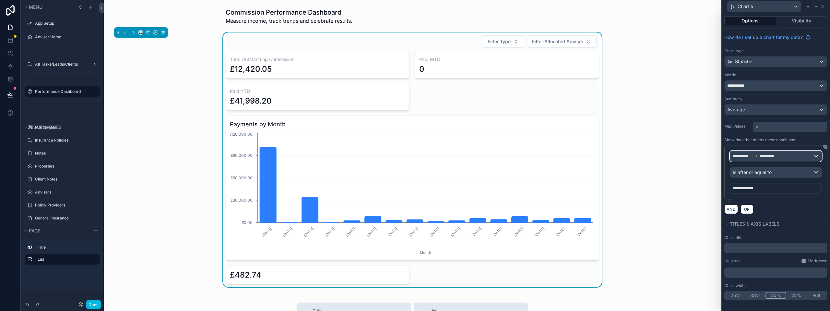
click at [820, 153] on div "**********" at bounding box center [775, 156] width 91 height 10
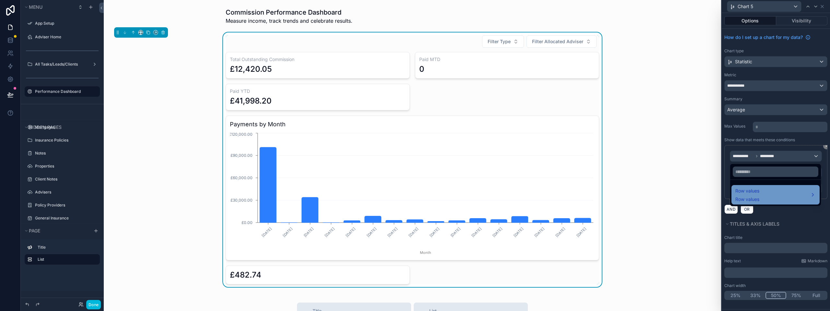
click at [772, 188] on div "Row values Row values" at bounding box center [775, 195] width 80 height 16
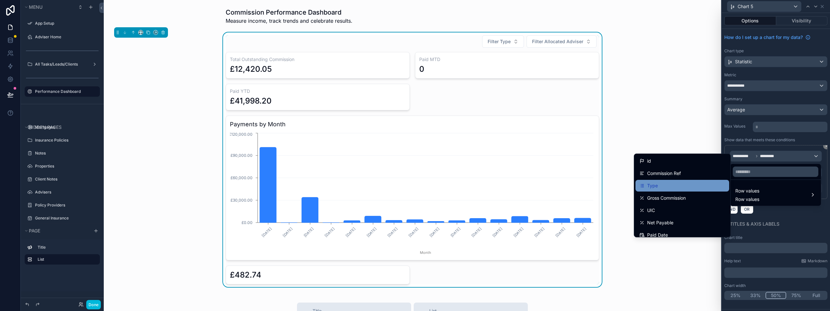
click at [673, 186] on div "Type" at bounding box center [682, 186] width 86 height 8
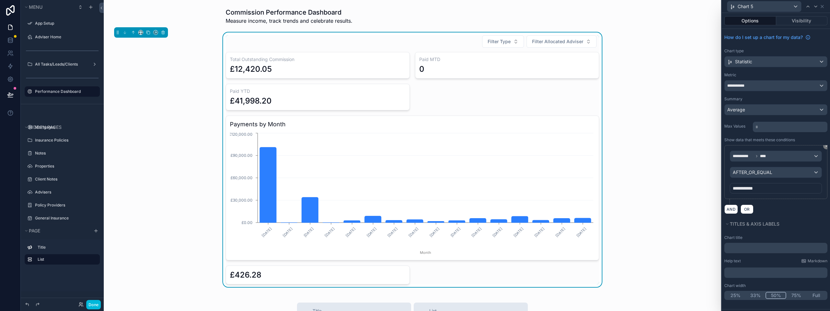
click at [762, 187] on div "**********" at bounding box center [776, 188] width 92 height 10
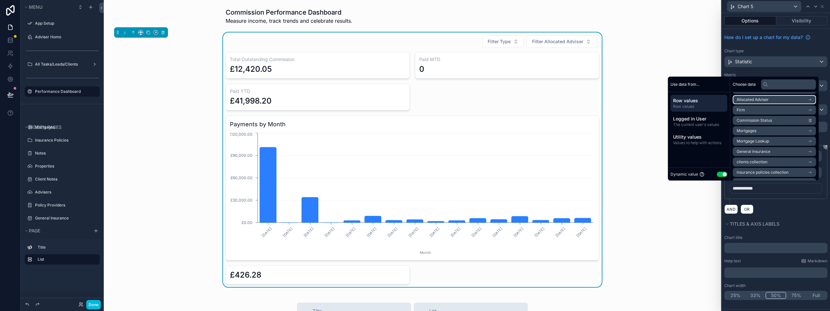
scroll to position [30, 0]
click at [766, 122] on li "Mortgages" at bounding box center [774, 121] width 83 height 9
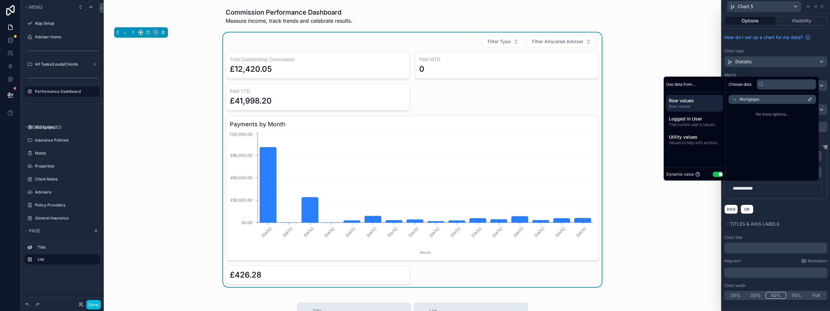
scroll to position [0, 0]
click at [752, 101] on span "Mortgages" at bounding box center [754, 99] width 20 height 5
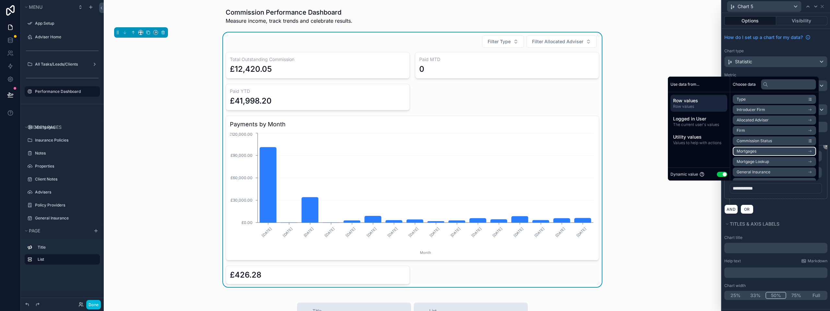
click at [766, 149] on li "Mortgages" at bounding box center [774, 151] width 83 height 9
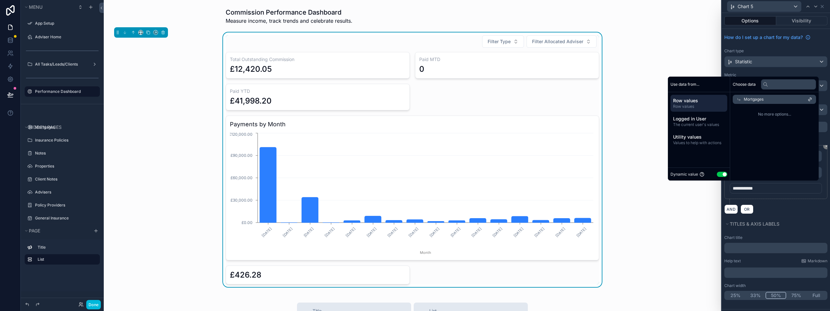
click at [761, 102] on div "Mortgages" at bounding box center [774, 99] width 83 height 9
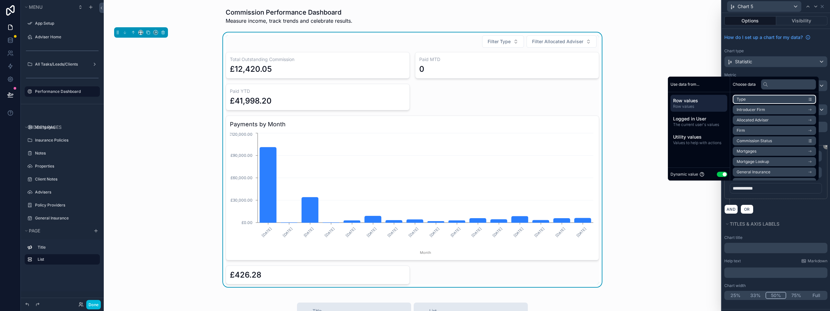
click at [761, 102] on li "Type" at bounding box center [774, 99] width 83 height 9
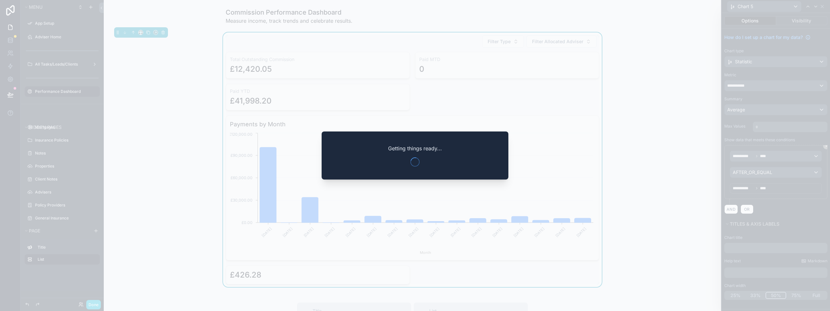
click at [720, 174] on div at bounding box center [415, 155] width 830 height 311
click at [675, 136] on div at bounding box center [415, 155] width 830 height 311
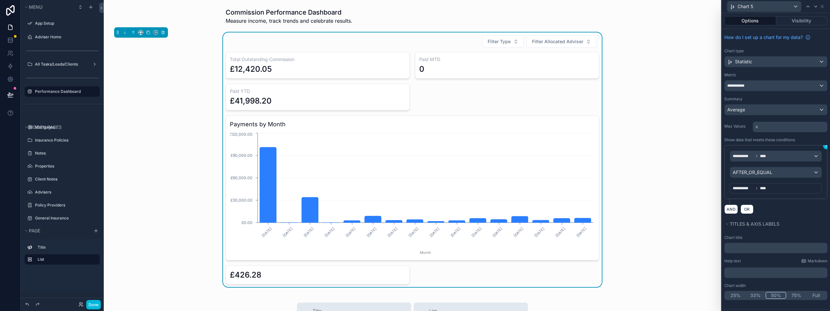
click at [824, 146] on button at bounding box center [826, 146] width 6 height 6
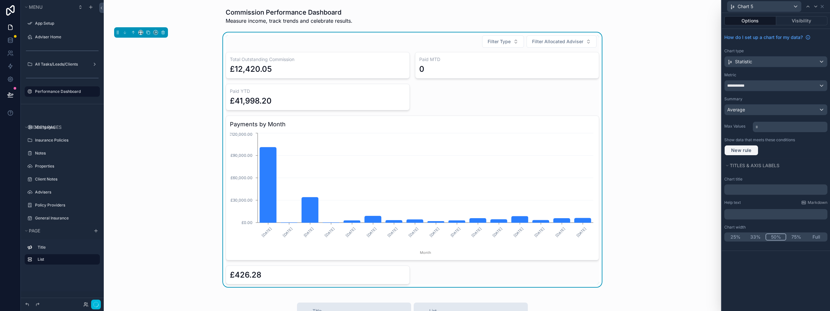
click at [750, 150] on span "New rule" at bounding box center [741, 150] width 26 height 6
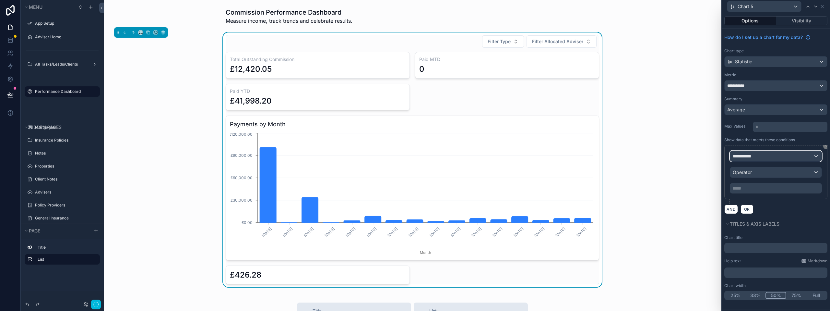
click at [758, 157] on div "**********" at bounding box center [775, 156] width 91 height 10
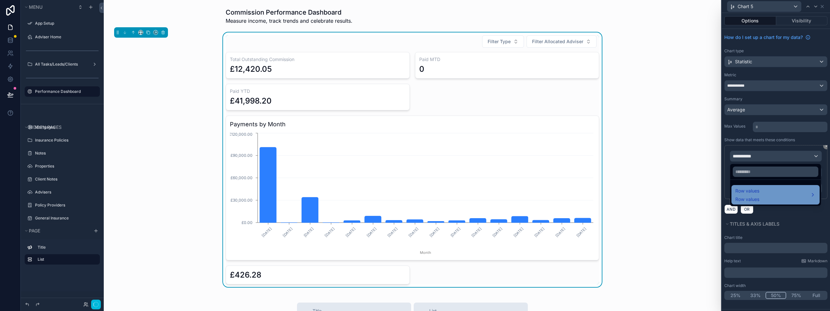
click at [759, 193] on span "Row values" at bounding box center [747, 191] width 24 height 8
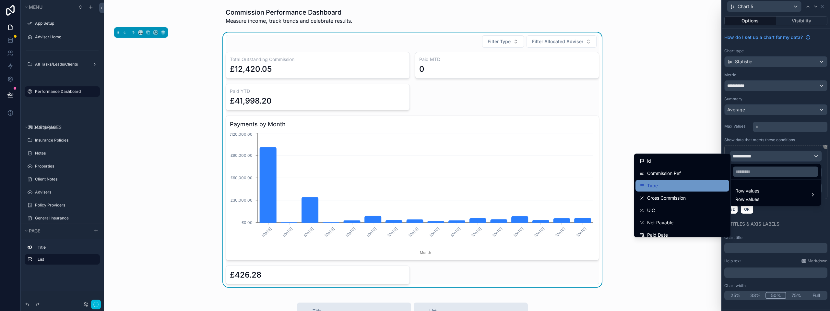
click at [679, 181] on div "Type" at bounding box center [682, 186] width 94 height 12
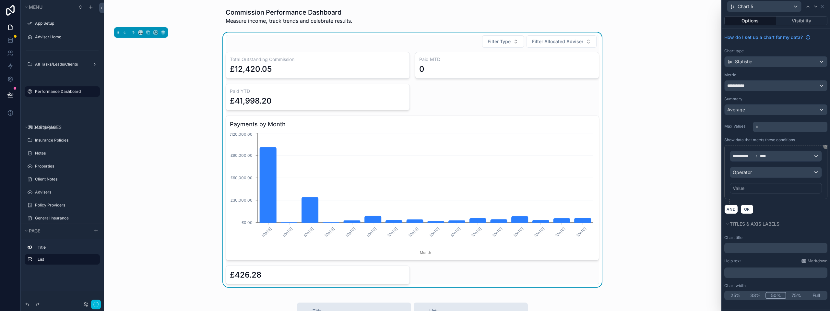
click at [737, 186] on div "Value" at bounding box center [739, 188] width 12 height 6
click at [747, 188] on div "Value" at bounding box center [776, 188] width 92 height 10
click at [773, 172] on div "Operator" at bounding box center [775, 172] width 91 height 10
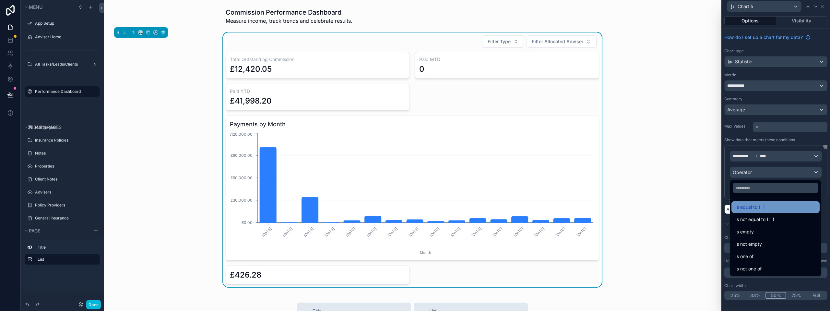
click at [762, 209] on span "Is equal to (=)" at bounding box center [750, 207] width 30 height 8
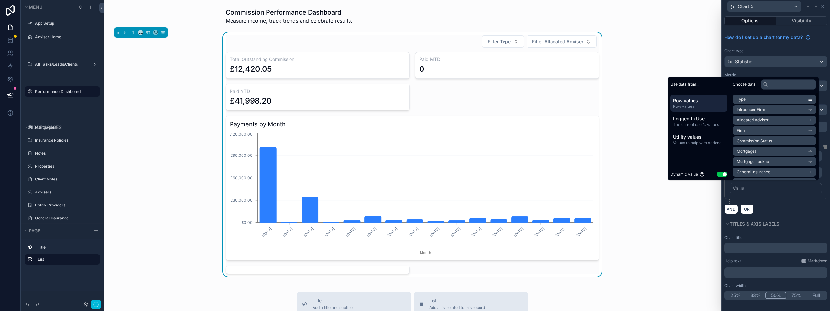
click at [721, 176] on button "Use setting" at bounding box center [722, 174] width 10 height 5
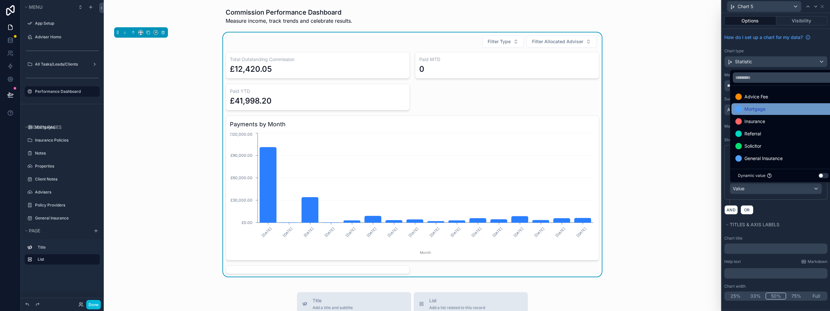
click at [748, 104] on div "Mortgage" at bounding box center [783, 109] width 104 height 12
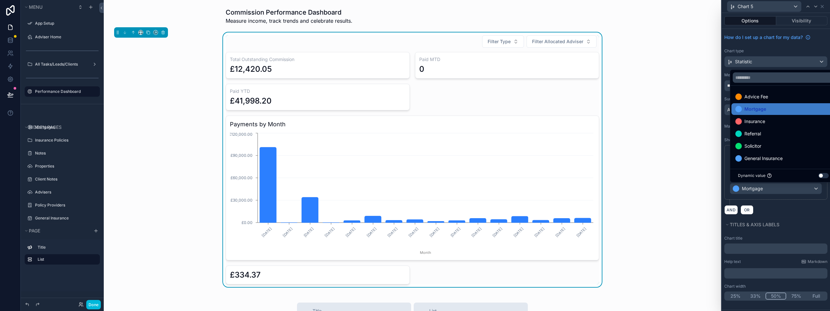
click at [776, 51] on div "Chart type" at bounding box center [775, 50] width 103 height 5
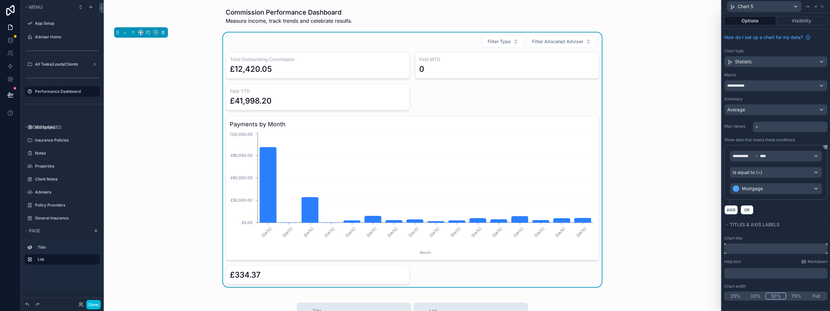
click at [745, 251] on input "text" at bounding box center [775, 248] width 103 height 10
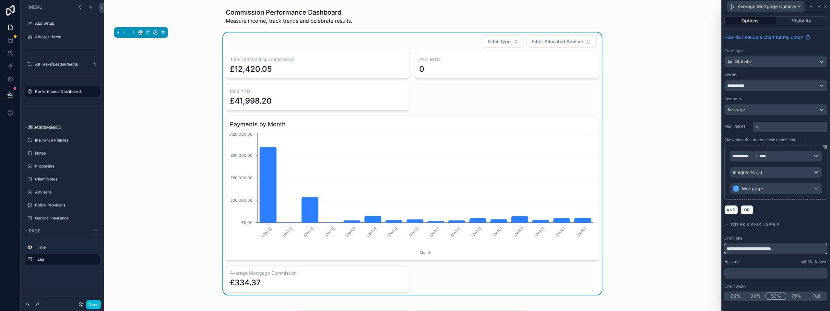
type input "**********"
click at [694, 249] on div "Filter Type Filter Allocated Adviser Total Outstanding Commission £12,420.05 Pa…" at bounding box center [412, 163] width 607 height 262
click at [826, 7] on icon at bounding box center [825, 6] width 5 height 5
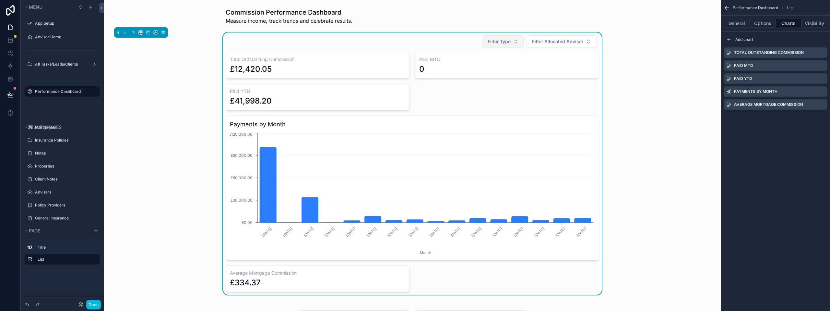
click at [497, 35] on div "Filter Type Filter Allocated Adviser Total Outstanding Commission £12,420.05 Pa…" at bounding box center [412, 163] width 607 height 262
click at [496, 40] on span "Filter Type" at bounding box center [499, 41] width 23 height 6
click at [548, 39] on span "Filter Allocated Adviser" at bounding box center [557, 41] width 51 height 6
click at [539, 110] on span "[PERSON_NAME]" at bounding box center [535, 109] width 37 height 6
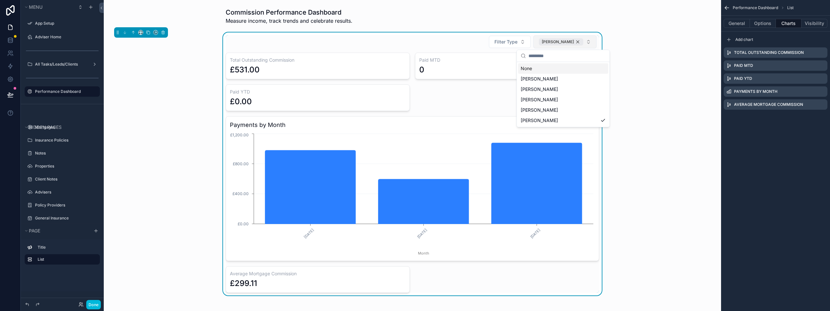
click at [552, 40] on span "[PERSON_NAME]" at bounding box center [558, 41] width 32 height 5
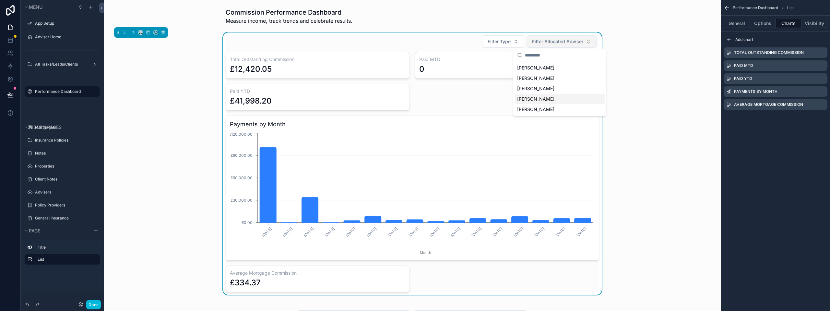
click at [530, 98] on span "[PERSON_NAME]" at bounding box center [535, 99] width 37 height 6
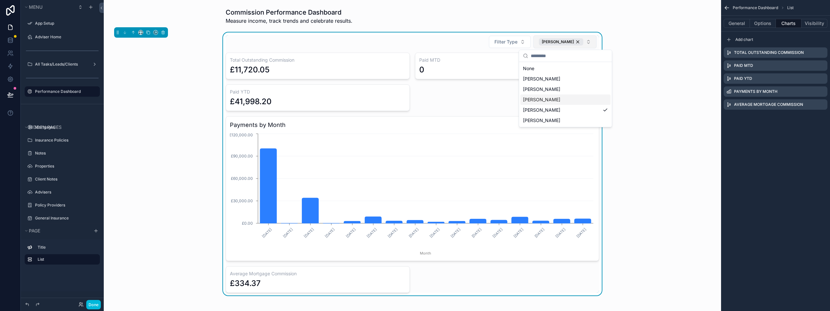
click at [647, 84] on div "Filter Type [PERSON_NAME] Total Outstanding Commission £11,720.05 Paid MTD 0 Pa…" at bounding box center [412, 163] width 607 height 263
click at [0, 0] on icon "scrollable content" at bounding box center [0, 0] width 0 height 0
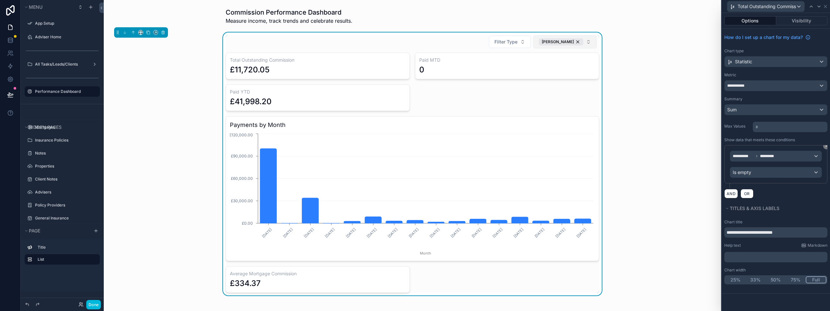
click at [816, 278] on button "Full" at bounding box center [816, 279] width 21 height 7
click at [769, 128] on p "* ﻿" at bounding box center [790, 127] width 71 height 6
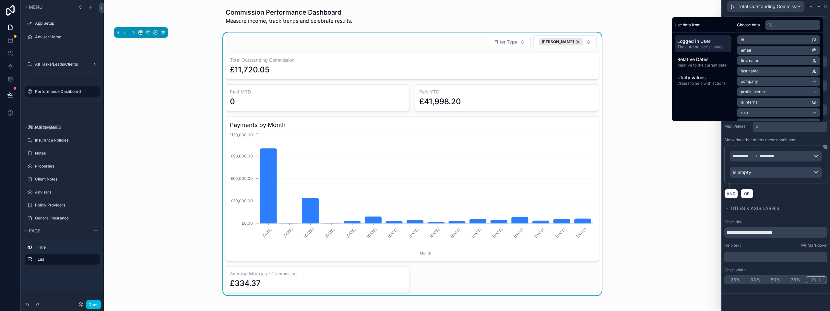
click at [769, 128] on p "* ﻿" at bounding box center [790, 127] width 71 height 6
click at [770, 135] on div "**********" at bounding box center [776, 115] width 108 height 172
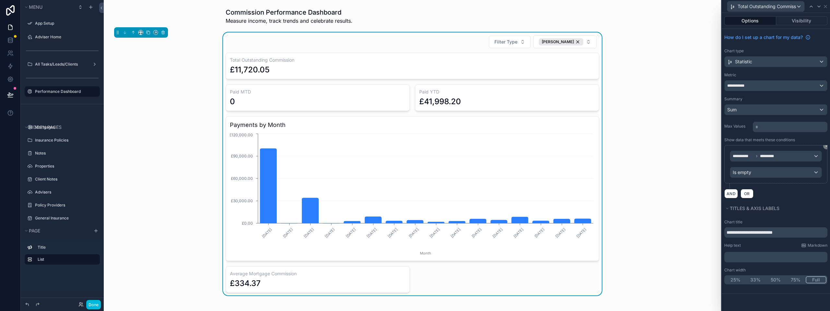
drag, startPoint x: 757, startPoint y: 124, endPoint x: 763, endPoint y: 126, distance: 6.5
click at [763, 126] on p "* ﻿" at bounding box center [790, 127] width 71 height 6
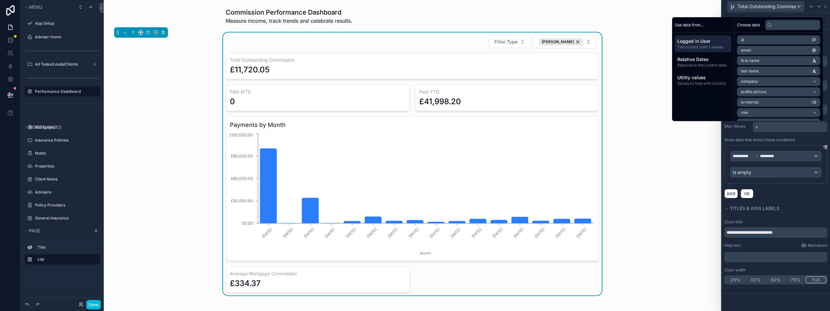
click at [738, 137] on label "Show data that meets these conditions" at bounding box center [759, 139] width 71 height 5
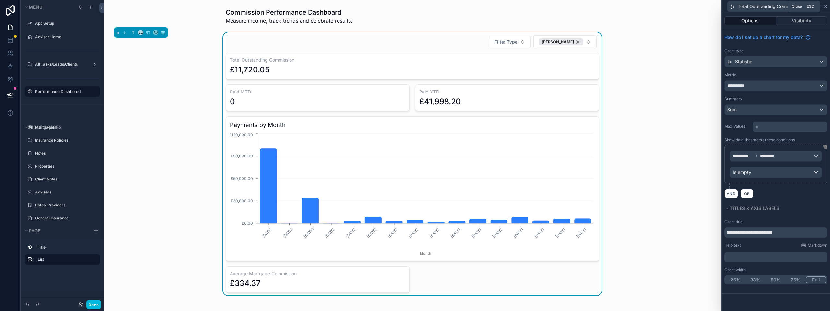
click at [828, 6] on icon at bounding box center [825, 6] width 5 height 5
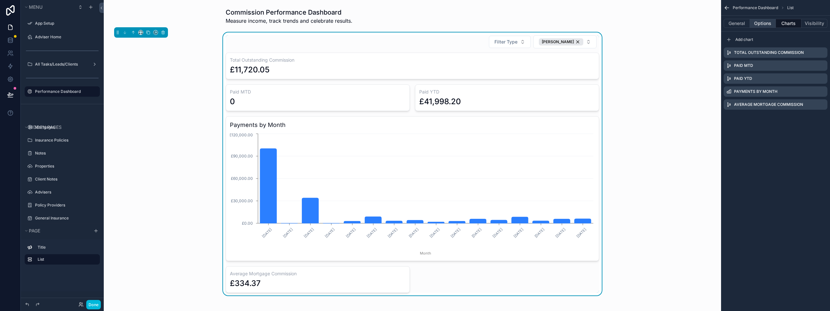
click at [771, 26] on button "Options" at bounding box center [763, 23] width 26 height 9
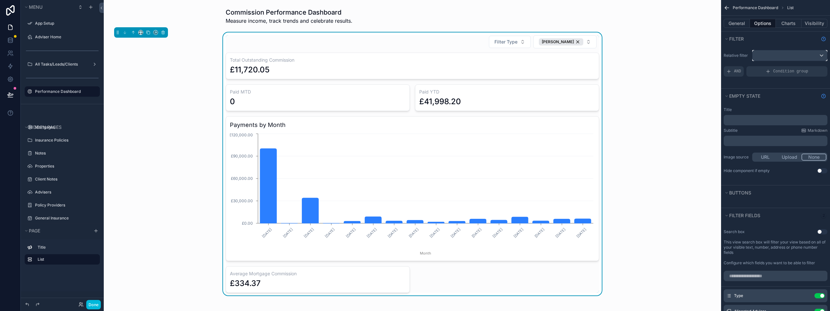
click at [774, 57] on div "scrollable content" at bounding box center [789, 55] width 75 height 10
click at [756, 44] on div "scrollable content" at bounding box center [415, 155] width 830 height 311
drag, startPoint x: 778, startPoint y: 46, endPoint x: 777, endPoint y: 49, distance: 3.7
click at [778, 46] on div "Filter Relative filter AND Condition group" at bounding box center [775, 59] width 109 height 57
click at [775, 56] on div "scrollable content" at bounding box center [789, 55] width 75 height 10
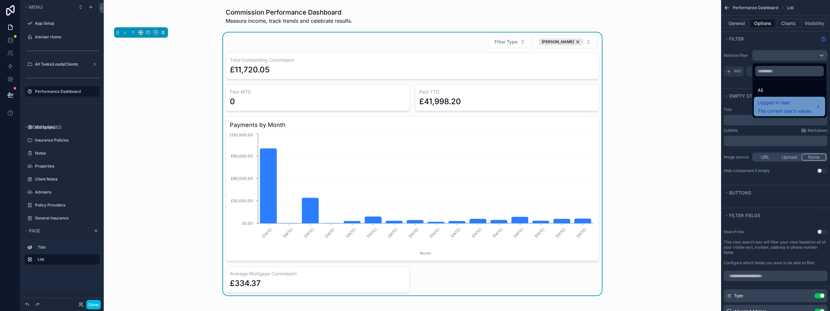
click at [780, 103] on span "Logged in User" at bounding box center [784, 103] width 53 height 8
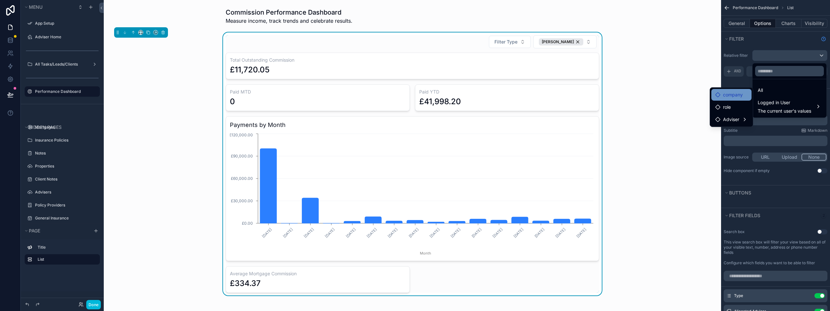
click at [734, 97] on span "company" at bounding box center [733, 95] width 20 height 8
click at [736, 115] on div "Adviser" at bounding box center [731, 119] width 40 height 12
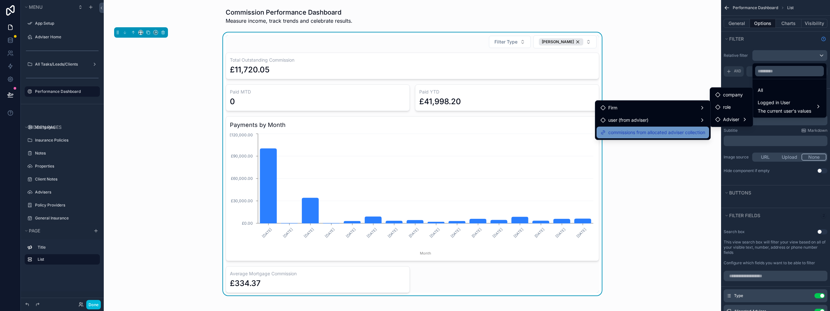
click at [652, 132] on span "commissions from allocated adviser collection" at bounding box center [656, 132] width 97 height 8
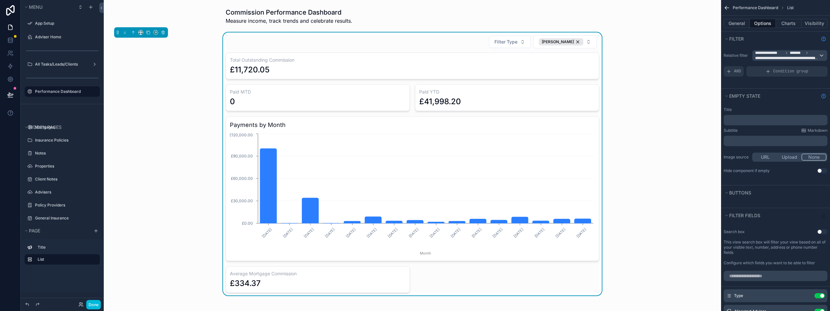
click at [639, 84] on div "Filter Type [PERSON_NAME] Total Outstanding Commission £11,720.05 Paid MTD 0 Pa…" at bounding box center [412, 163] width 607 height 263
click at [821, 54] on div "**********" at bounding box center [789, 55] width 75 height 10
click at [774, 89] on div "All" at bounding box center [790, 90] width 64 height 8
click at [748, 45] on div "Filter" at bounding box center [775, 38] width 109 height 15
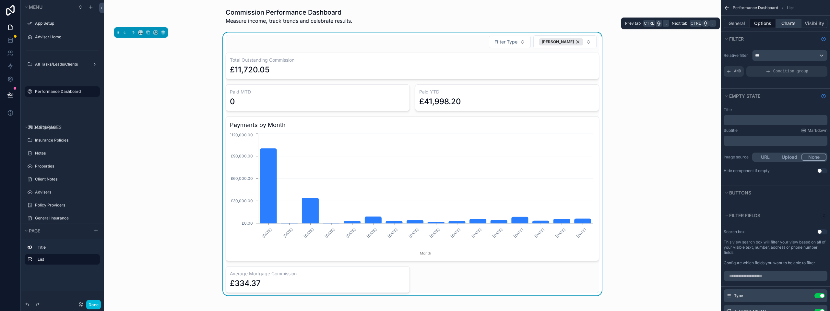
click at [784, 25] on button "Charts" at bounding box center [789, 23] width 26 height 9
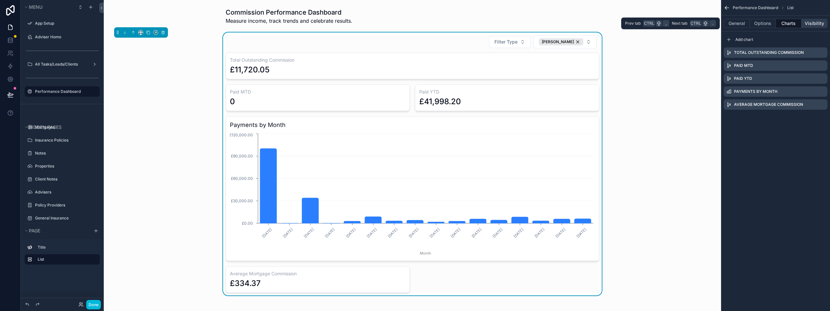
click at [812, 23] on button "Visibility" at bounding box center [814, 23] width 26 height 9
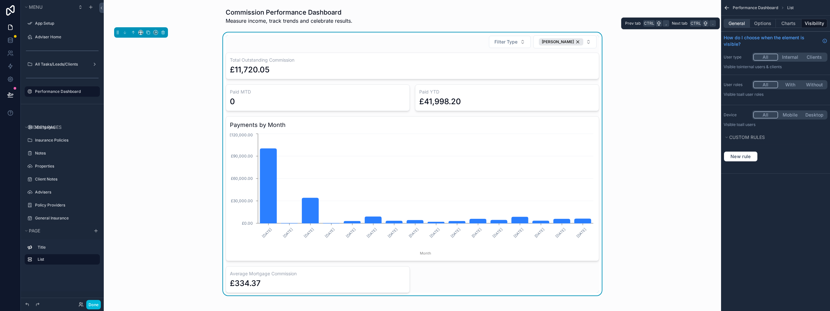
click at [740, 25] on button "General" at bounding box center [737, 23] width 26 height 9
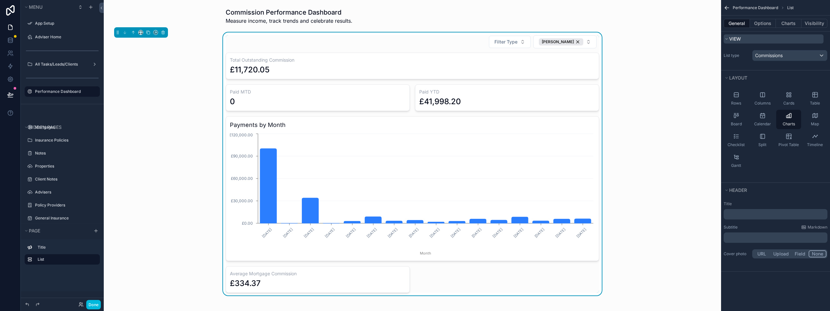
click at [731, 39] on span "View" at bounding box center [735, 39] width 12 height 6
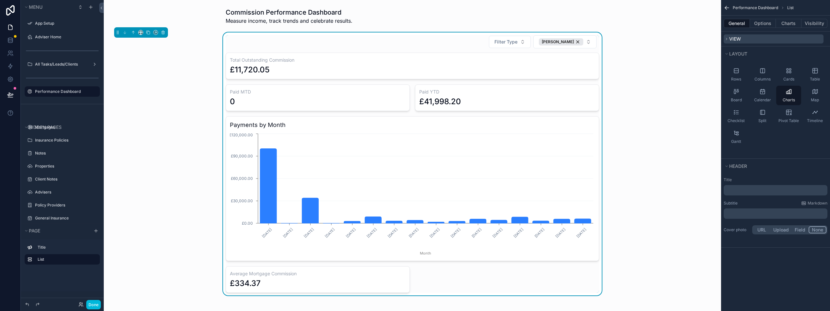
click at [731, 39] on span "View" at bounding box center [735, 39] width 12 height 6
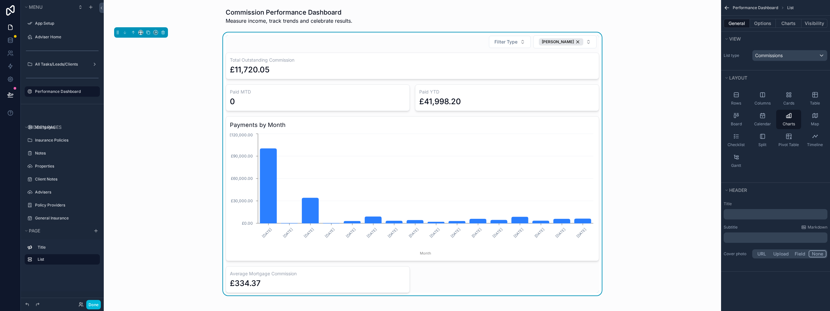
drag, startPoint x: 729, startPoint y: 75, endPoint x: 729, endPoint y: 68, distance: 6.5
click at [729, 69] on div "Performance Dashboard List General Options Charts Visibility View List type Com…" at bounding box center [775, 135] width 109 height 271
click at [456, 46] on div "Filter Type [PERSON_NAME]" at bounding box center [412, 42] width 373 height 14
click at [766, 23] on button "Options" at bounding box center [763, 23] width 26 height 9
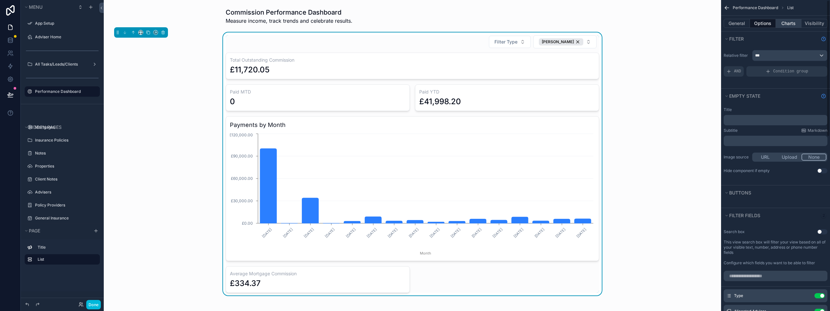
click at [787, 21] on button "Charts" at bounding box center [789, 23] width 26 height 9
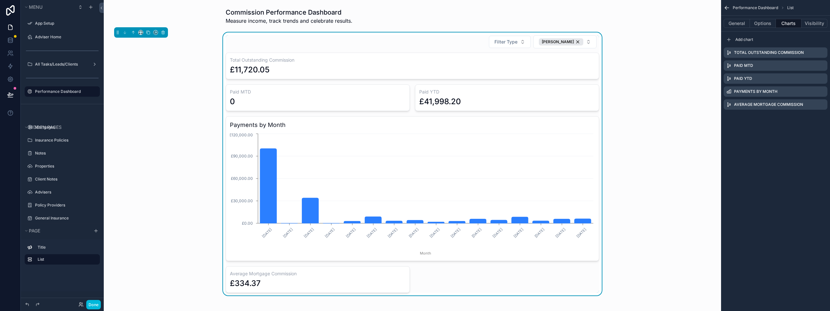
click at [305, 93] on h3 "Paid MTD" at bounding box center [318, 92] width 176 height 6
click at [456, 93] on h3 "Paid YTD" at bounding box center [507, 92] width 176 height 6
click at [92, 306] on button "Done" at bounding box center [93, 304] width 15 height 9
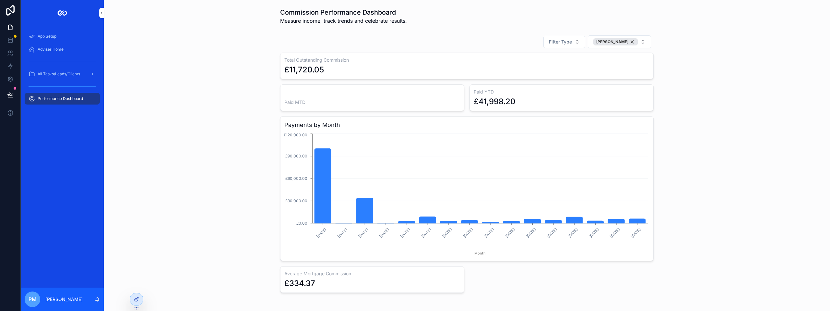
click at [134, 300] on div at bounding box center [136, 299] width 13 height 12
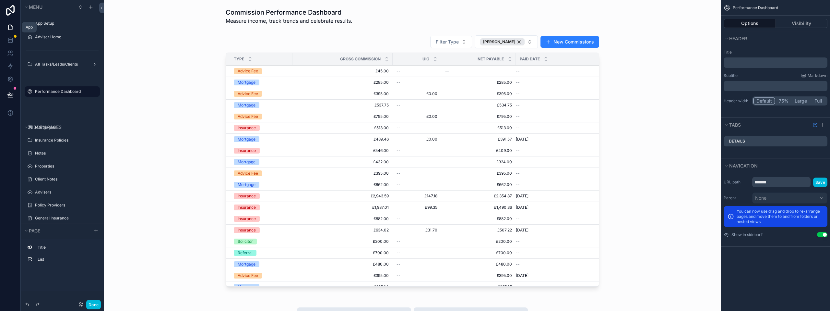
click at [13, 29] on icon at bounding box center [10, 27] width 6 height 6
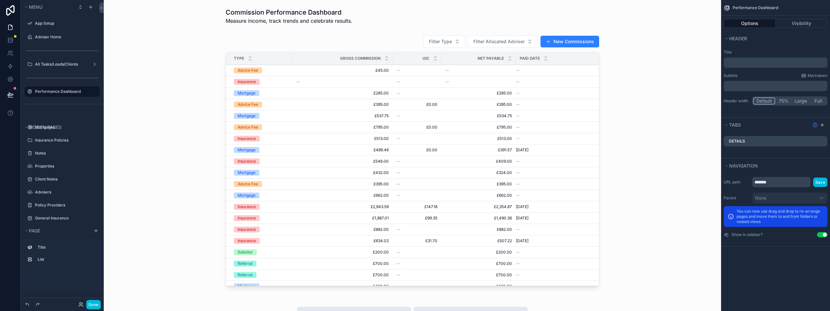
click at [48, 89] on div "Performance Dashboard" at bounding box center [67, 92] width 64 height 8
click at [48, 89] on label "Performance Dashboard" at bounding box center [65, 91] width 61 height 5
click at [94, 303] on button "Done" at bounding box center [93, 304] width 15 height 9
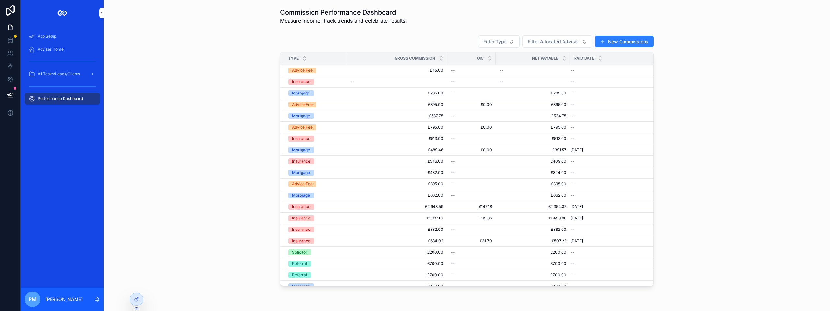
click at [45, 100] on span "Performance Dashboard" at bounding box center [60, 98] width 45 height 5
click at [55, 96] on span "Performance Dashboard" at bounding box center [60, 98] width 45 height 5
click at [61, 98] on span "Performance Dashboard" at bounding box center [60, 98] width 45 height 5
click at [135, 299] on icon at bounding box center [136, 299] width 3 height 3
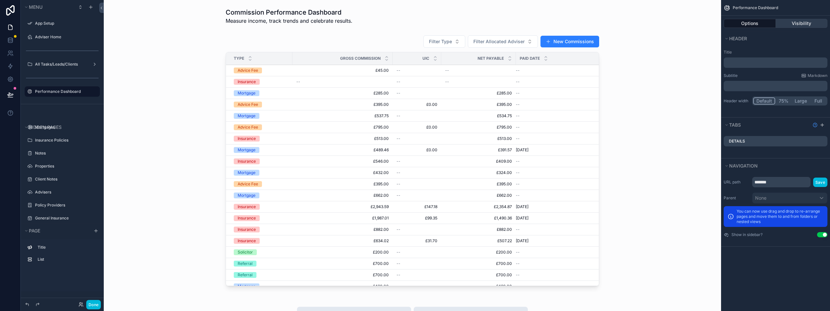
click at [799, 26] on button "Visibility" at bounding box center [802, 23] width 52 height 9
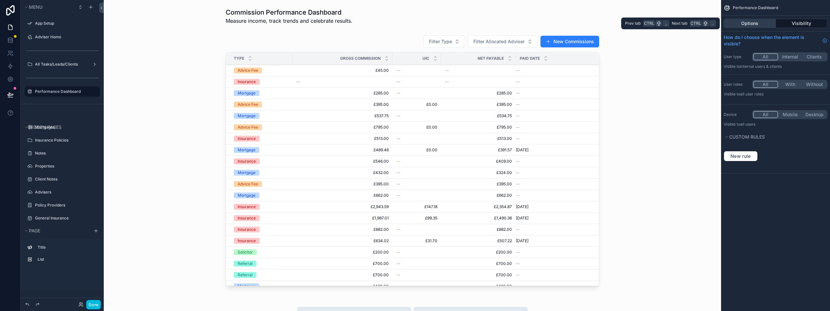
click at [759, 25] on button "Options" at bounding box center [750, 23] width 52 height 9
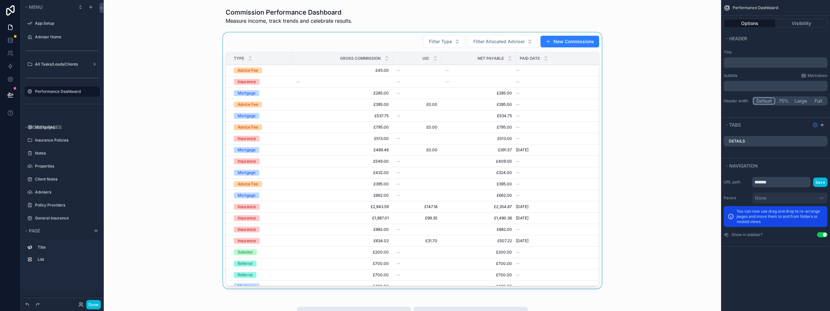
scroll to position [65, 0]
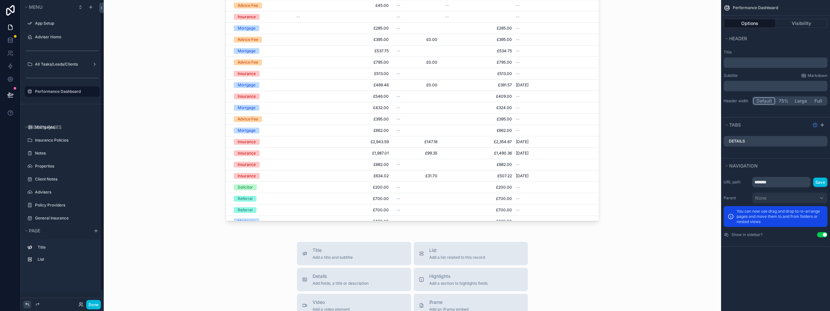
click at [29, 303] on icon at bounding box center [27, 304] width 5 height 5
click at [27, 304] on icon at bounding box center [27, 304] width 5 height 5
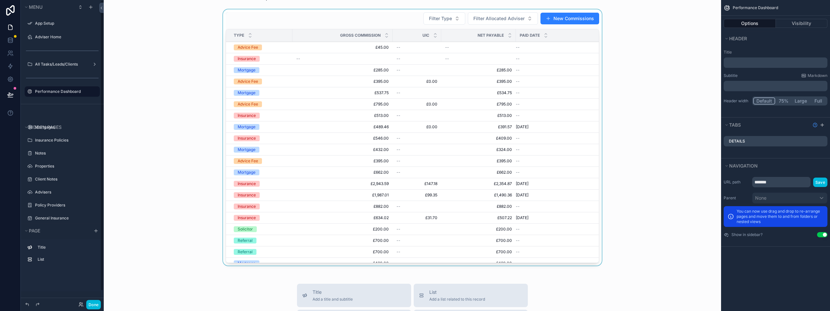
scroll to position [0, 0]
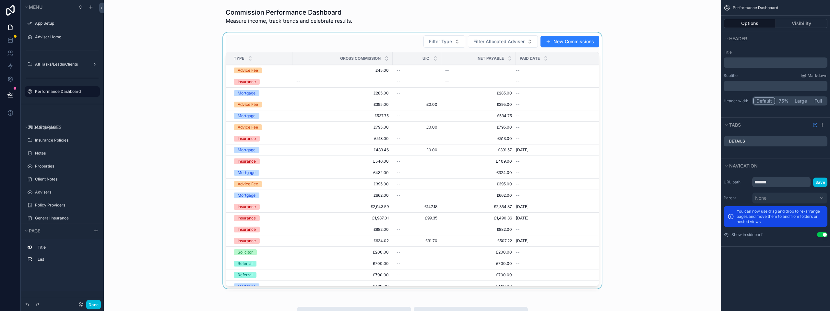
click at [373, 43] on div "scrollable content" at bounding box center [412, 161] width 607 height 258
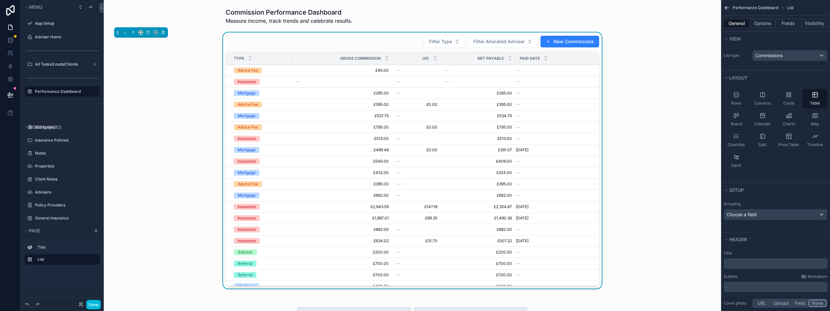
click at [65, 92] on label "Performance Dashboard" at bounding box center [65, 91] width 61 height 5
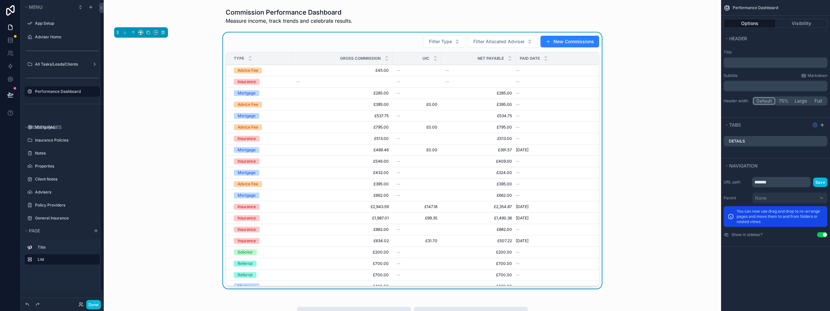
click at [65, 92] on label "Performance Dashboard" at bounding box center [65, 91] width 61 height 5
click at [815, 20] on button "Visibility" at bounding box center [802, 23] width 52 height 9
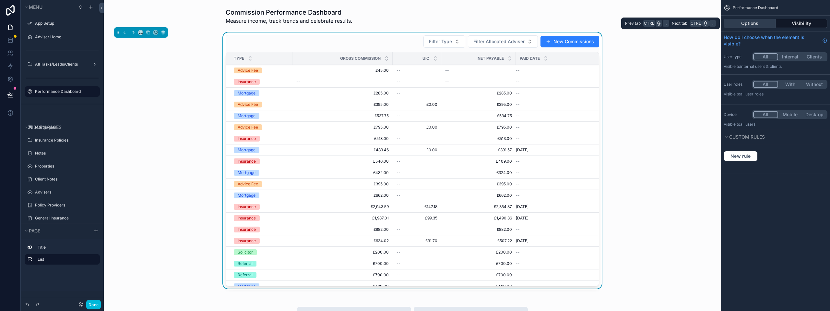
click at [755, 25] on button "Options" at bounding box center [750, 23] width 52 height 9
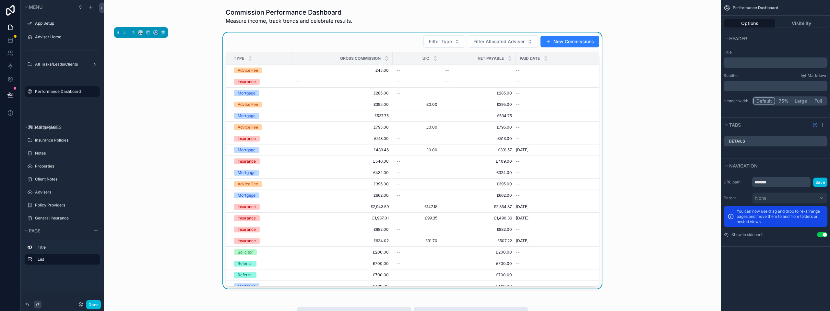
click at [38, 305] on icon at bounding box center [37, 304] width 5 height 5
click at [37, 305] on icon at bounding box center [37, 304] width 5 height 5
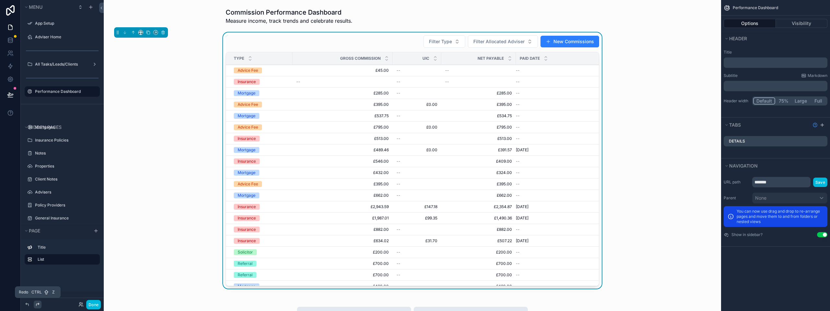
click at [37, 305] on icon at bounding box center [37, 304] width 5 height 5
click at [23, 306] on div "Done" at bounding box center [62, 304] width 83 height 13
click at [25, 303] on icon at bounding box center [27, 304] width 5 height 5
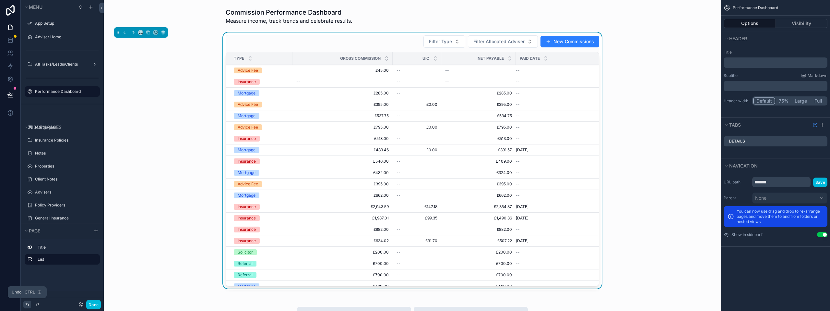
click at [26, 303] on icon at bounding box center [27, 304] width 5 height 5
drag, startPoint x: 26, startPoint y: 303, endPoint x: 25, endPoint y: 306, distance: 3.3
click at [25, 306] on icon at bounding box center [27, 304] width 5 height 5
click at [25, 305] on icon at bounding box center [27, 304] width 5 height 5
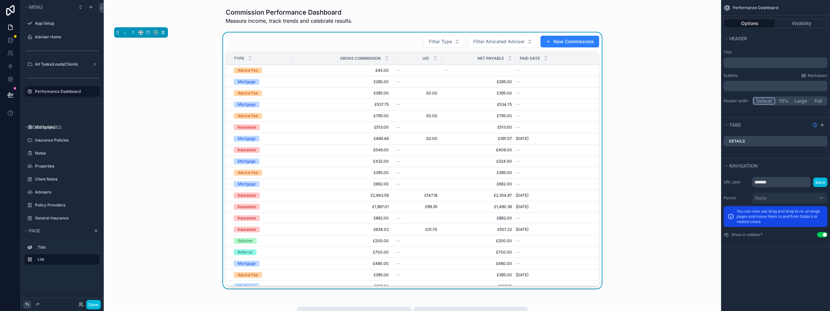
click at [27, 304] on icon at bounding box center [27, 304] width 5 height 5
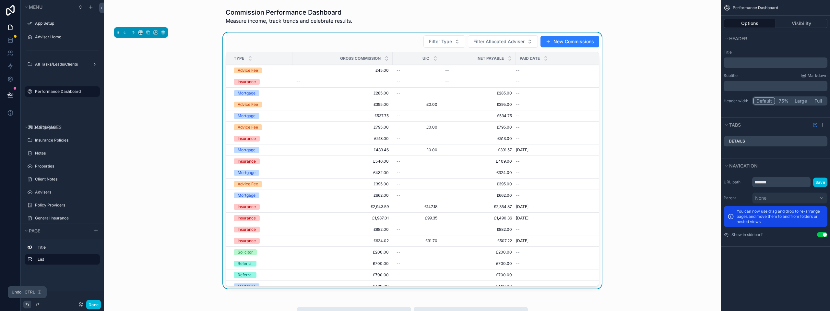
click at [27, 304] on icon at bounding box center [27, 304] width 5 height 5
click at [40, 304] on icon at bounding box center [37, 304] width 5 height 5
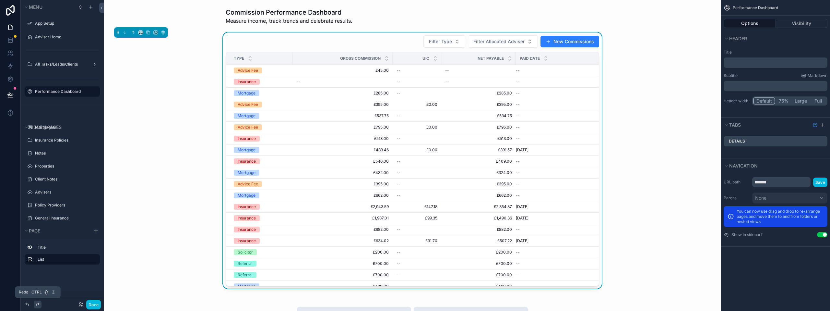
click at [40, 304] on icon at bounding box center [37, 304] width 5 height 5
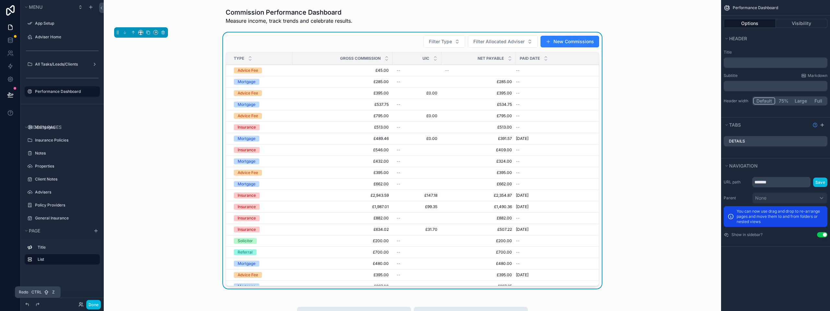
click at [101, 306] on div "Done" at bounding box center [62, 304] width 83 height 13
click at [100, 306] on button "Done" at bounding box center [93, 304] width 15 height 9
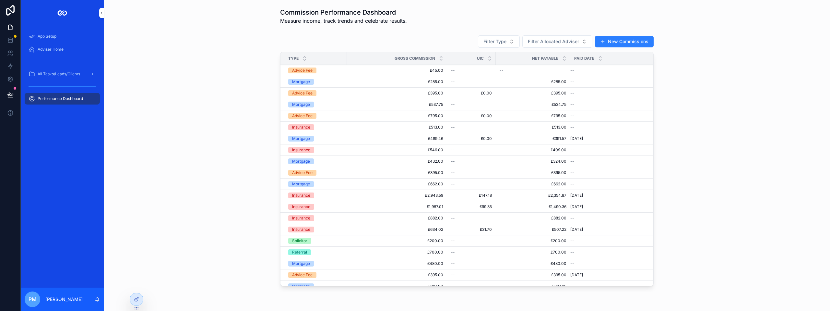
click at [72, 107] on div "App Setup Adviser Home All Tasks/Leads/Clients Performance Dashboard" at bounding box center [62, 69] width 83 height 87
click at [72, 96] on div "Performance Dashboard" at bounding box center [62, 98] width 67 height 10
click at [70, 73] on span "All Tasks/Leads/Clients" at bounding box center [59, 73] width 42 height 5
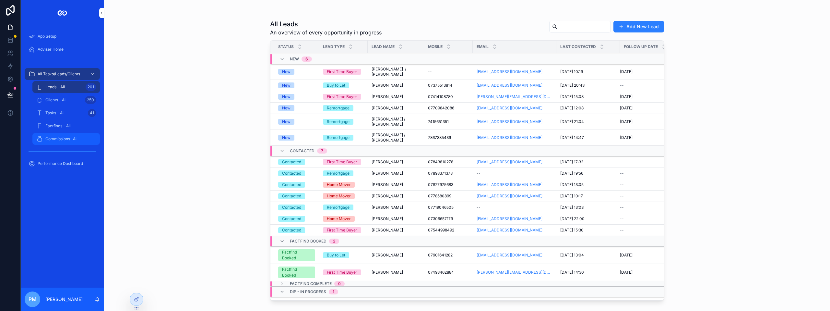
click at [60, 139] on span "Commissions- All" at bounding box center [61, 138] width 32 height 5
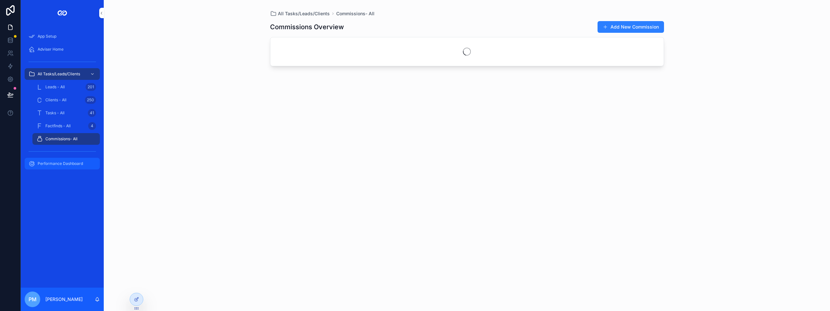
click at [54, 162] on span "Performance Dashboard" at bounding box center [60, 163] width 45 height 5
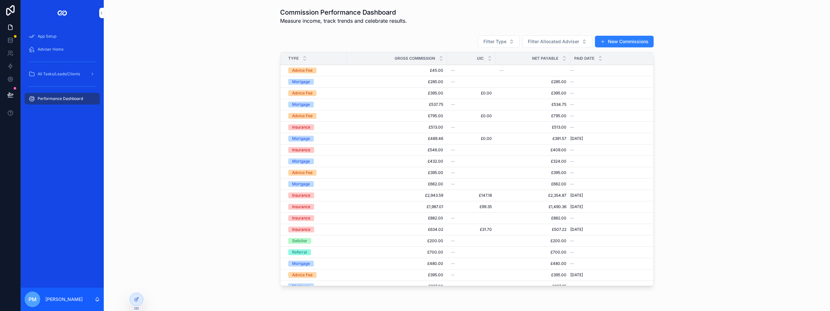
click at [351, 58] on div "Gross Commission" at bounding box center [397, 58] width 100 height 12
click at [137, 302] on div at bounding box center [136, 299] width 13 height 12
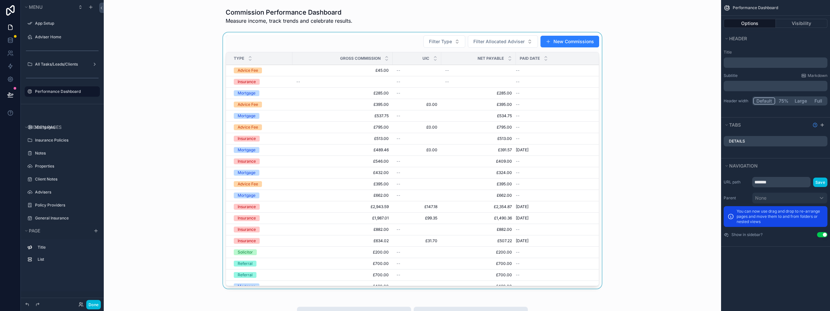
click at [402, 43] on div "scrollable content" at bounding box center [412, 161] width 607 height 258
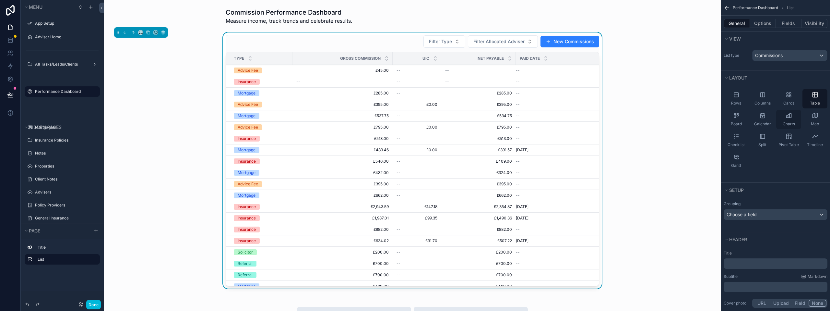
click at [781, 116] on div "Charts" at bounding box center [788, 119] width 25 height 19
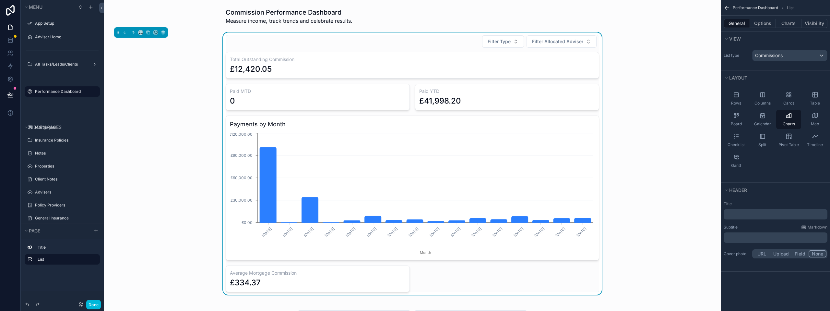
click at [207, 86] on div "Filter Type Filter Allocated Adviser Total Outstanding Commission £12,420.05 Pa…" at bounding box center [412, 163] width 607 height 262
drag, startPoint x: 358, startPoint y: 49, endPoint x: 149, endPoint y: 33, distance: 210.1
click at [149, 33] on icon "scrollable content" at bounding box center [148, 32] width 5 height 5
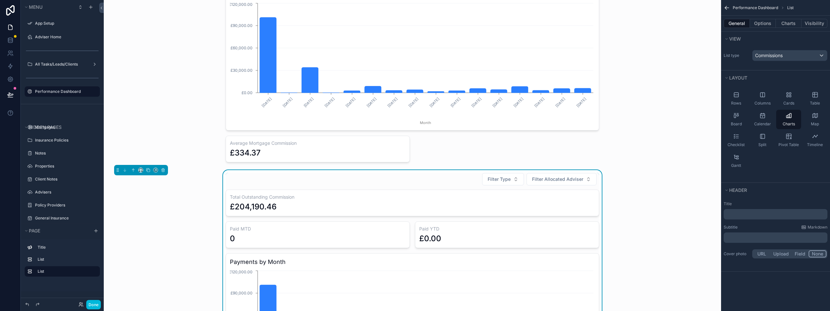
scroll to position [97, 0]
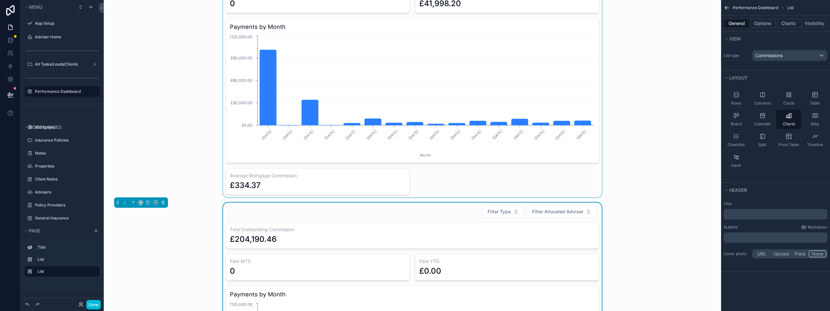
click at [385, 69] on div "scrollable content" at bounding box center [412, 66] width 607 height 262
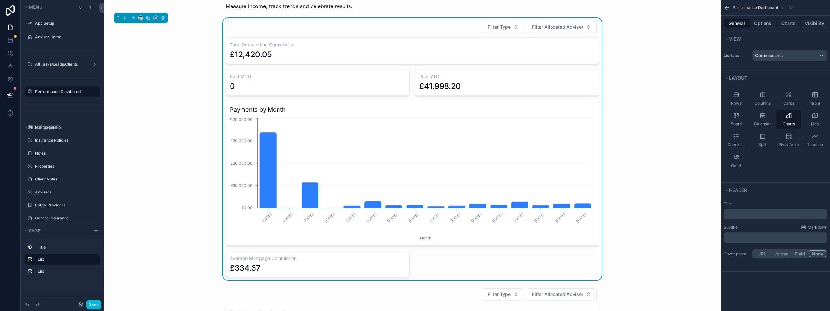
scroll to position [0, 0]
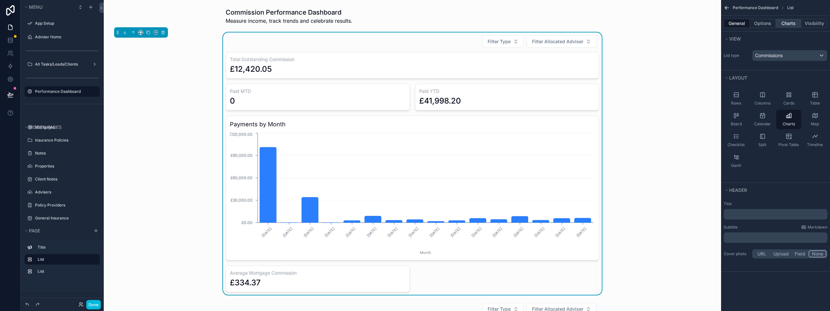
click at [794, 21] on button "Charts" at bounding box center [789, 23] width 26 height 9
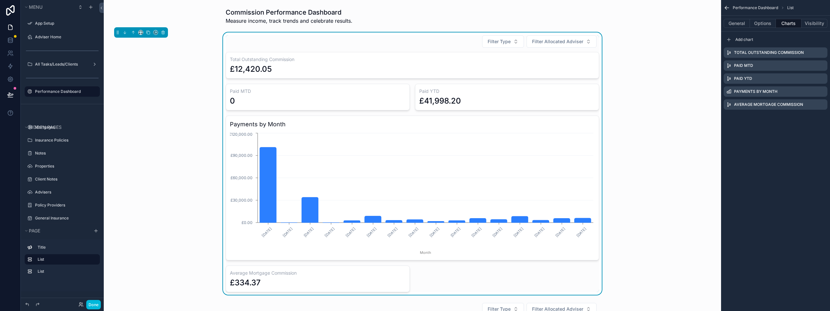
click at [0, 0] on icon "scrollable content" at bounding box center [0, 0] width 0 height 0
click at [812, 54] on icon at bounding box center [811, 55] width 5 height 5
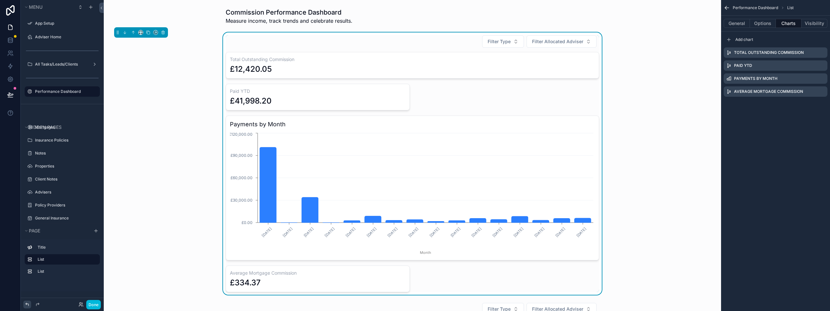
click at [28, 305] on icon at bounding box center [27, 304] width 5 height 5
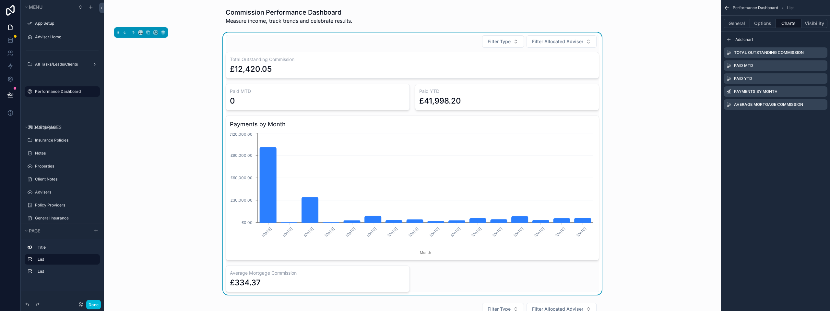
click at [0, 0] on icon "scrollable content" at bounding box center [0, 0] width 0 height 0
click at [811, 81] on icon at bounding box center [811, 80] width 5 height 5
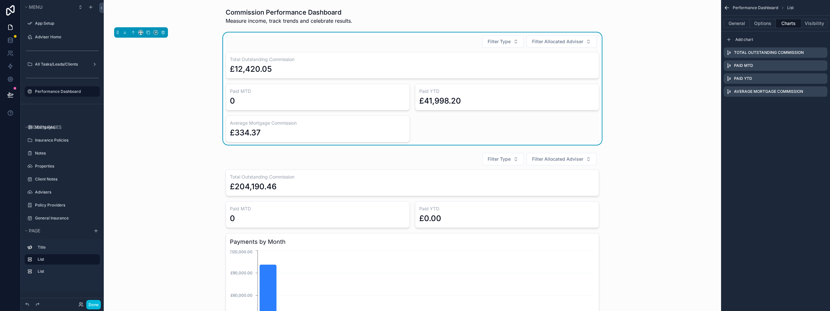
click at [0, 0] on icon "scrollable content" at bounding box center [0, 0] width 0 height 0
drag, startPoint x: 811, startPoint y: 81, endPoint x: 748, endPoint y: 94, distance: 64.2
click at [811, 81] on icon at bounding box center [811, 80] width 5 height 5
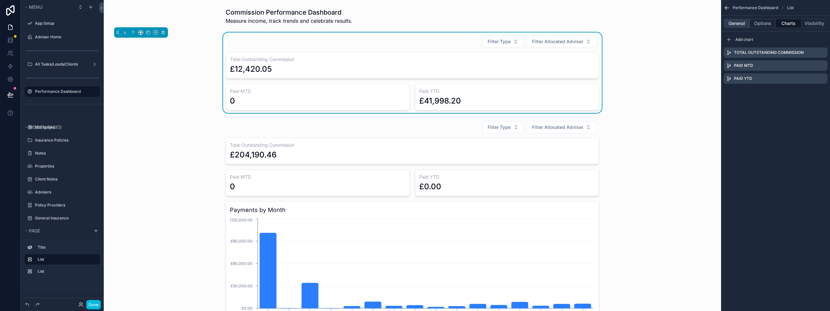
click at [740, 21] on button "General" at bounding box center [737, 23] width 26 height 9
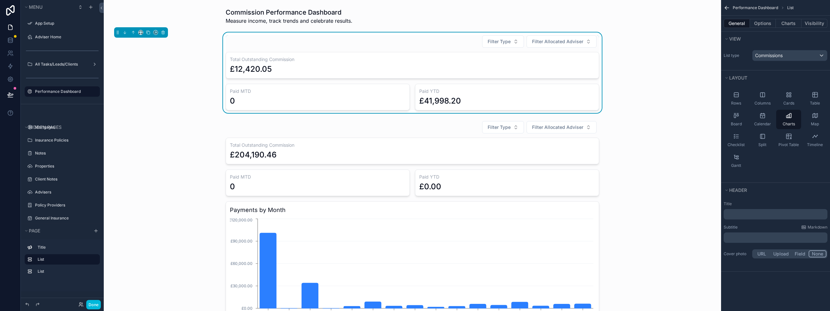
click at [747, 212] on p "﻿" at bounding box center [776, 214] width 100 height 6
click at [186, 85] on div "Commission Snapshot Filter Type Filter Allocated Adviser Total Outstanding Comm…" at bounding box center [412, 72] width 607 height 80
click at [265, 133] on div "scrollable content" at bounding box center [412, 244] width 607 height 252
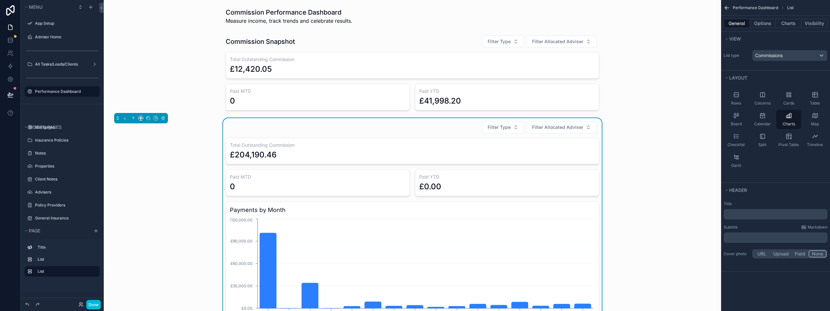
click at [349, 132] on div "Filter Type Filter Allocated Adviser" at bounding box center [412, 127] width 373 height 13
click at [349, 129] on div "Filter Type Filter Allocated Adviser" at bounding box center [412, 127] width 373 height 13
click at [743, 212] on p "﻿" at bounding box center [776, 214] width 100 height 6
click at [792, 23] on button "Charts" at bounding box center [789, 23] width 26 height 9
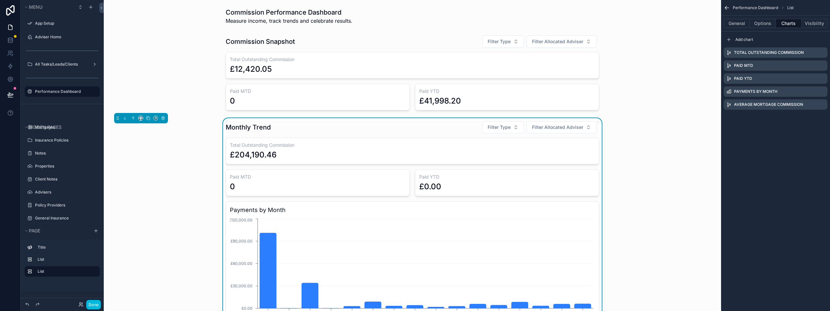
click at [825, 53] on div "scrollable content" at bounding box center [825, 53] width 0 height 0
click at [0, 0] on icon "scrollable content" at bounding box center [0, 0] width 0 height 0
click at [812, 44] on icon at bounding box center [811, 42] width 5 height 5
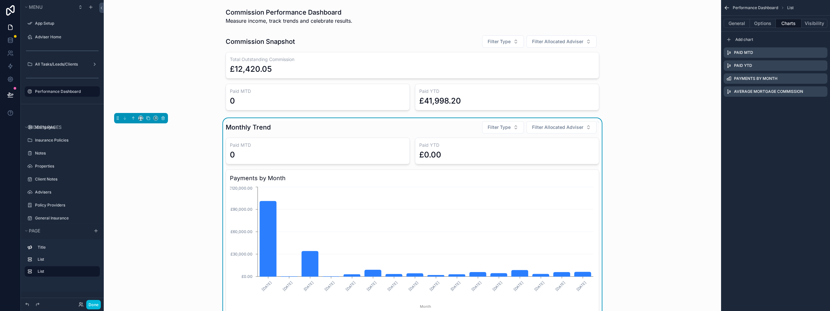
click at [0, 0] on icon "scrollable content" at bounding box center [0, 0] width 0 height 0
click at [810, 42] on icon at bounding box center [811, 42] width 5 height 5
click at [0, 0] on icon "scrollable content" at bounding box center [0, 0] width 0 height 0
click at [812, 43] on icon at bounding box center [812, 42] width 0 height 1
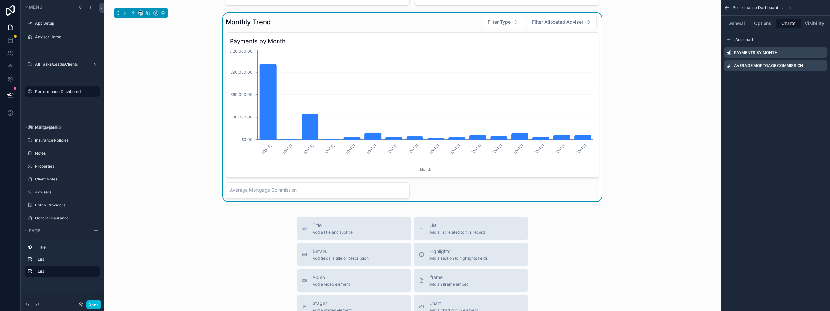
scroll to position [97, 0]
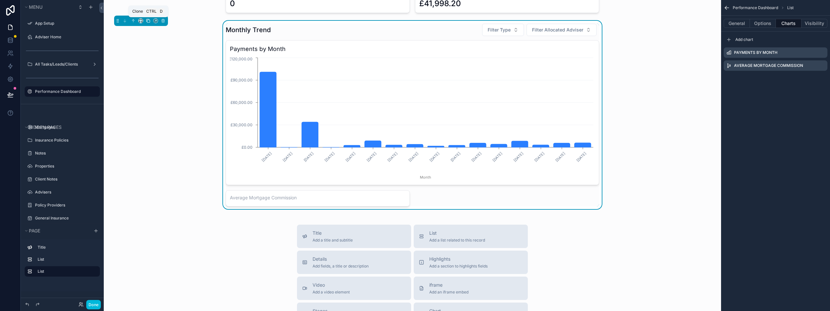
click at [148, 22] on icon "scrollable content" at bounding box center [148, 21] width 3 height 3
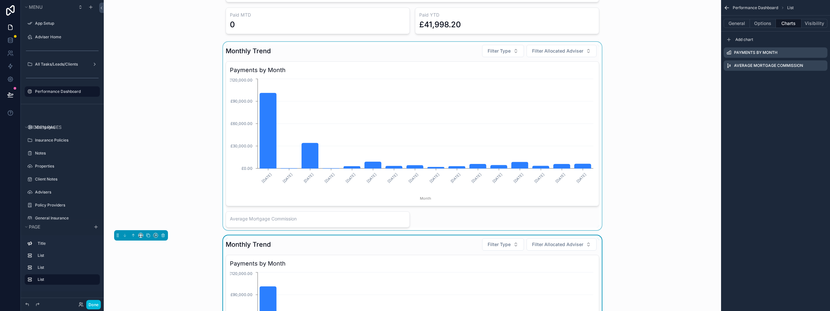
scroll to position [65, 0]
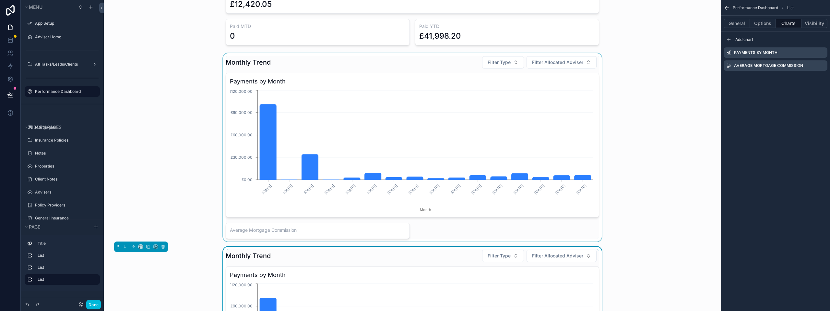
click at [278, 232] on div "scrollable content" at bounding box center [412, 147] width 607 height 188
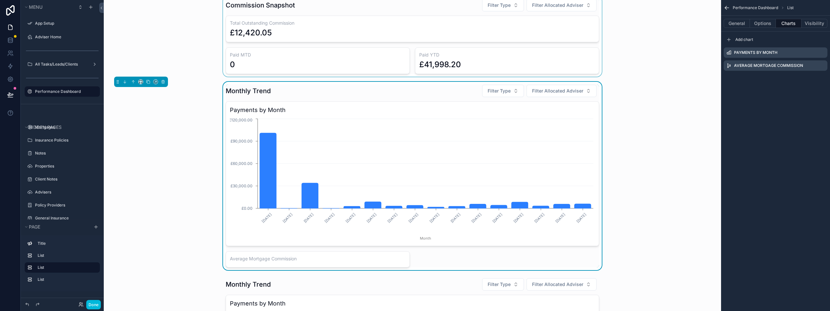
scroll to position [0, 0]
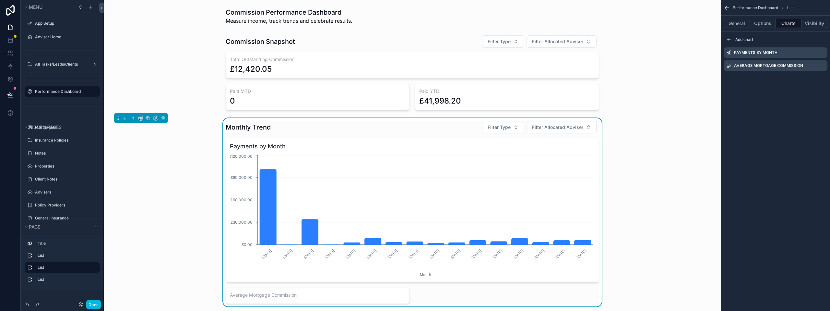
click at [170, 172] on div "Monthly Trend Filter Type Filter Allocated Adviser Payments by Month [DATE] [DA…" at bounding box center [412, 212] width 607 height 188
click at [420, 129] on div "Monthly Trend Filter Type Filter Allocated Adviser" at bounding box center [412, 127] width 373 height 13
click at [746, 23] on button "General" at bounding box center [737, 23] width 26 height 9
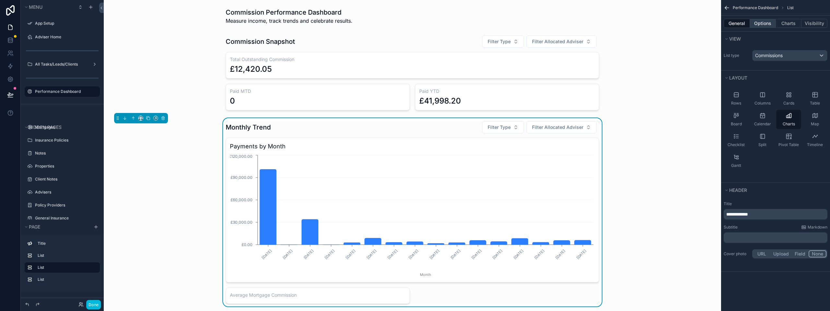
click at [759, 24] on button "Options" at bounding box center [763, 23] width 26 height 9
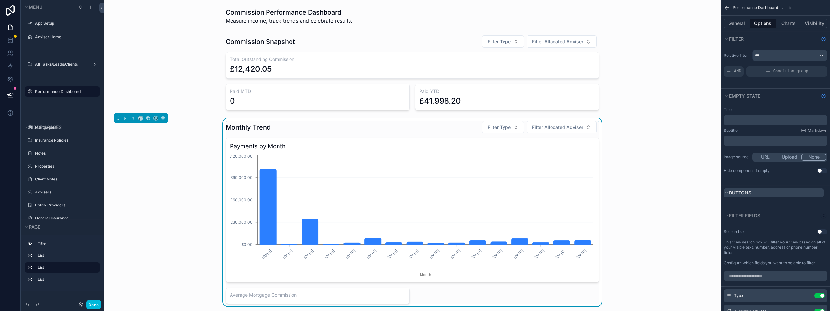
click at [732, 196] on button "Buttons" at bounding box center [774, 192] width 100 height 9
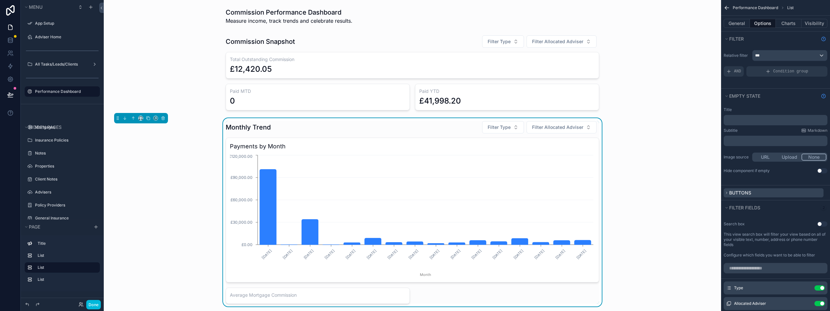
click at [732, 196] on button "Buttons" at bounding box center [774, 192] width 100 height 9
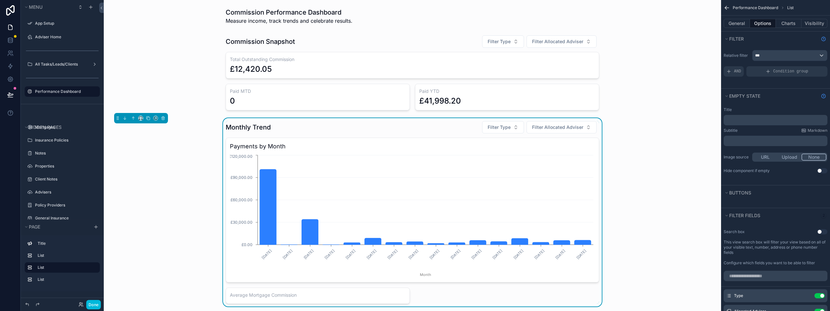
click at [731, 203] on div "scrollable content" at bounding box center [775, 204] width 109 height 8
click at [730, 212] on button "Filter fields" at bounding box center [771, 215] width 95 height 9
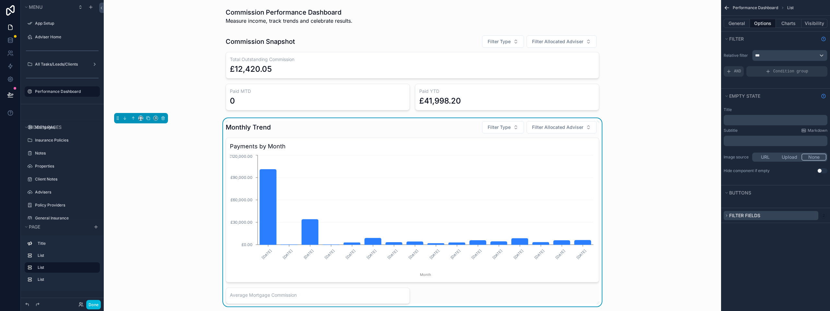
click at [730, 213] on span "Filter fields" at bounding box center [744, 215] width 31 height 6
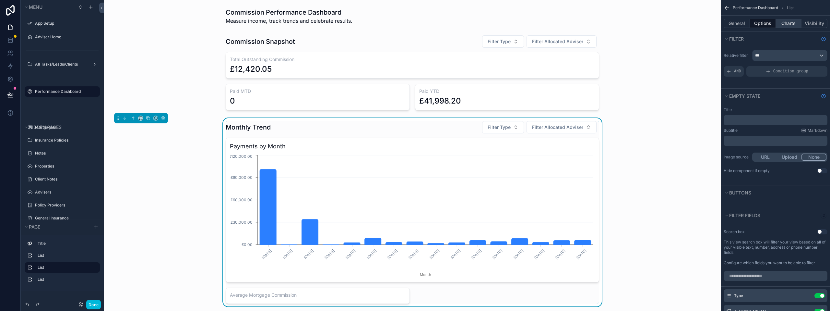
click at [782, 21] on button "Charts" at bounding box center [789, 23] width 26 height 9
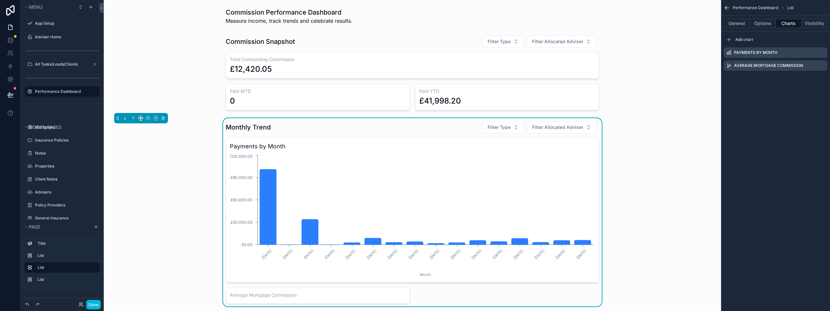
click at [0, 0] on icon "scrollable content" at bounding box center [0, 0] width 0 height 0
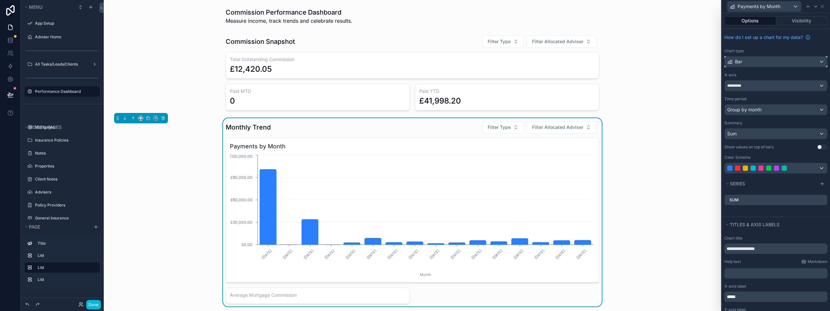
click at [788, 60] on div "Bar" at bounding box center [776, 61] width 102 height 10
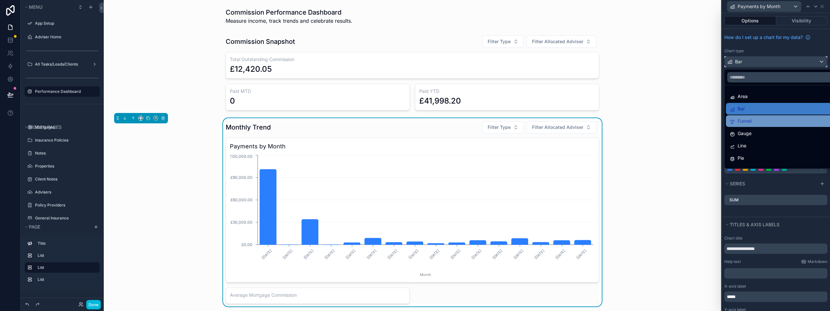
scroll to position [32, 0]
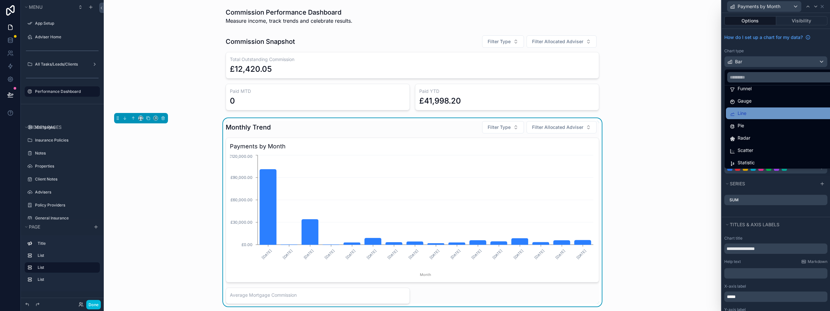
click at [756, 112] on div "Line" at bounding box center [781, 113] width 102 height 8
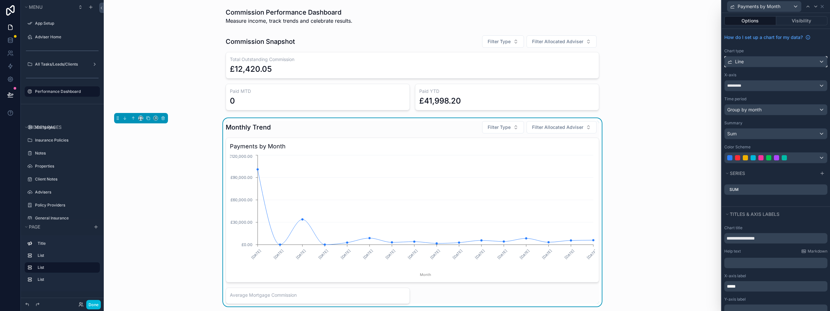
click at [764, 60] on div "Line" at bounding box center [776, 61] width 102 height 10
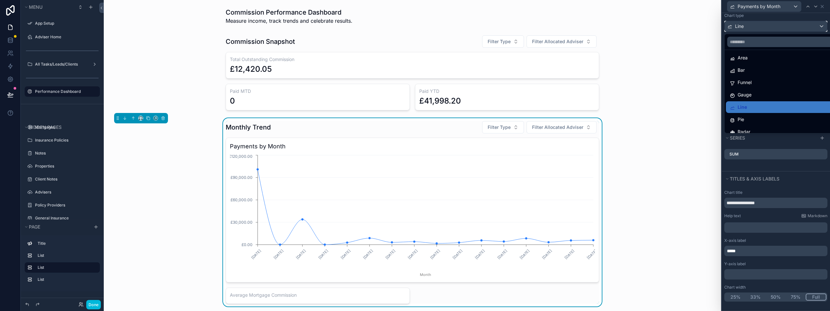
scroll to position [0, 0]
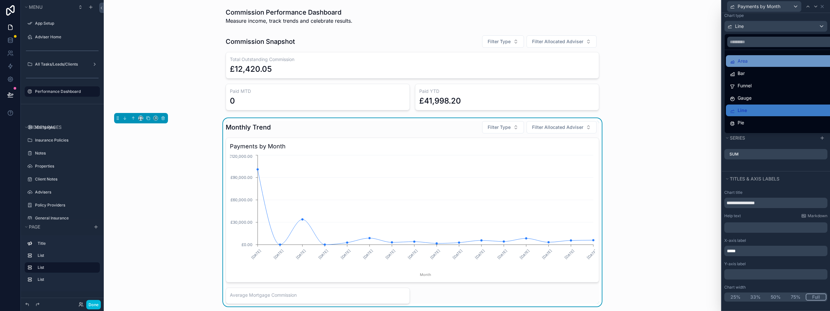
click at [748, 61] on div "Area" at bounding box center [781, 61] width 102 height 8
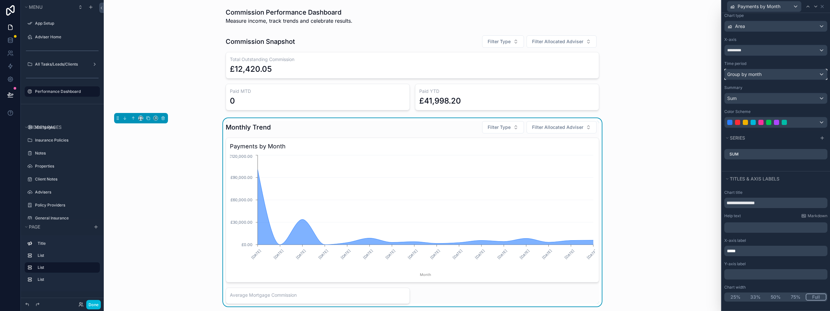
click at [762, 75] on div "Group by month" at bounding box center [776, 74] width 102 height 10
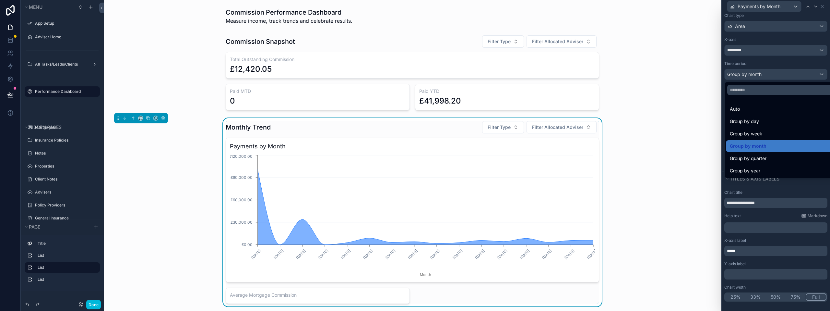
click at [759, 49] on div at bounding box center [776, 155] width 108 height 311
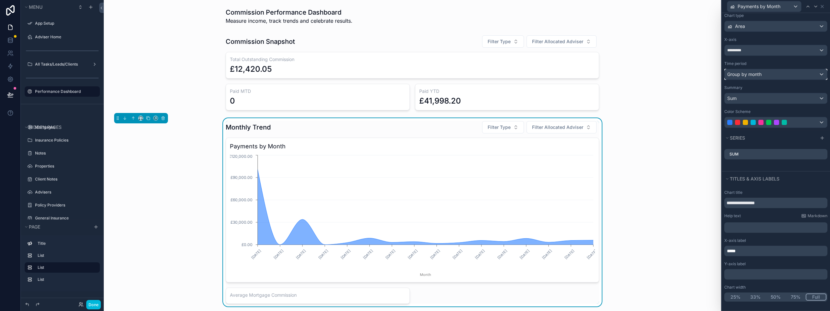
click at [754, 72] on span "Group by month" at bounding box center [744, 74] width 34 height 6
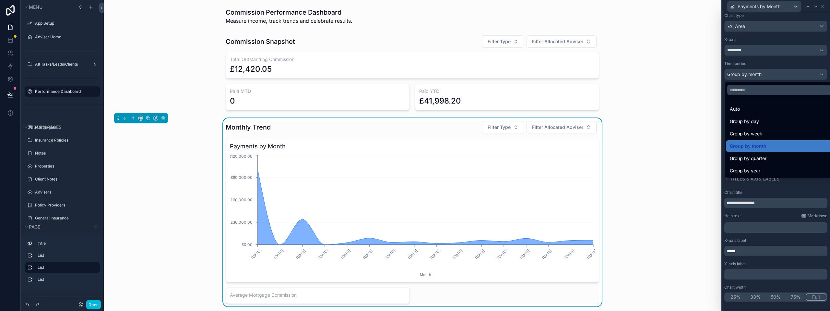
click at [749, 62] on div at bounding box center [776, 155] width 108 height 311
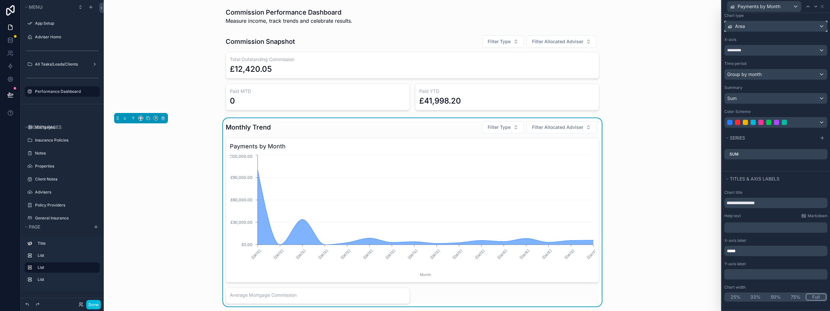
click at [756, 27] on div "Area" at bounding box center [776, 26] width 102 height 10
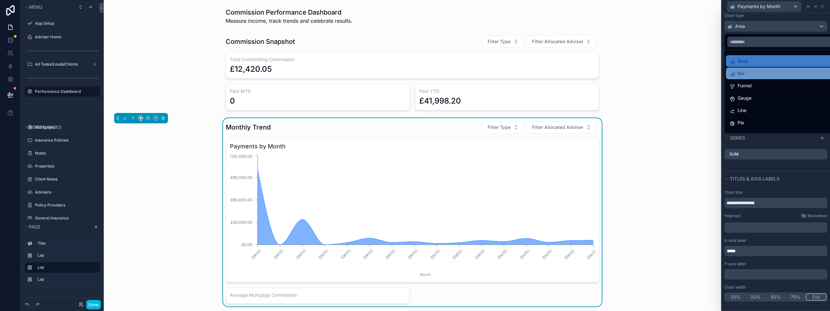
click at [754, 76] on div "Bar" at bounding box center [781, 73] width 102 height 8
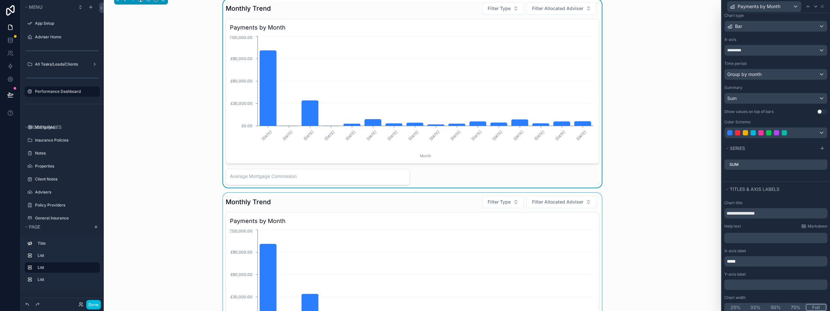
scroll to position [130, 0]
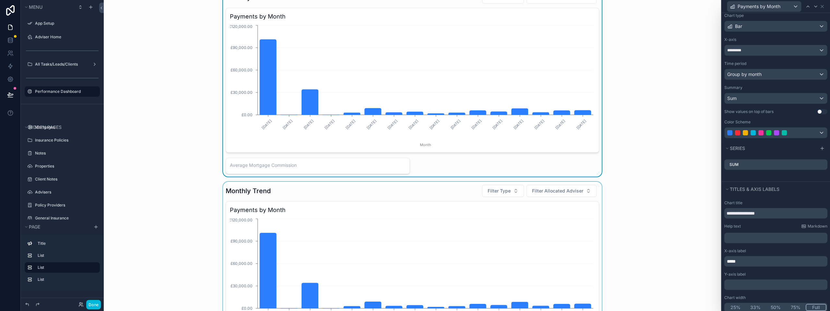
click at [274, 196] on div "scrollable content" at bounding box center [412, 276] width 607 height 188
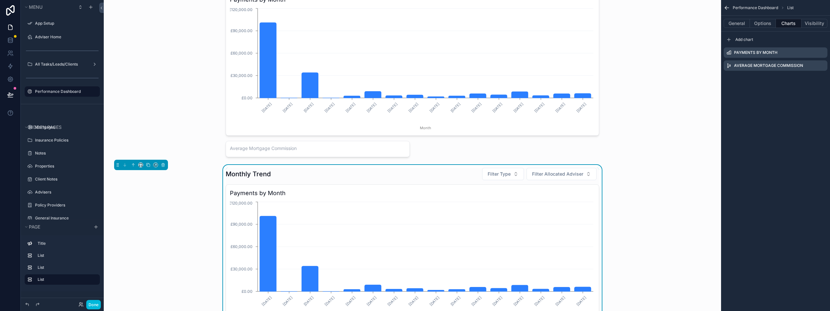
scroll to position [162, 0]
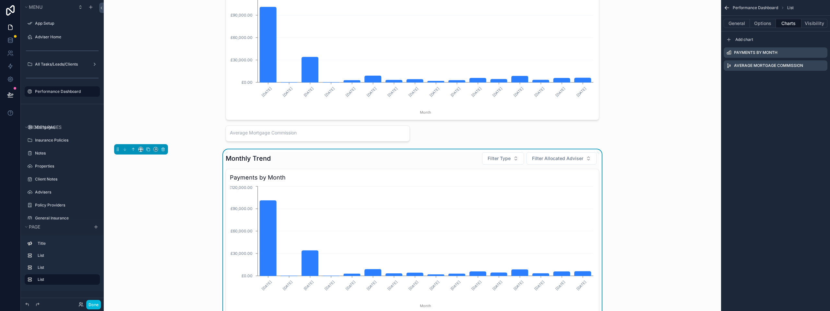
click at [301, 174] on h3 "Payments by Month" at bounding box center [412, 177] width 365 height 9
click at [236, 176] on h3 "Payments by Month" at bounding box center [412, 177] width 365 height 9
click at [240, 156] on h1 "Monthly Trend" at bounding box center [248, 158] width 45 height 9
click at [0, 0] on icon "scrollable content" at bounding box center [0, 0] width 0 height 0
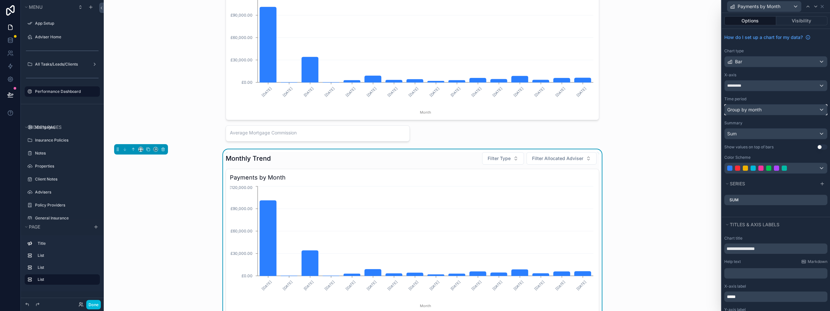
click at [756, 111] on span "Group by month" at bounding box center [744, 109] width 34 height 6
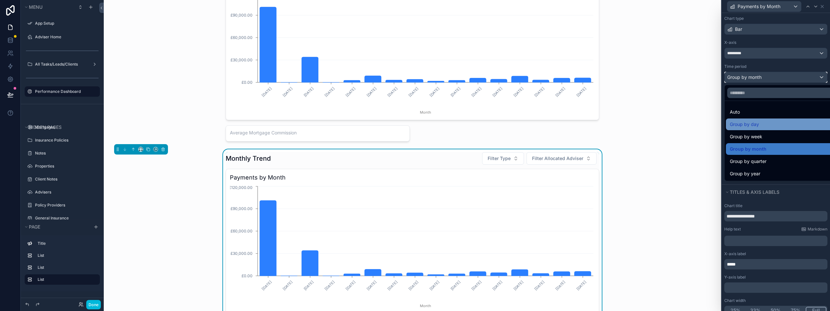
scroll to position [0, 0]
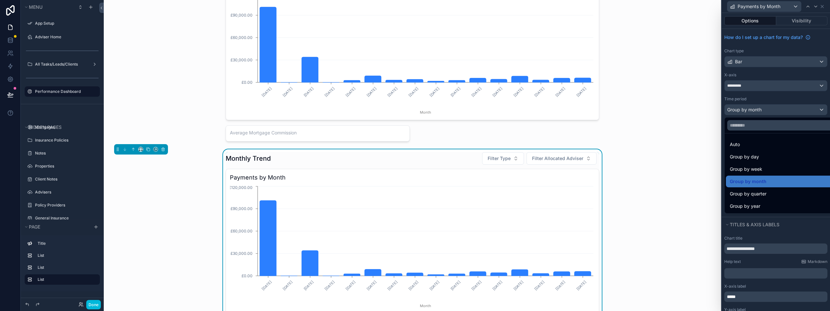
click at [763, 95] on div at bounding box center [776, 155] width 108 height 311
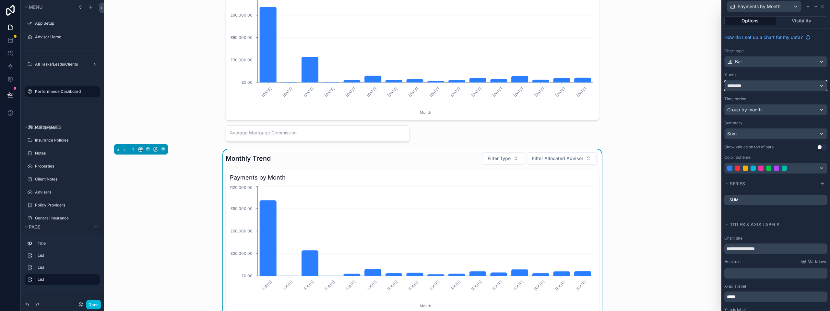
click at [763, 83] on div "*********" at bounding box center [776, 85] width 102 height 10
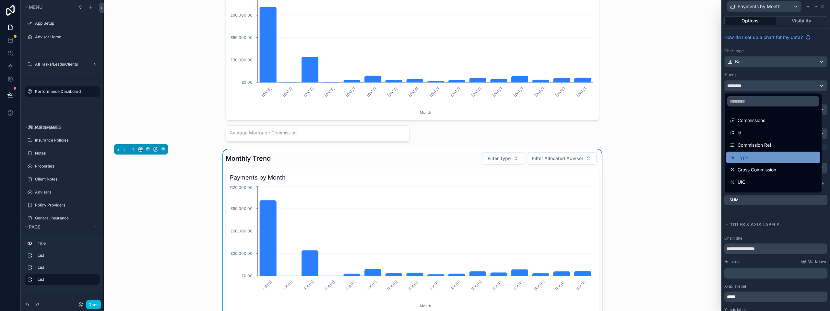
click at [755, 153] on div "Type" at bounding box center [773, 157] width 87 height 8
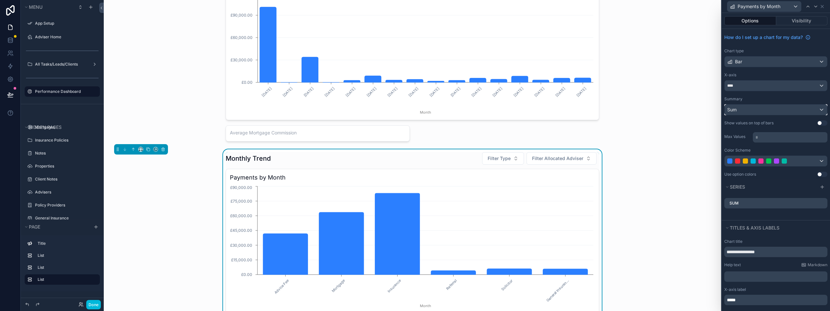
click at [755, 108] on div "Sum" at bounding box center [776, 109] width 102 height 10
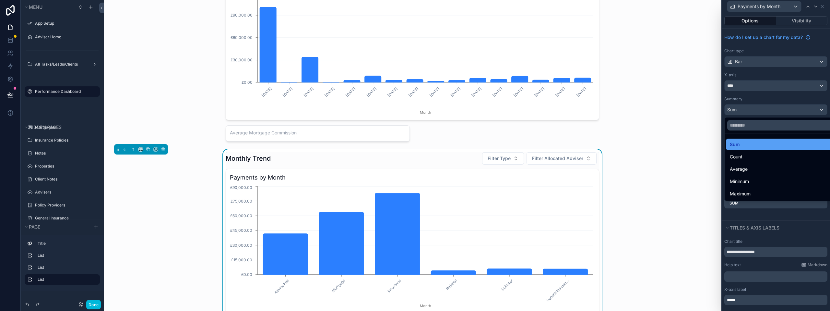
click at [749, 147] on div "Sum" at bounding box center [781, 144] width 102 height 8
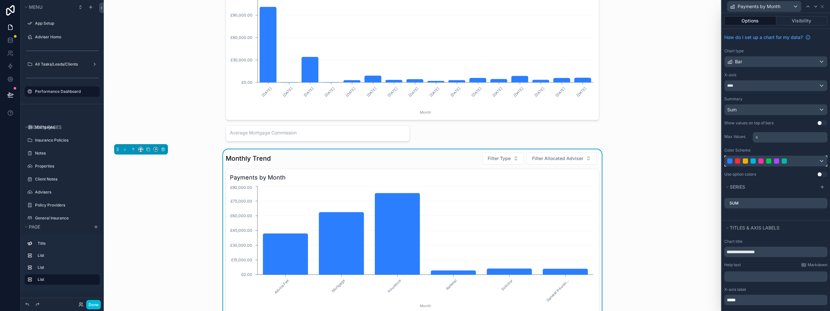
click at [796, 159] on div at bounding box center [768, 160] width 83 height 5
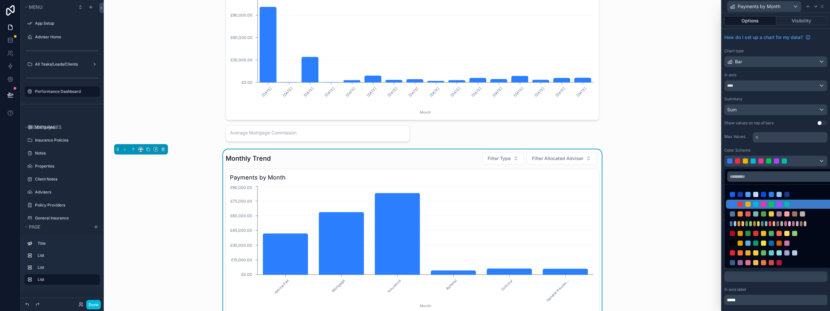
click at [796, 159] on div at bounding box center [776, 155] width 108 height 311
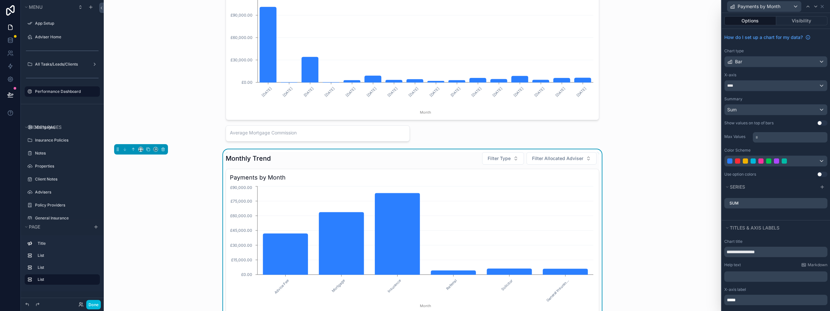
click at [817, 122] on button "Use setting" at bounding box center [822, 122] width 10 height 5
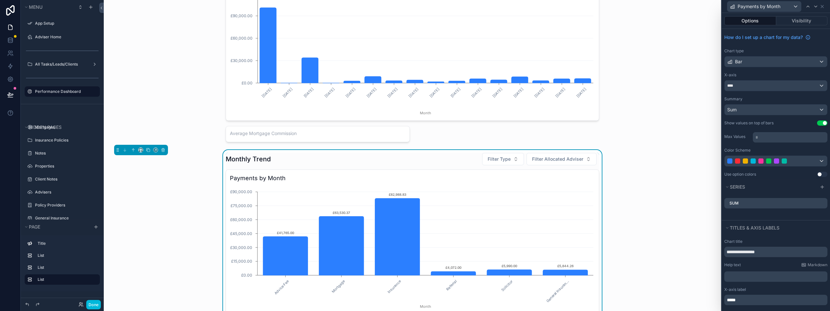
scroll to position [162, 0]
click at [817, 173] on button "Use setting" at bounding box center [822, 174] width 10 height 5
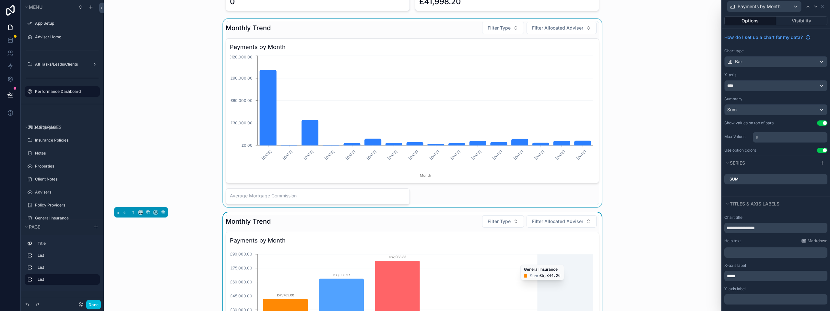
scroll to position [97, 0]
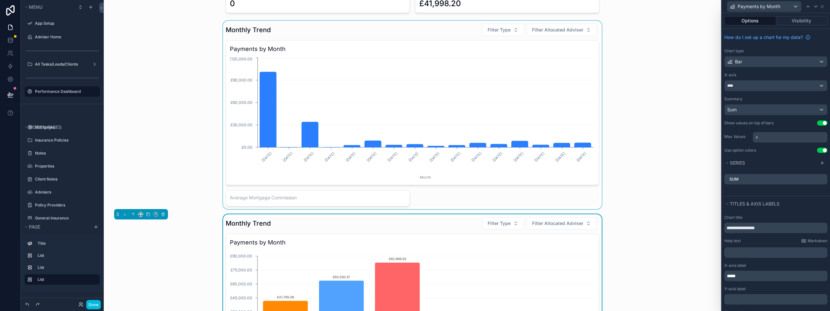
click at [579, 105] on div "scrollable content" at bounding box center [412, 115] width 607 height 188
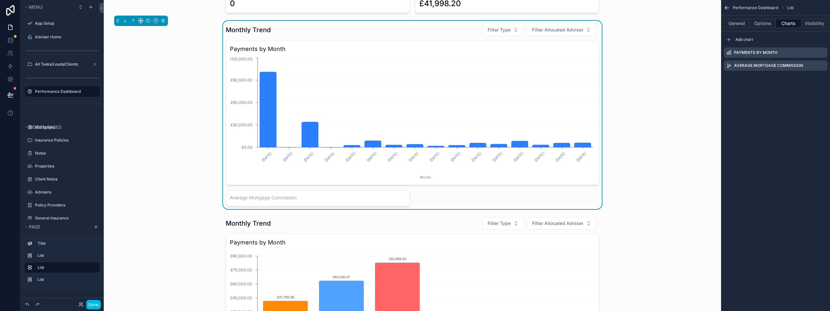
click at [445, 35] on div "Monthly Trend Filter Type Filter Allocated Adviser" at bounding box center [412, 29] width 373 height 13
click at [0, 0] on icon "scrollable content" at bounding box center [0, 0] width 0 height 0
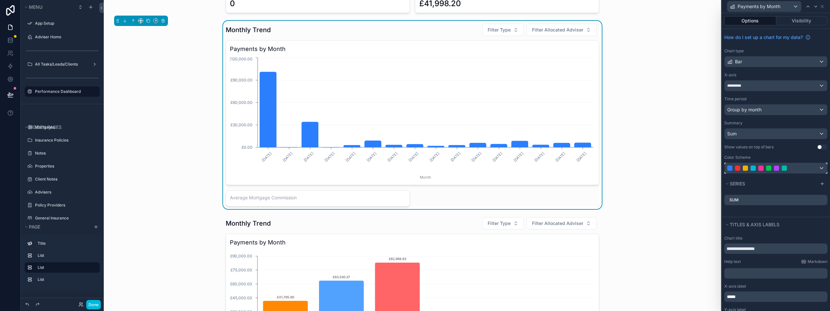
click at [815, 168] on div at bounding box center [776, 168] width 102 height 10
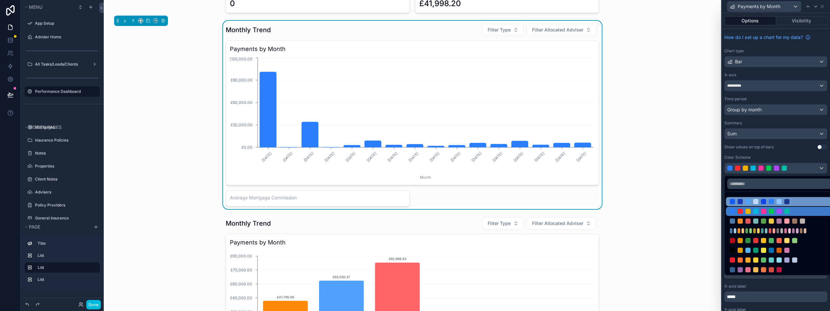
click at [774, 200] on div at bounding box center [771, 201] width 83 height 5
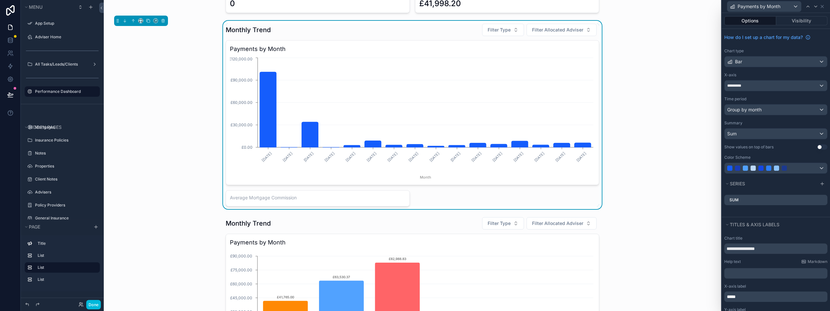
click at [817, 147] on button "Use setting" at bounding box center [822, 146] width 10 height 5
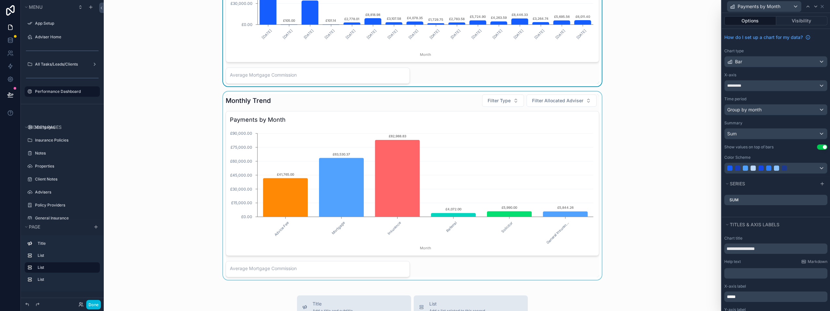
scroll to position [227, 0]
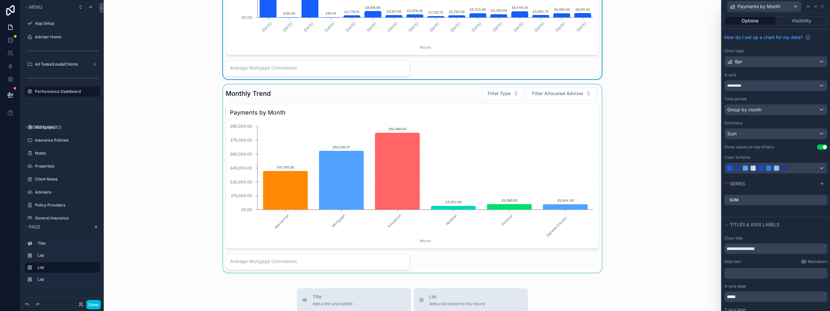
click at [433, 90] on div "scrollable content" at bounding box center [412, 178] width 607 height 188
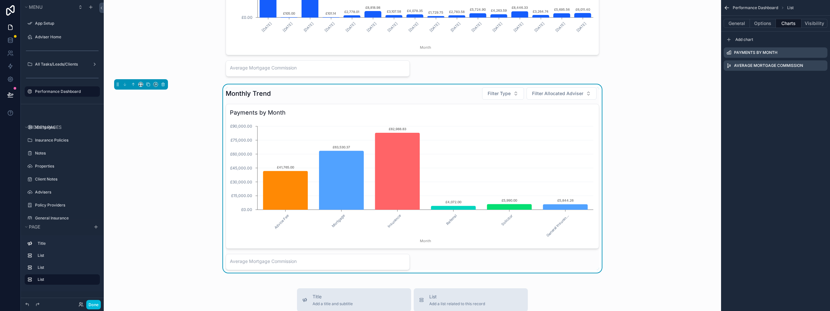
click at [0, 0] on icon "scrollable content" at bounding box center [0, 0] width 0 height 0
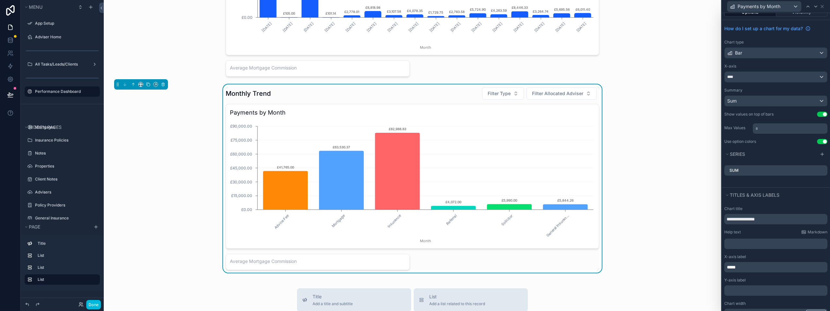
scroll to position [0, 0]
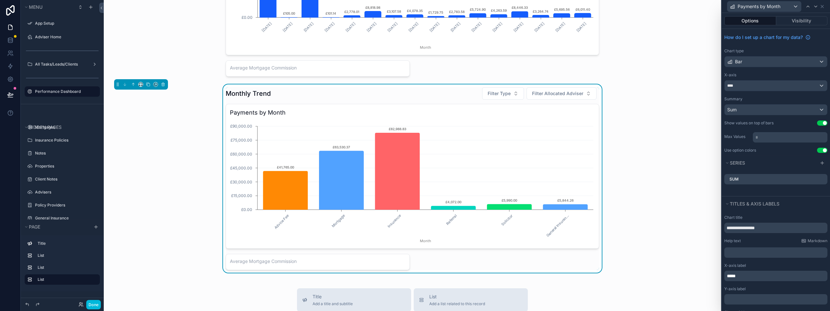
click at [437, 99] on div "Monthly Trend Filter Type Filter Allocated Adviser" at bounding box center [412, 93] width 373 height 13
click at [820, 148] on button "Use setting" at bounding box center [822, 150] width 10 height 5
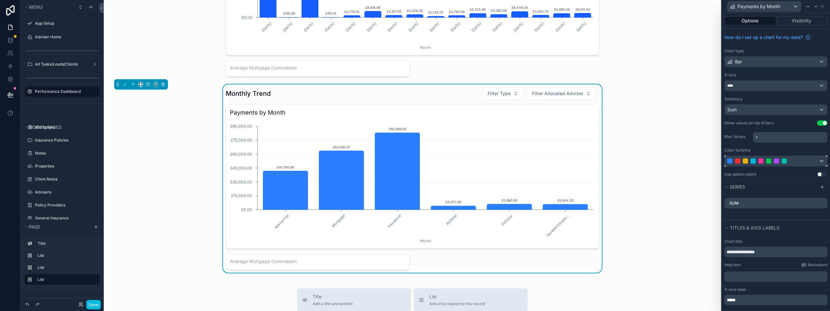
click at [808, 159] on div at bounding box center [768, 160] width 83 height 5
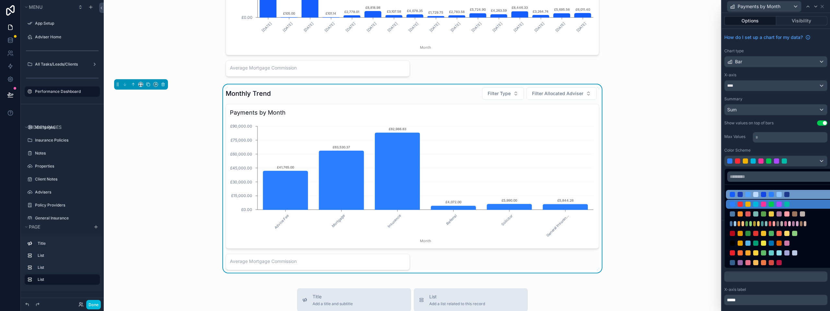
click at [779, 193] on div at bounding box center [778, 194] width 5 height 5
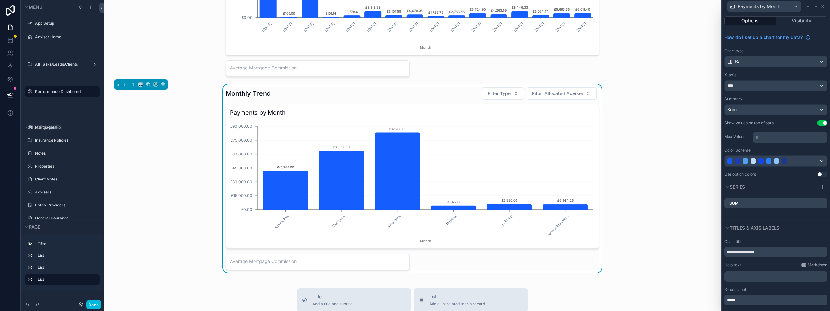
click at [817, 176] on button "Use setting" at bounding box center [822, 174] width 10 height 5
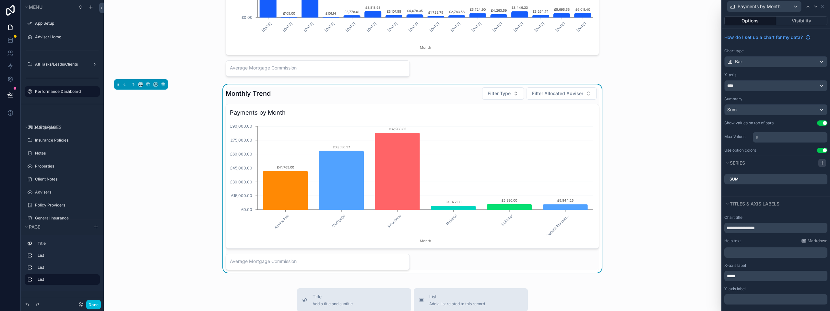
click at [820, 162] on icon at bounding box center [822, 162] width 5 height 5
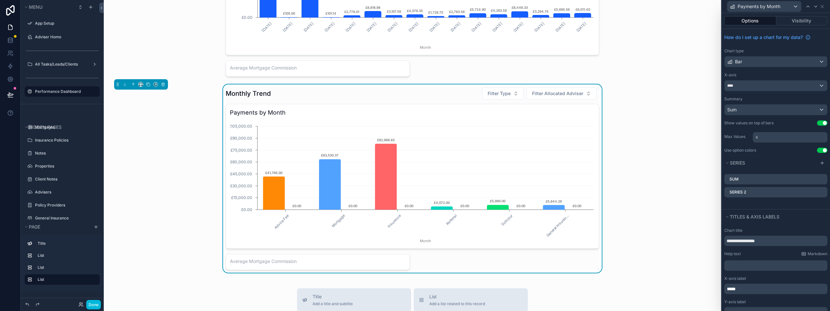
click at [0, 0] on icon at bounding box center [0, 0] width 0 height 0
click at [812, 182] on icon at bounding box center [812, 181] width 0 height 1
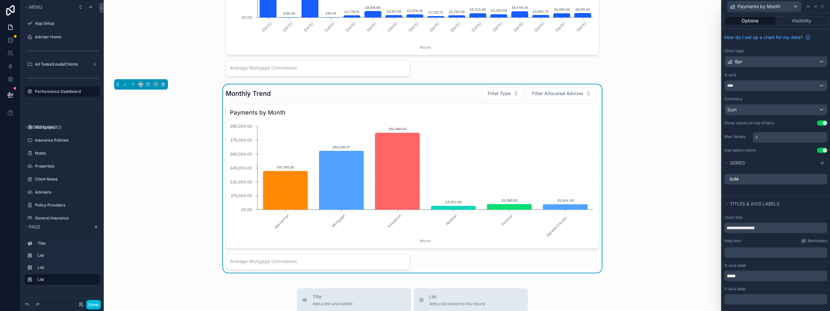
click at [817, 152] on button "Use setting" at bounding box center [822, 150] width 10 height 5
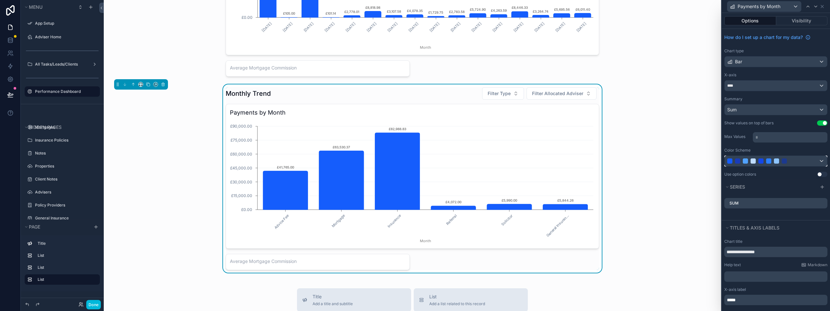
click at [790, 161] on div at bounding box center [768, 160] width 83 height 5
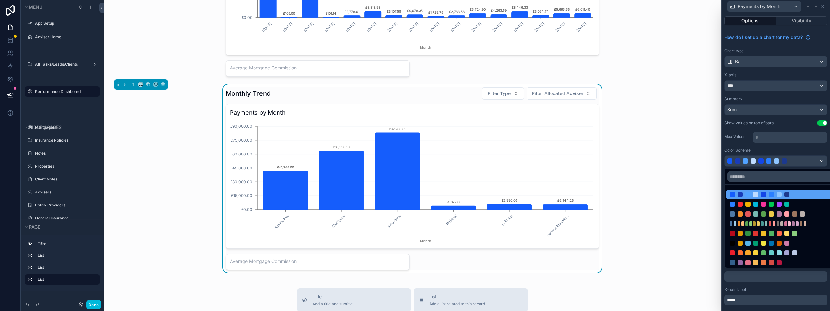
click at [735, 195] on div at bounding box center [732, 194] width 5 height 5
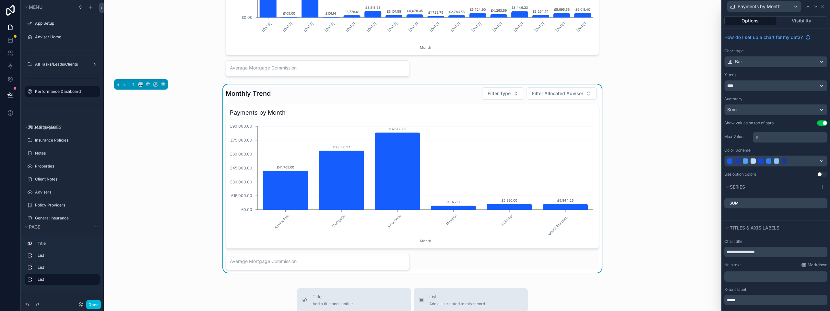
click at [817, 173] on button "Use setting" at bounding box center [822, 174] width 10 height 5
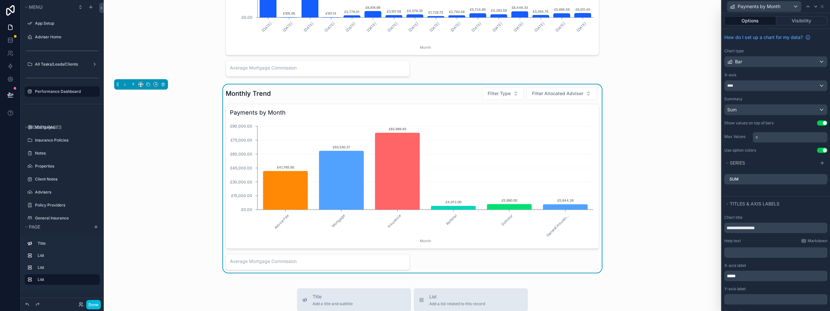
click at [815, 153] on div "How do I set up a chart for my data? Chart type Bar X-axis **** Summary Sum Sho…" at bounding box center [776, 92] width 108 height 126
click at [820, 149] on button "Use setting" at bounding box center [822, 150] width 10 height 5
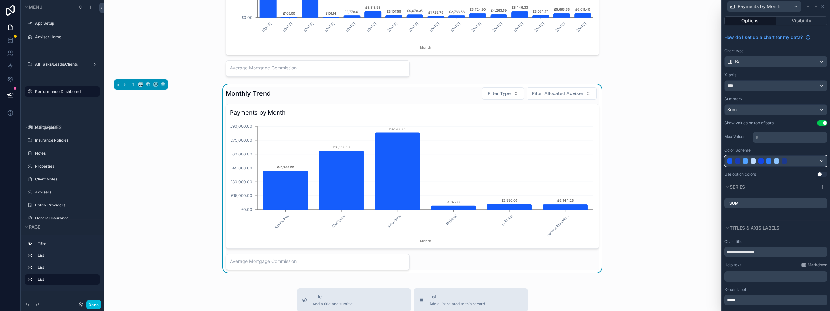
click at [796, 161] on div at bounding box center [768, 160] width 83 height 5
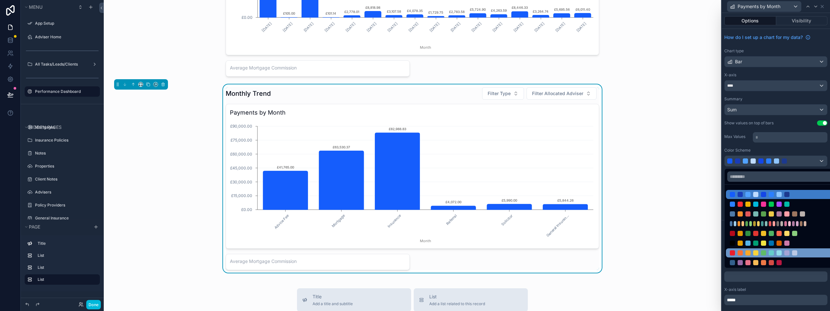
click at [765, 249] on div at bounding box center [781, 252] width 110 height 9
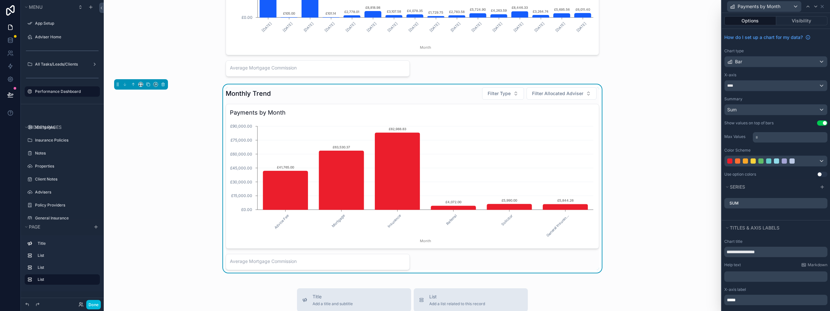
click at [817, 175] on button "Use setting" at bounding box center [822, 174] width 10 height 5
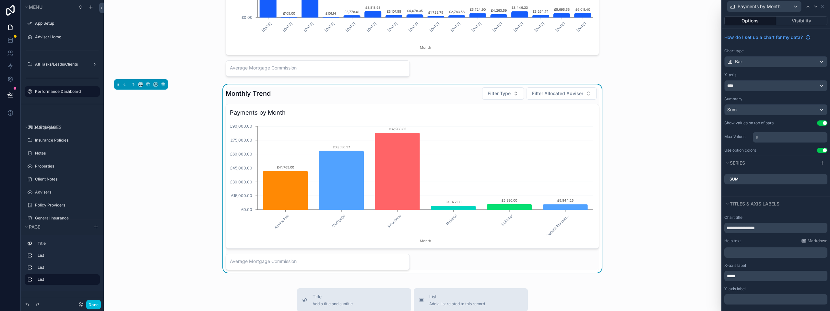
click at [817, 149] on button "Use setting" at bounding box center [822, 150] width 10 height 5
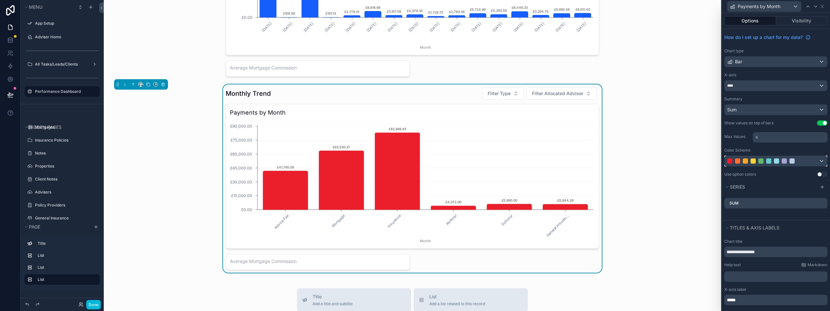
click at [799, 159] on div at bounding box center [768, 160] width 83 height 5
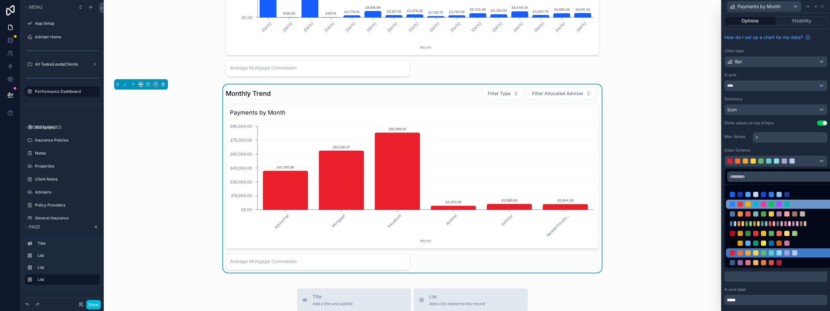
click at [772, 207] on div at bounding box center [781, 203] width 110 height 9
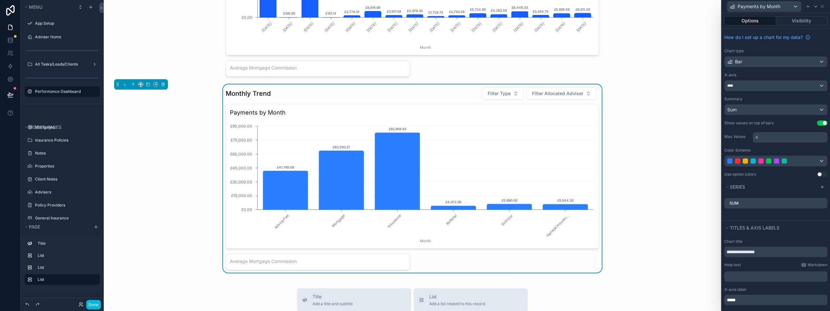
click at [817, 172] on button "Use setting" at bounding box center [822, 174] width 10 height 5
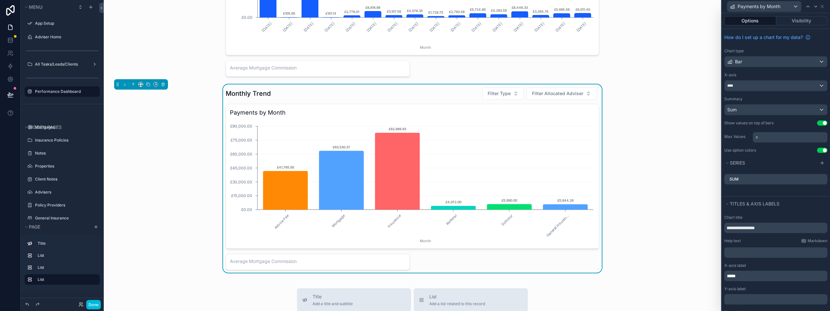
click at [184, 173] on div "Monthly Trend Filter Type Filter Allocated Adviser Payments by Month Advice Fee…" at bounding box center [412, 178] width 607 height 188
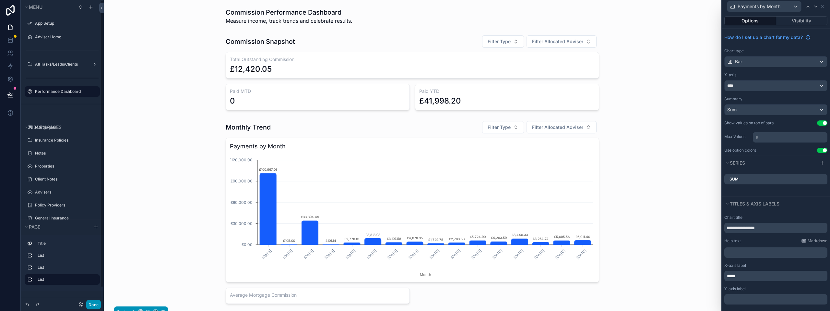
click at [92, 304] on button "Done" at bounding box center [93, 304] width 15 height 9
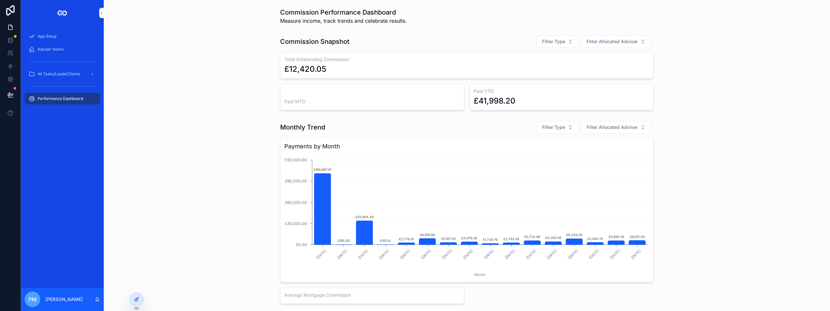
click at [140, 297] on div at bounding box center [136, 299] width 13 height 12
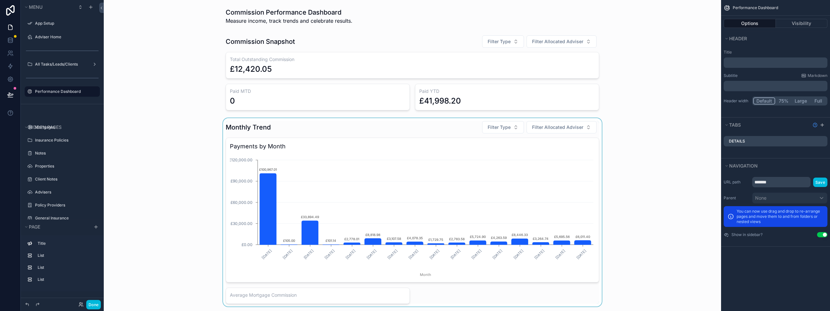
click at [164, 165] on div "scrollable content" at bounding box center [412, 212] width 607 height 188
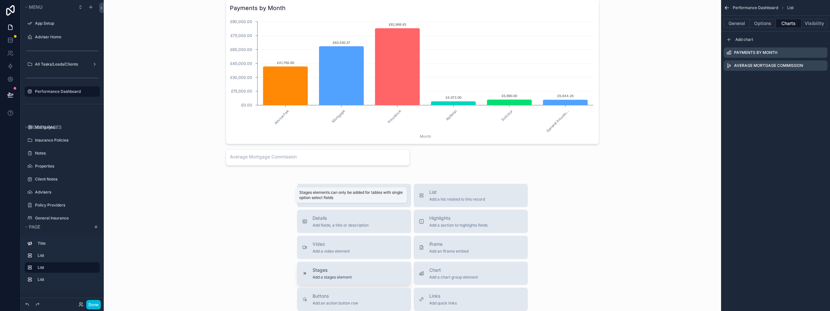
scroll to position [389, 0]
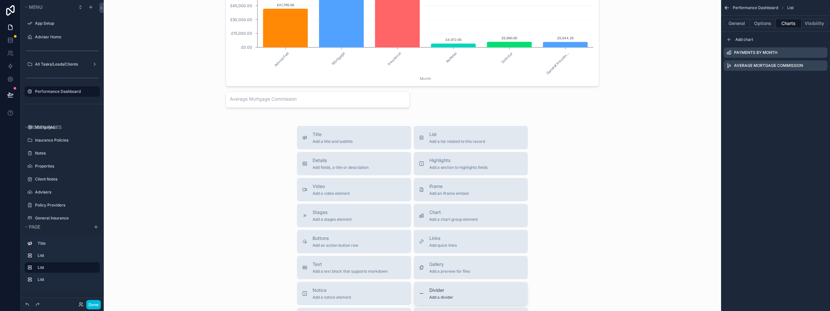
click at [469, 292] on div "Divider Add a divider" at bounding box center [471, 293] width 104 height 13
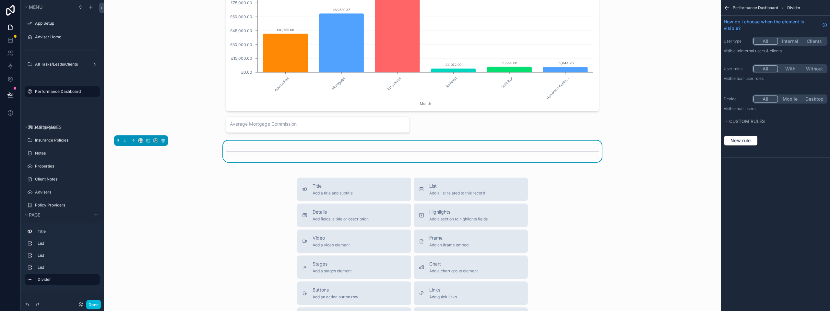
scroll to position [360, 0]
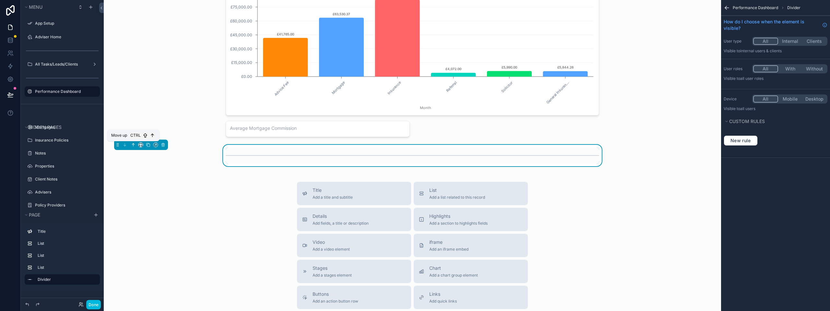
click at [130, 143] on button "scrollable content" at bounding box center [133, 144] width 7 height 7
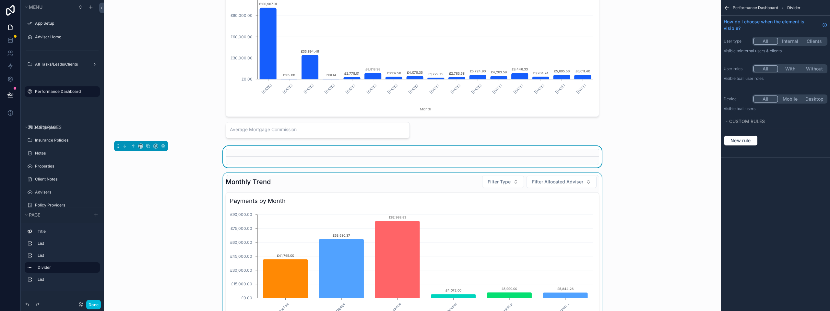
scroll to position [133, 0]
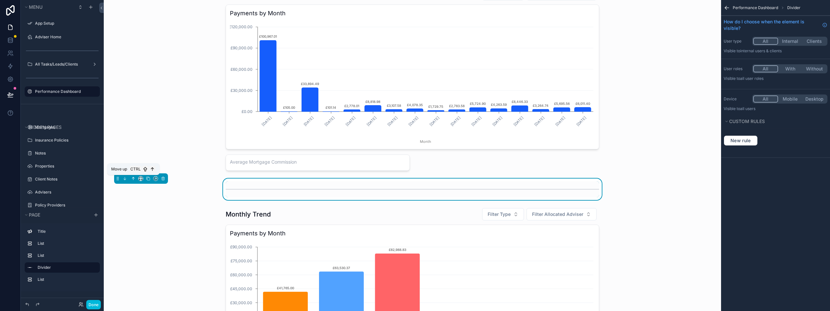
drag, startPoint x: 136, startPoint y: 177, endPoint x: 131, endPoint y: 178, distance: 5.2
click at [131, 178] on button "scrollable content" at bounding box center [133, 178] width 7 height 7
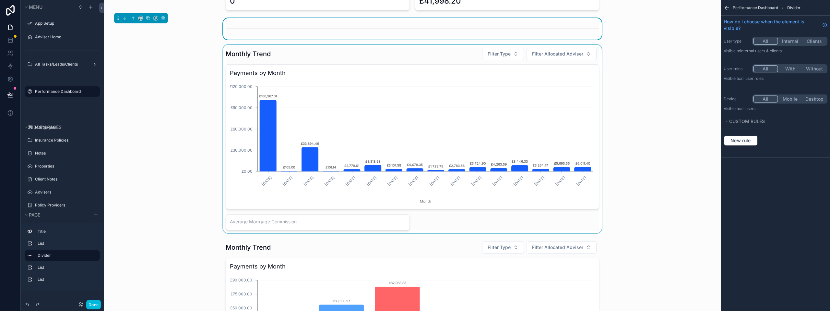
scroll to position [36, 0]
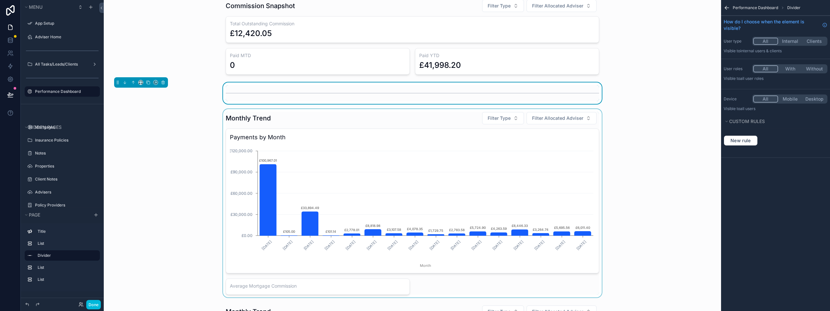
click at [182, 168] on div "scrollable content" at bounding box center [412, 203] width 607 height 188
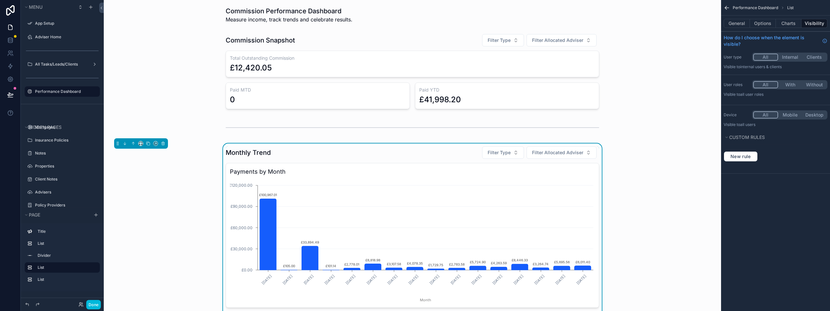
scroll to position [0, 0]
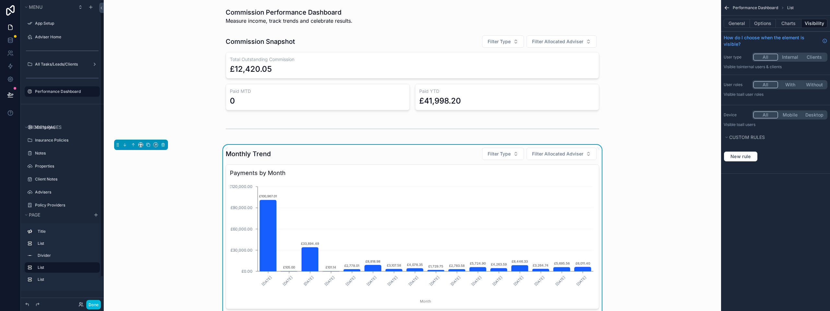
drag, startPoint x: 97, startPoint y: 303, endPoint x: 102, endPoint y: 300, distance: 5.8
click at [97, 303] on button "Done" at bounding box center [93, 304] width 15 height 9
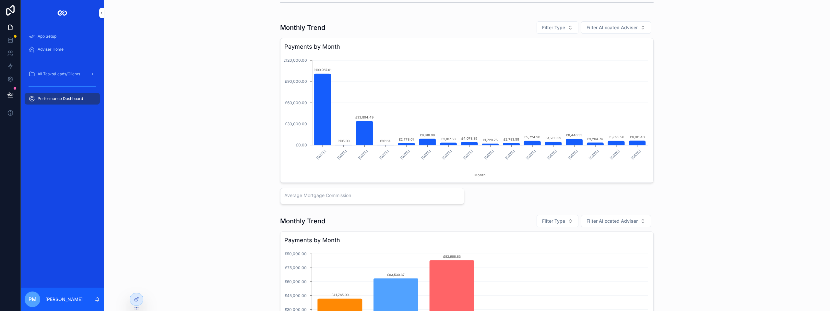
scroll to position [137, 0]
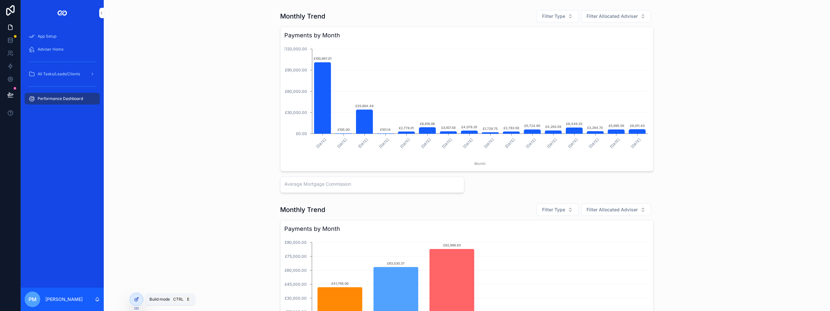
click at [135, 299] on icon at bounding box center [136, 299] width 3 height 3
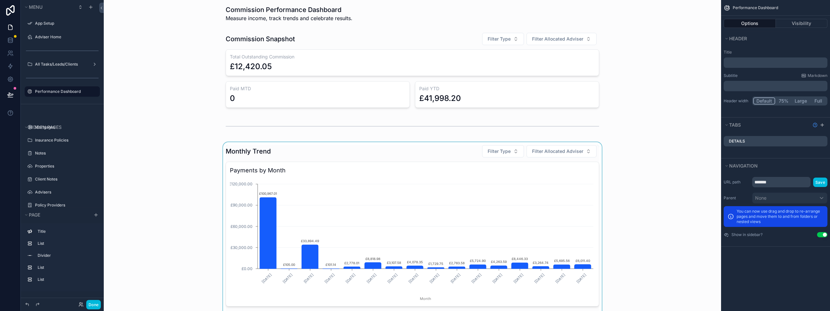
scroll to position [0, 0]
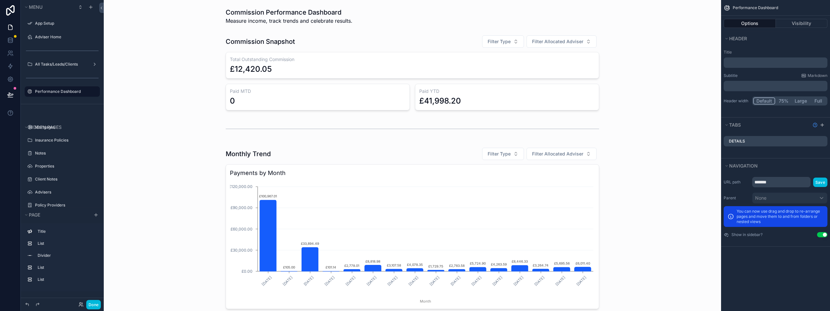
click at [249, 128] on div "scrollable content" at bounding box center [412, 128] width 607 height 21
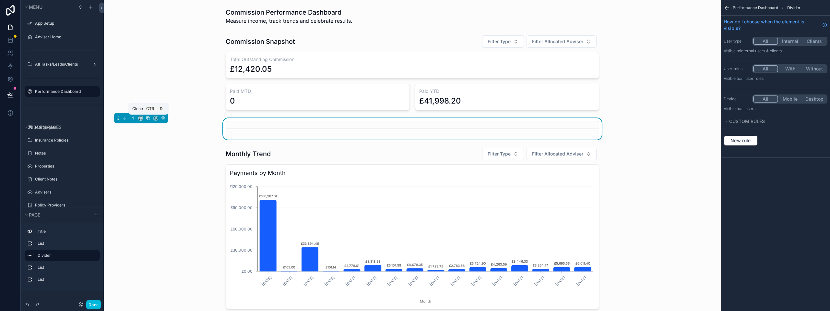
click at [150, 118] on icon "scrollable content" at bounding box center [148, 118] width 3 height 3
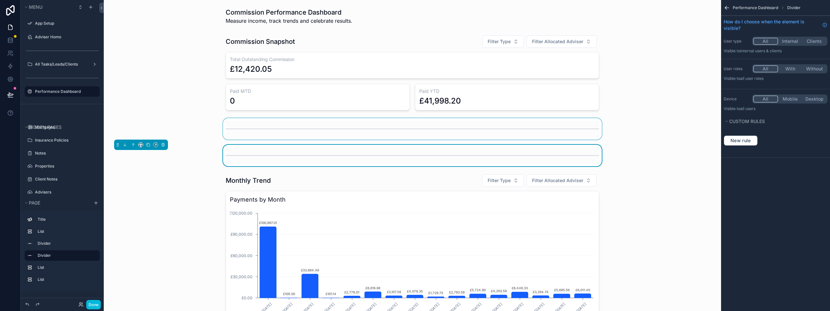
click at [219, 126] on div "scrollable content" at bounding box center [412, 128] width 607 height 21
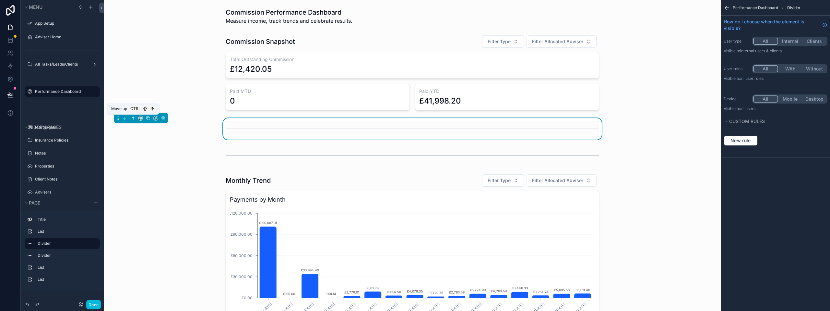
click at [134, 119] on icon "scrollable content" at bounding box center [133, 118] width 5 height 5
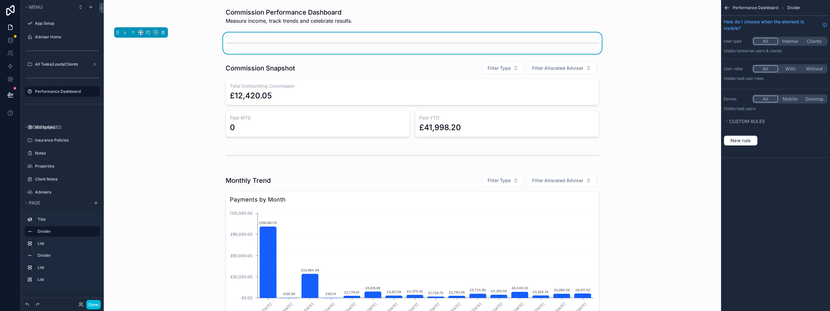
click at [187, 128] on div "scrollable content" at bounding box center [412, 99] width 607 height 80
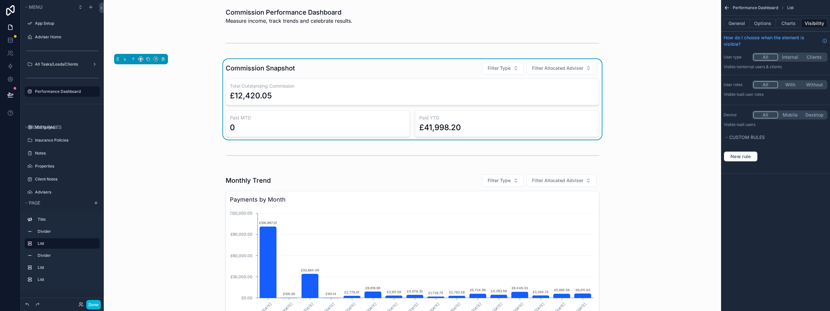
click at [172, 135] on div "Commission Snapshot Filter Type Filter Allocated Adviser Total Outstanding Comm…" at bounding box center [412, 99] width 607 height 80
click at [164, 199] on div "scrollable content" at bounding box center [412, 265] width 607 height 188
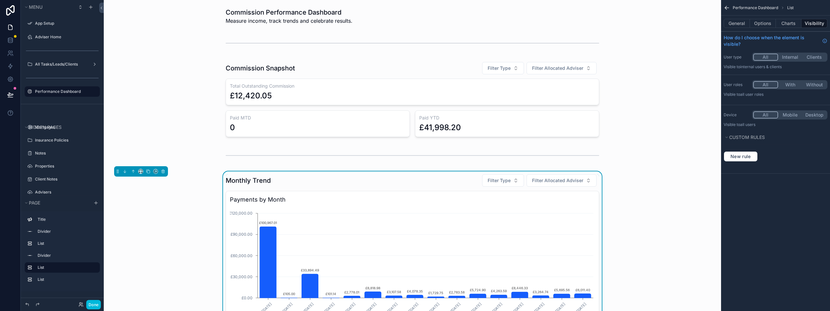
click at [179, 217] on div "Monthly Trend Filter Type Filter Allocated Adviser Payments by Month May, 2023 …" at bounding box center [412, 265] width 607 height 188
click at [101, 305] on button "Done" at bounding box center [93, 304] width 15 height 9
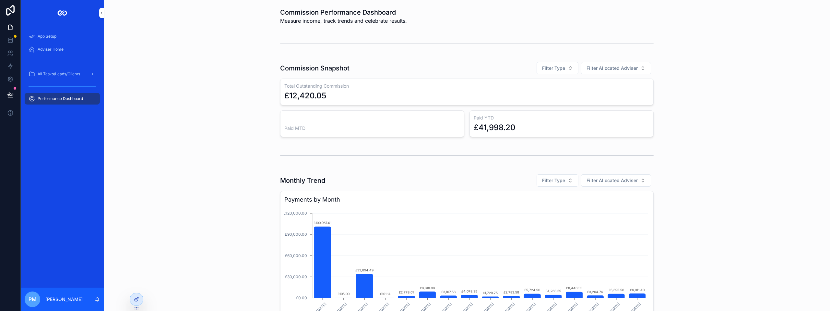
click at [136, 299] on icon at bounding box center [136, 298] width 5 height 5
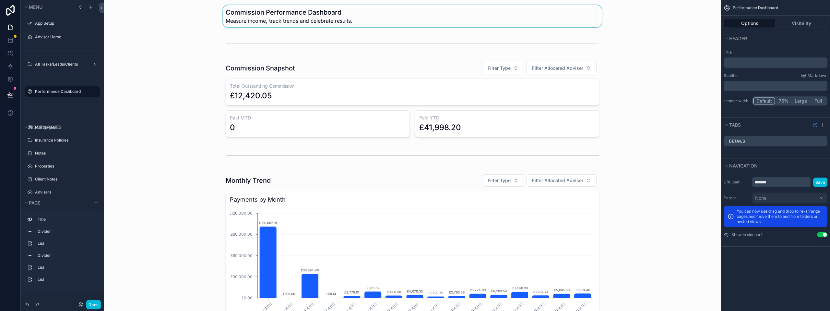
click at [338, 8] on div "scrollable content" at bounding box center [412, 16] width 607 height 22
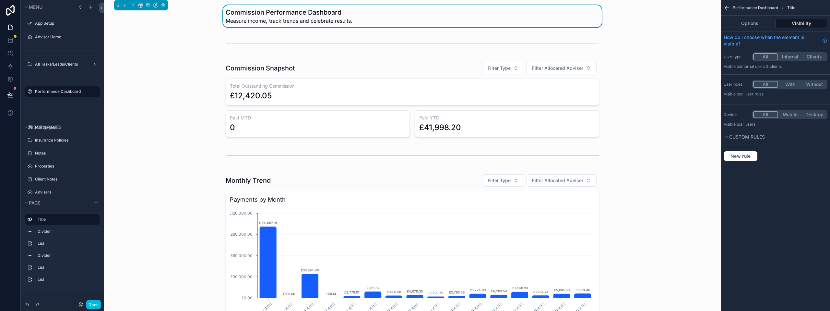
click at [754, 18] on div "Options Visibility" at bounding box center [775, 24] width 109 height 16
click at [751, 24] on button "Options" at bounding box center [750, 23] width 52 height 9
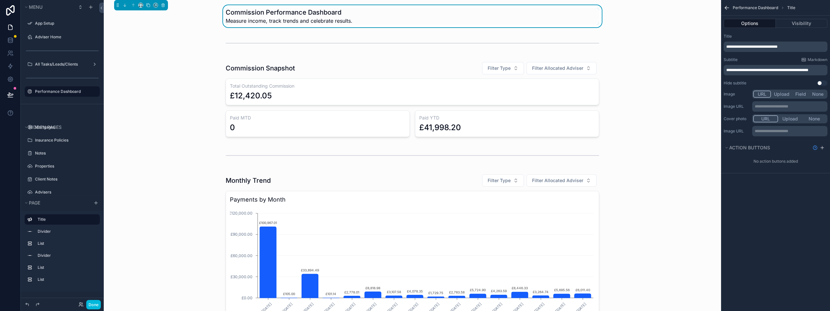
click at [803, 47] on p "**********" at bounding box center [776, 46] width 100 height 5
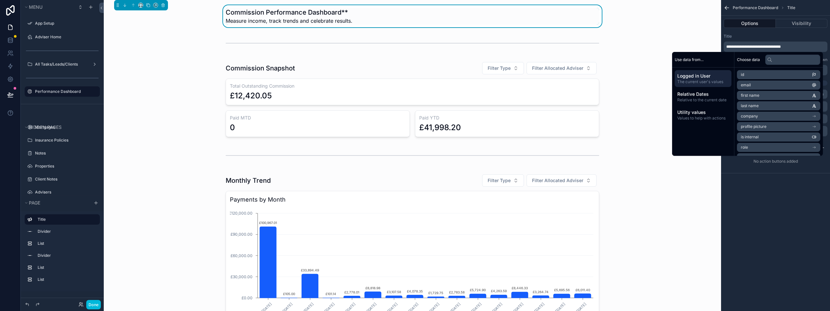
click at [727, 46] on span "**********" at bounding box center [753, 47] width 54 height 4
click at [800, 47] on p "**********" at bounding box center [776, 46] width 100 height 5
click at [207, 59] on div "scrollable content" at bounding box center [412, 99] width 607 height 80
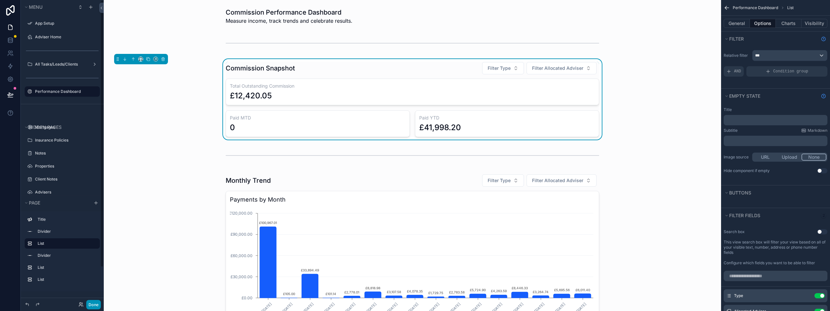
click at [96, 301] on button "Done" at bounding box center [93, 304] width 15 height 9
